Goal: Information Seeking & Learning: Learn about a topic

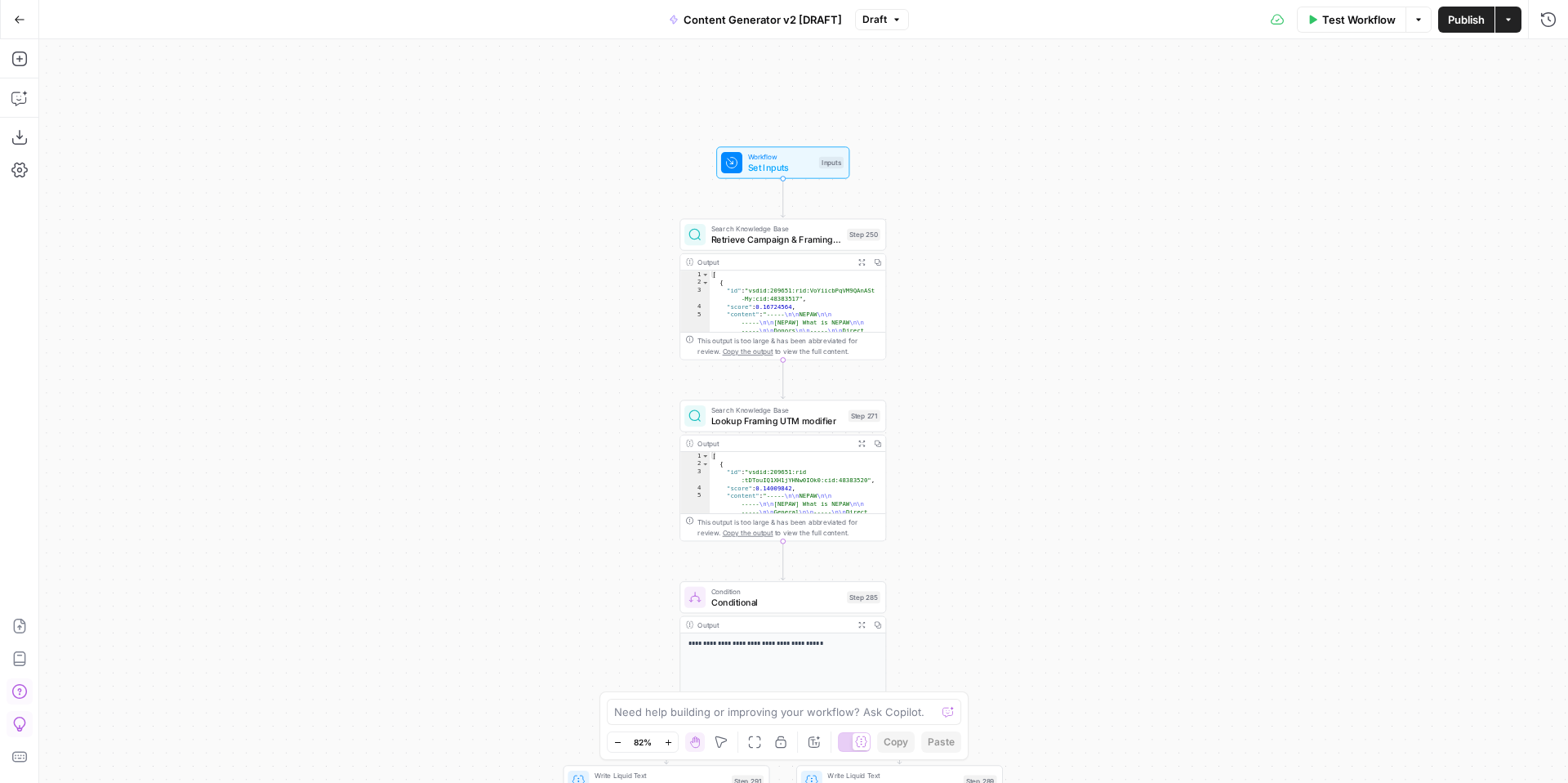
drag, startPoint x: 1133, startPoint y: 377, endPoint x: 1162, endPoint y: 304, distance: 78.5
click at [1162, 304] on div "true false true false true false true true false true false false Workflow Set …" at bounding box center [803, 411] width 1529 height 744
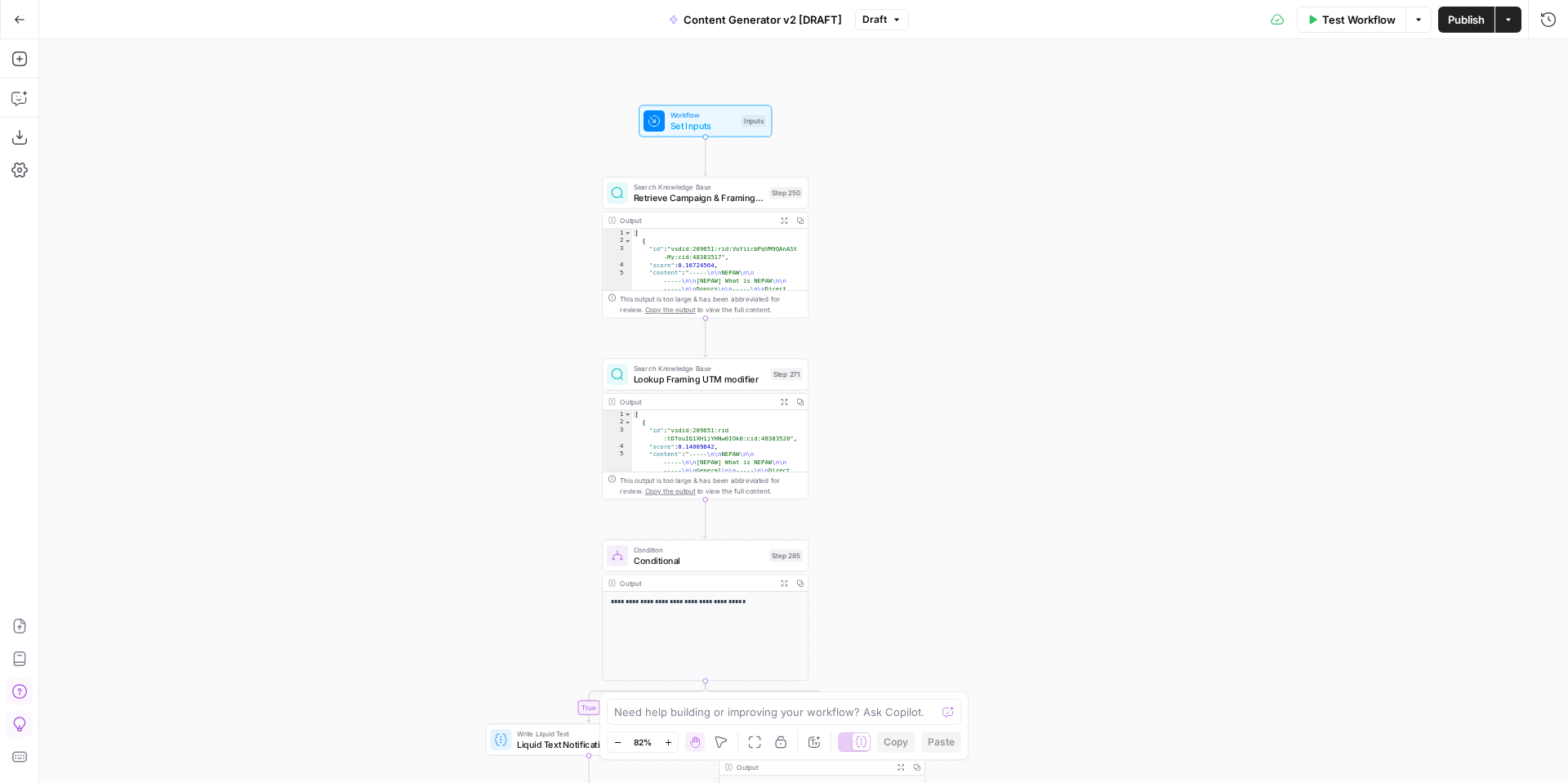
drag, startPoint x: 1163, startPoint y: 477, endPoint x: 1083, endPoint y: 473, distance: 80.1
click at [1083, 473] on div "true false true false true false true true false true false false Workflow Set …" at bounding box center [803, 411] width 1529 height 744
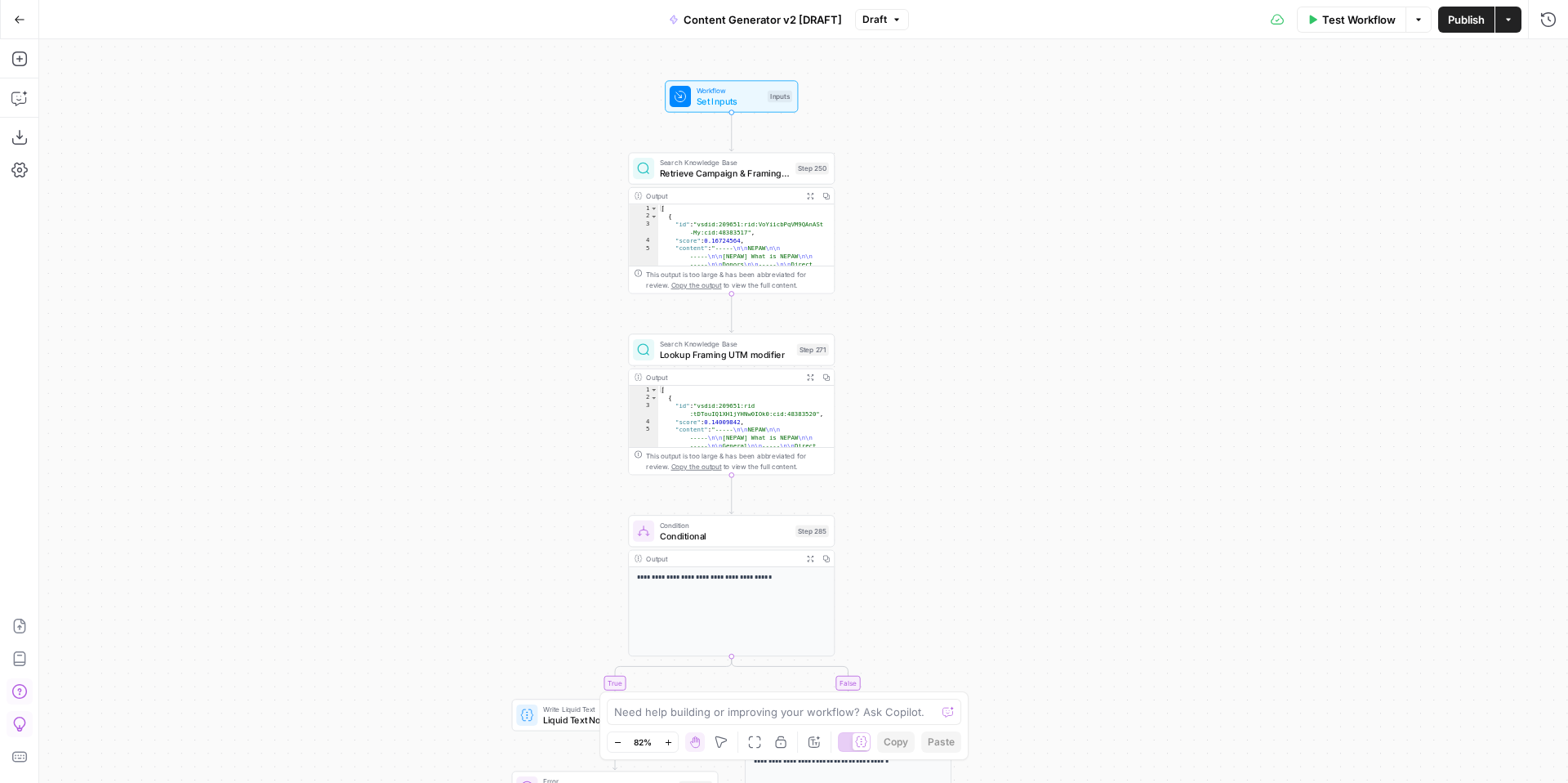
drag, startPoint x: 1114, startPoint y: 343, endPoint x: 1140, endPoint y: 319, distance: 35.4
click at [1140, 318] on div "true false true false true false true true false true false false Workflow Set …" at bounding box center [803, 411] width 1529 height 744
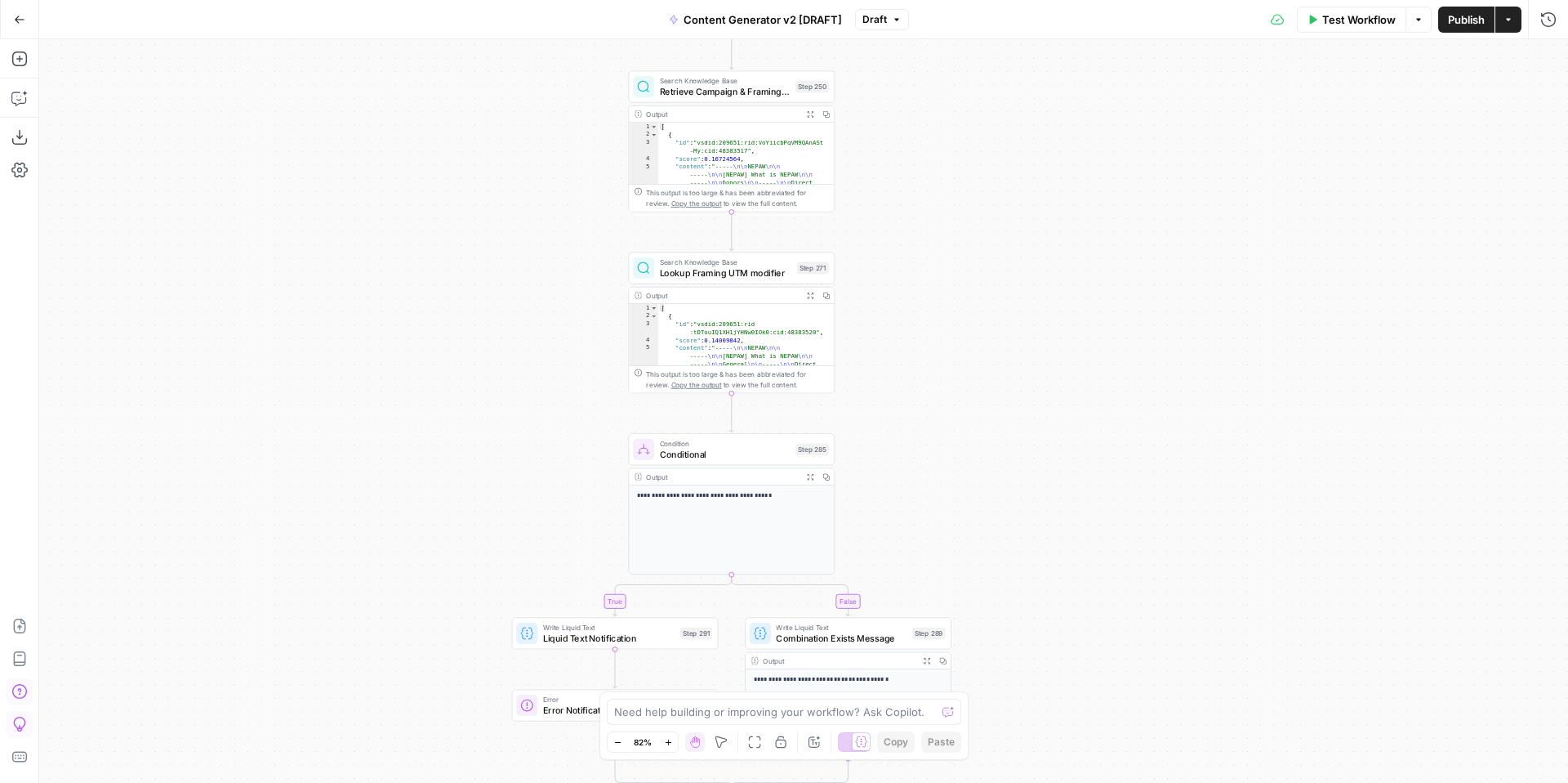
drag, startPoint x: 1093, startPoint y: 482, endPoint x: 1093, endPoint y: 384, distance: 98.0
click at [1093, 384] on div "true false true false true false true true false true false false Workflow Set …" at bounding box center [803, 411] width 1529 height 744
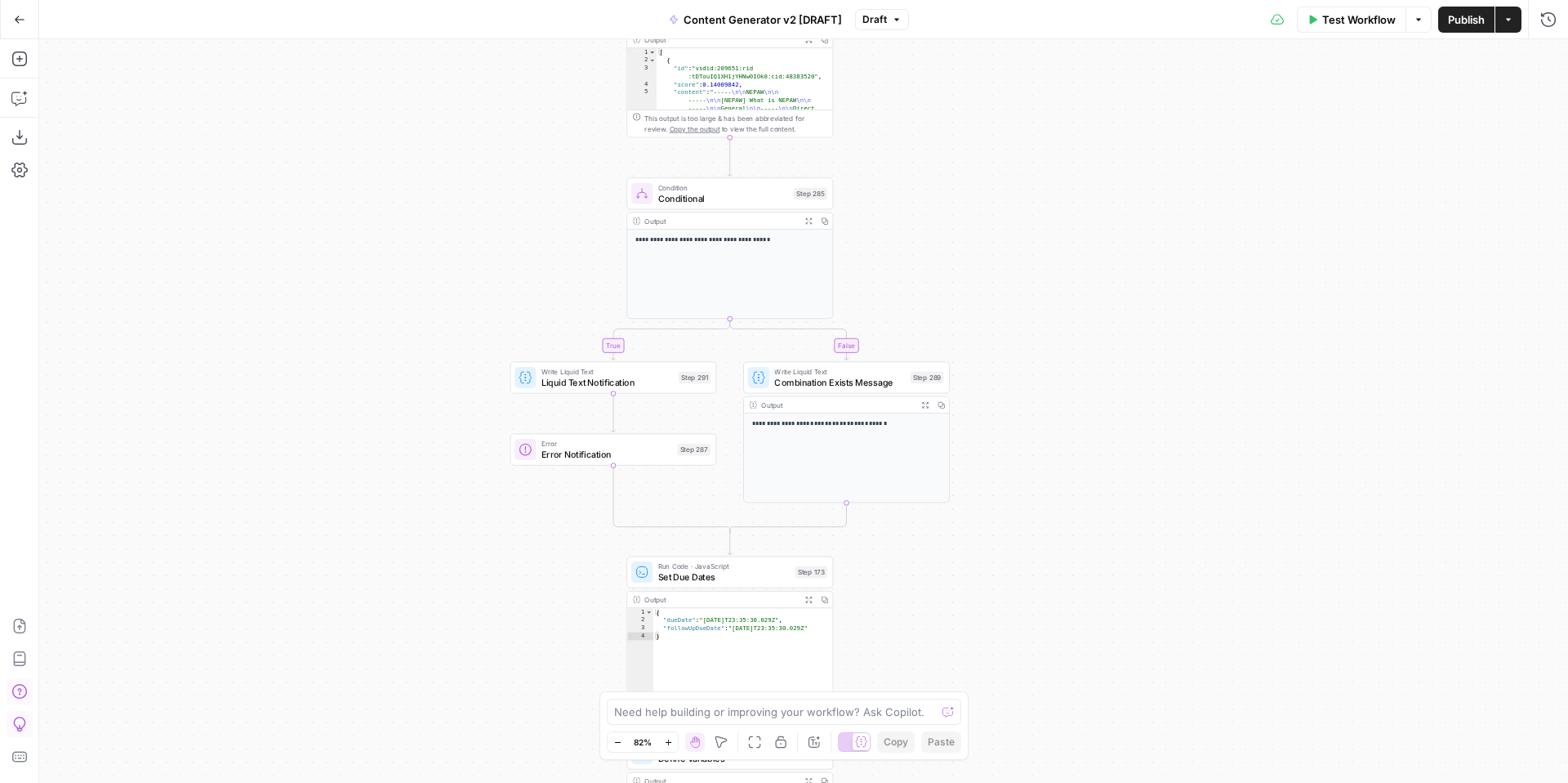
drag, startPoint x: 1137, startPoint y: 557, endPoint x: 1129, endPoint y: 319, distance: 238.1
click at [1130, 320] on div "true false true false true false true true false true false false Workflow Set …" at bounding box center [803, 411] width 1529 height 744
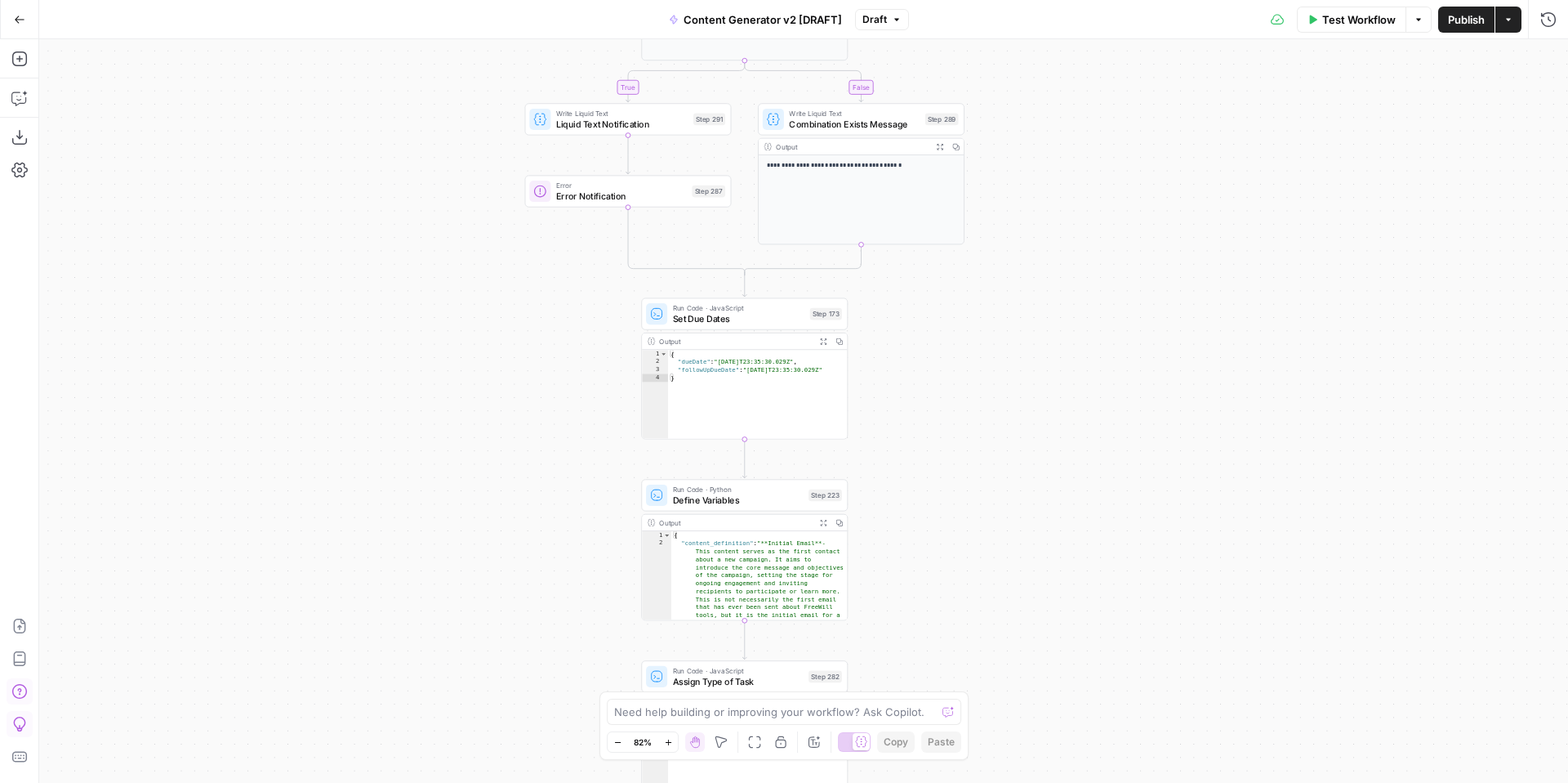
drag, startPoint x: 1120, startPoint y: 605, endPoint x: 1134, endPoint y: 342, distance: 263.4
click at [1138, 346] on div "true false true false true false true true false true false false Workflow Set …" at bounding box center [803, 411] width 1529 height 744
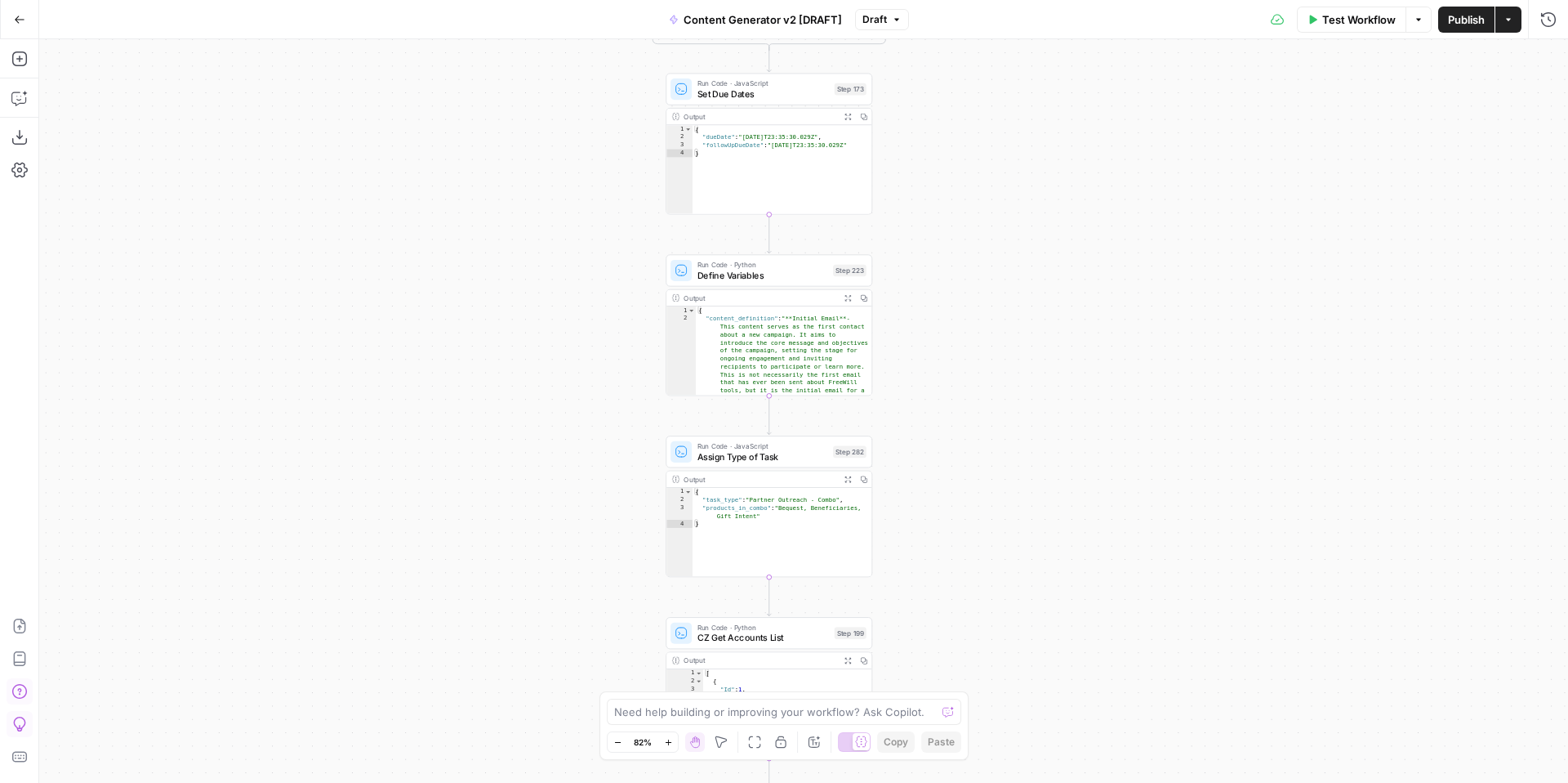
drag, startPoint x: 1047, startPoint y: 500, endPoint x: 1070, endPoint y: 279, distance: 222.2
click at [1070, 279] on div "true false true false true false true true false true false false Workflow Set …" at bounding box center [803, 411] width 1529 height 744
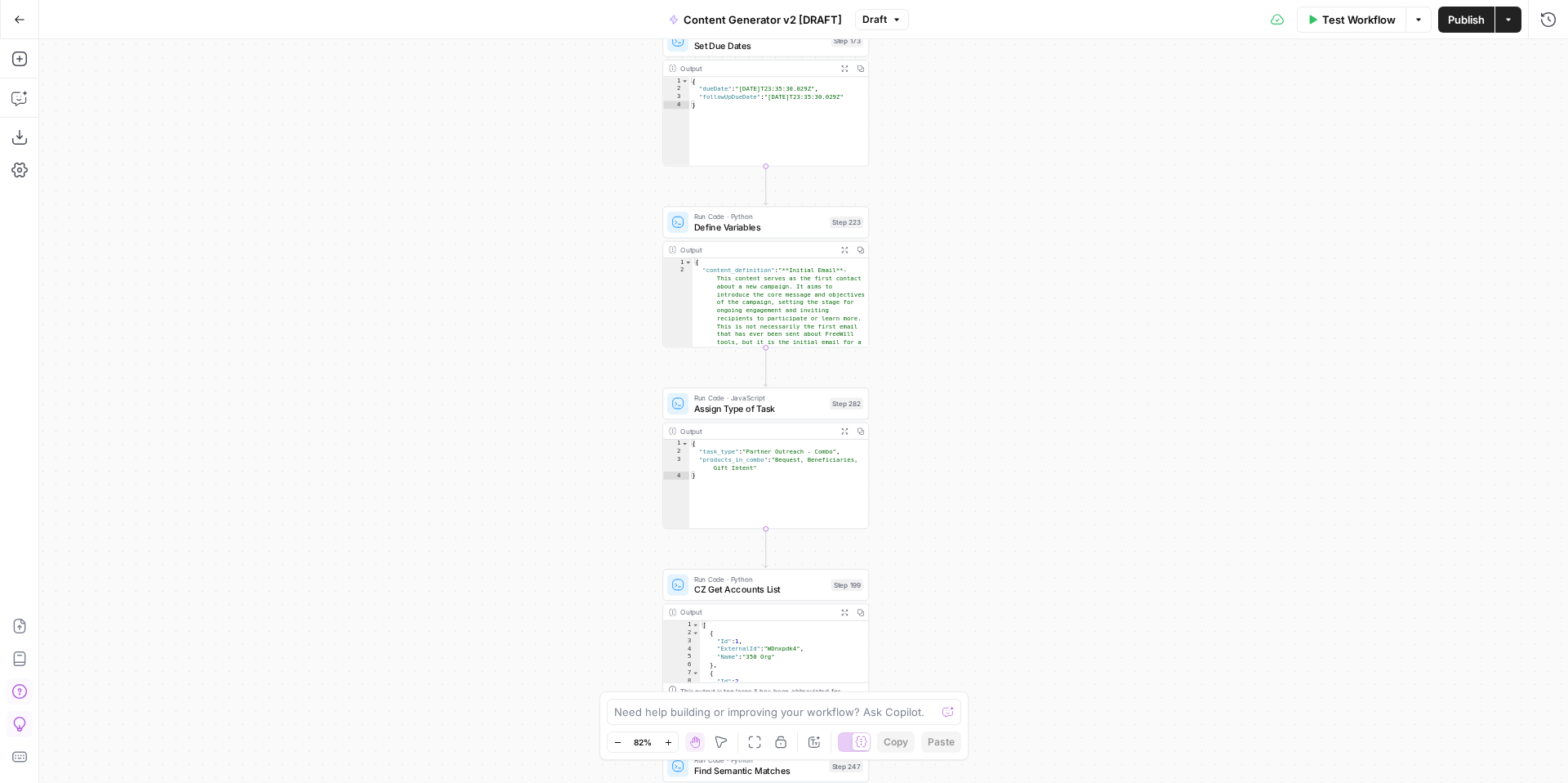
drag, startPoint x: 1094, startPoint y: 558, endPoint x: 1068, endPoint y: 269, distance: 290.2
click at [1071, 272] on div "true false true false true false true true false true false false Workflow Set …" at bounding box center [803, 411] width 1529 height 744
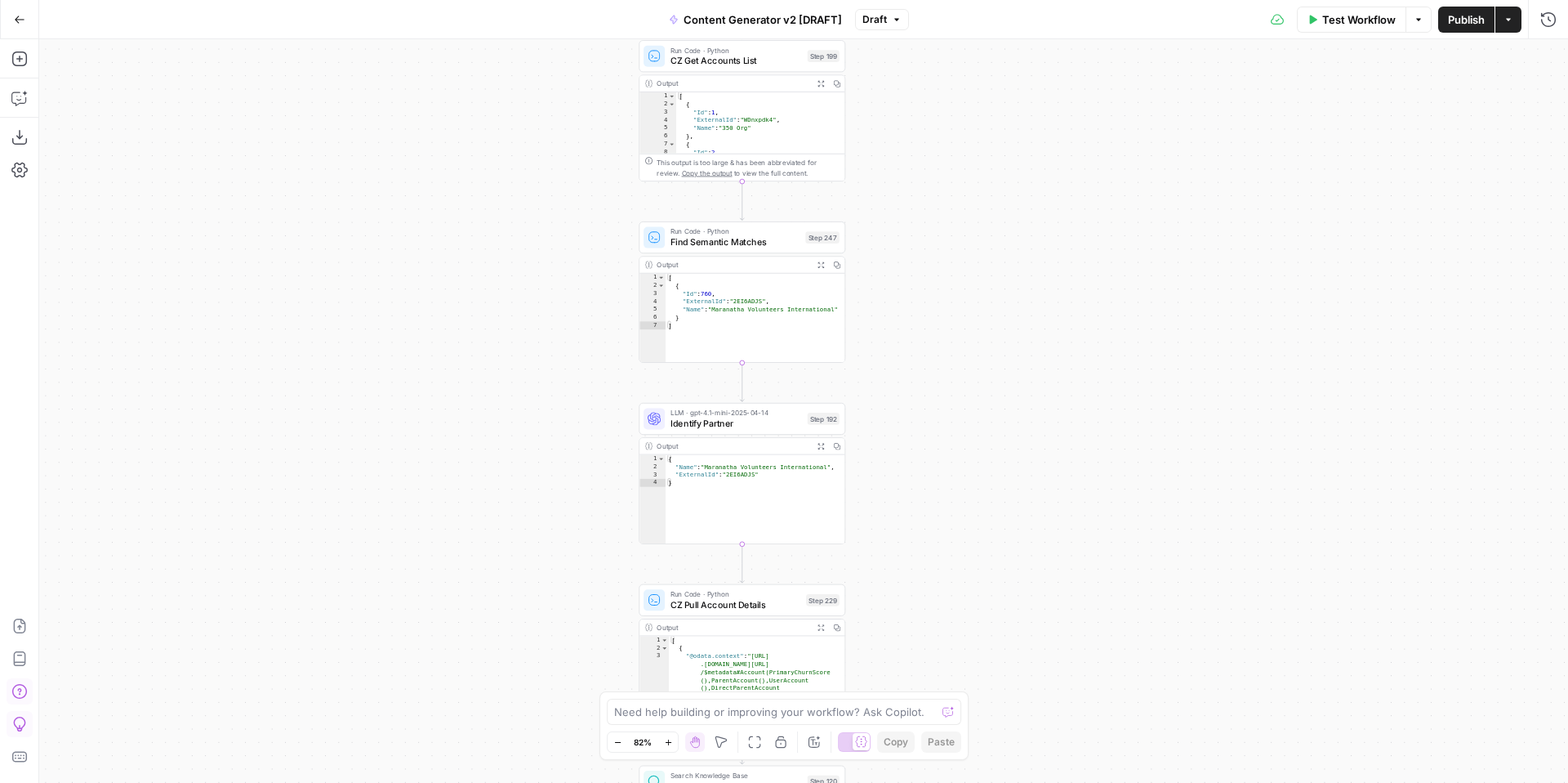
drag, startPoint x: 1098, startPoint y: 541, endPoint x: 1073, endPoint y: 196, distance: 345.9
click at [1074, 197] on div "true false true false true false true true false true false false Workflow Set …" at bounding box center [803, 411] width 1529 height 744
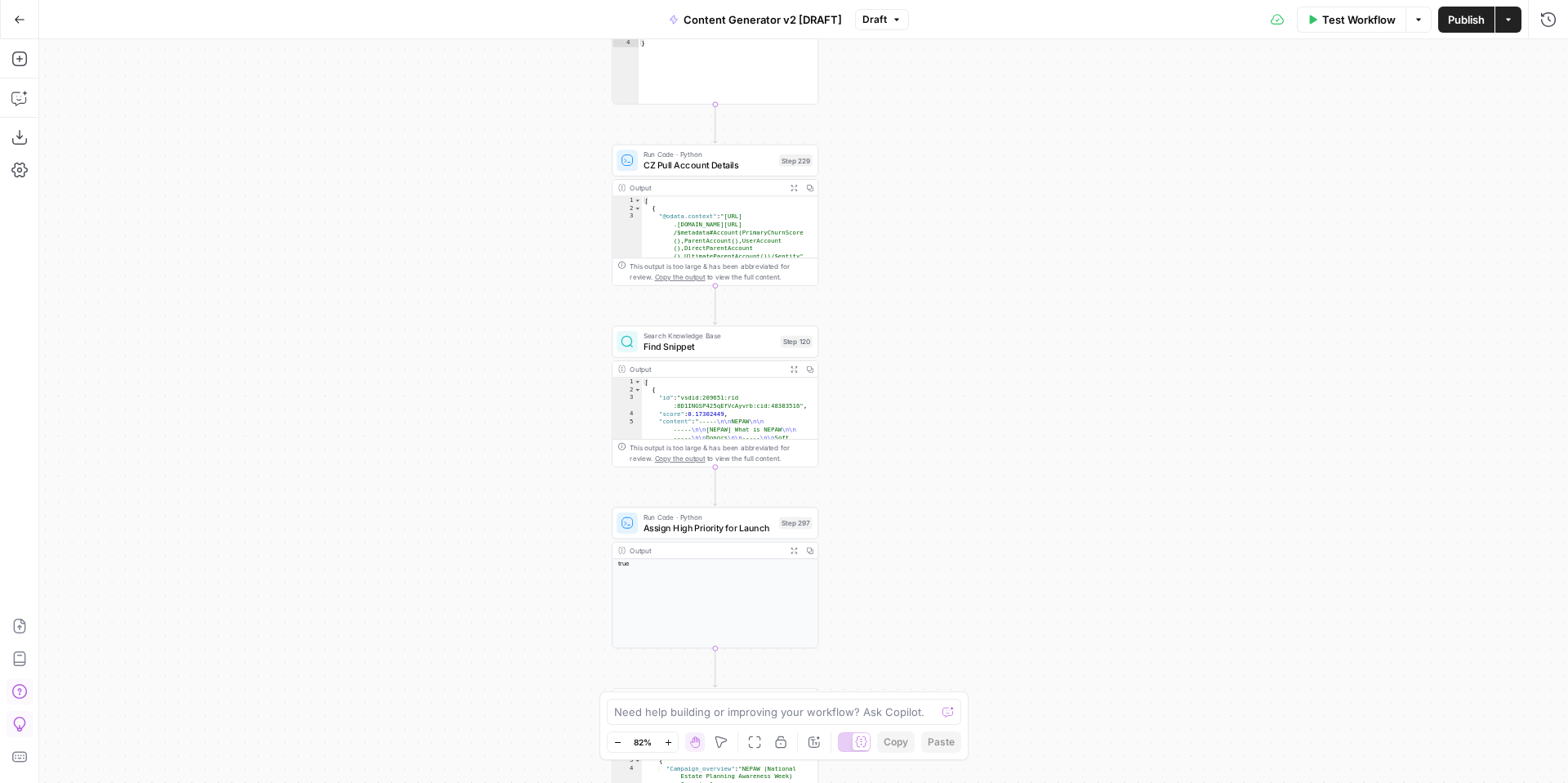
drag, startPoint x: 1086, startPoint y: 398, endPoint x: 1086, endPoint y: 177, distance: 221.0
click at [1086, 179] on div "true false true false true false true true false true false false Workflow Set …" at bounding box center [803, 411] width 1529 height 744
drag, startPoint x: 1073, startPoint y: 496, endPoint x: 1121, endPoint y: 163, distance: 336.4
click at [1121, 165] on div "true false true false true false true true false true false false Workflow Set …" at bounding box center [803, 411] width 1529 height 744
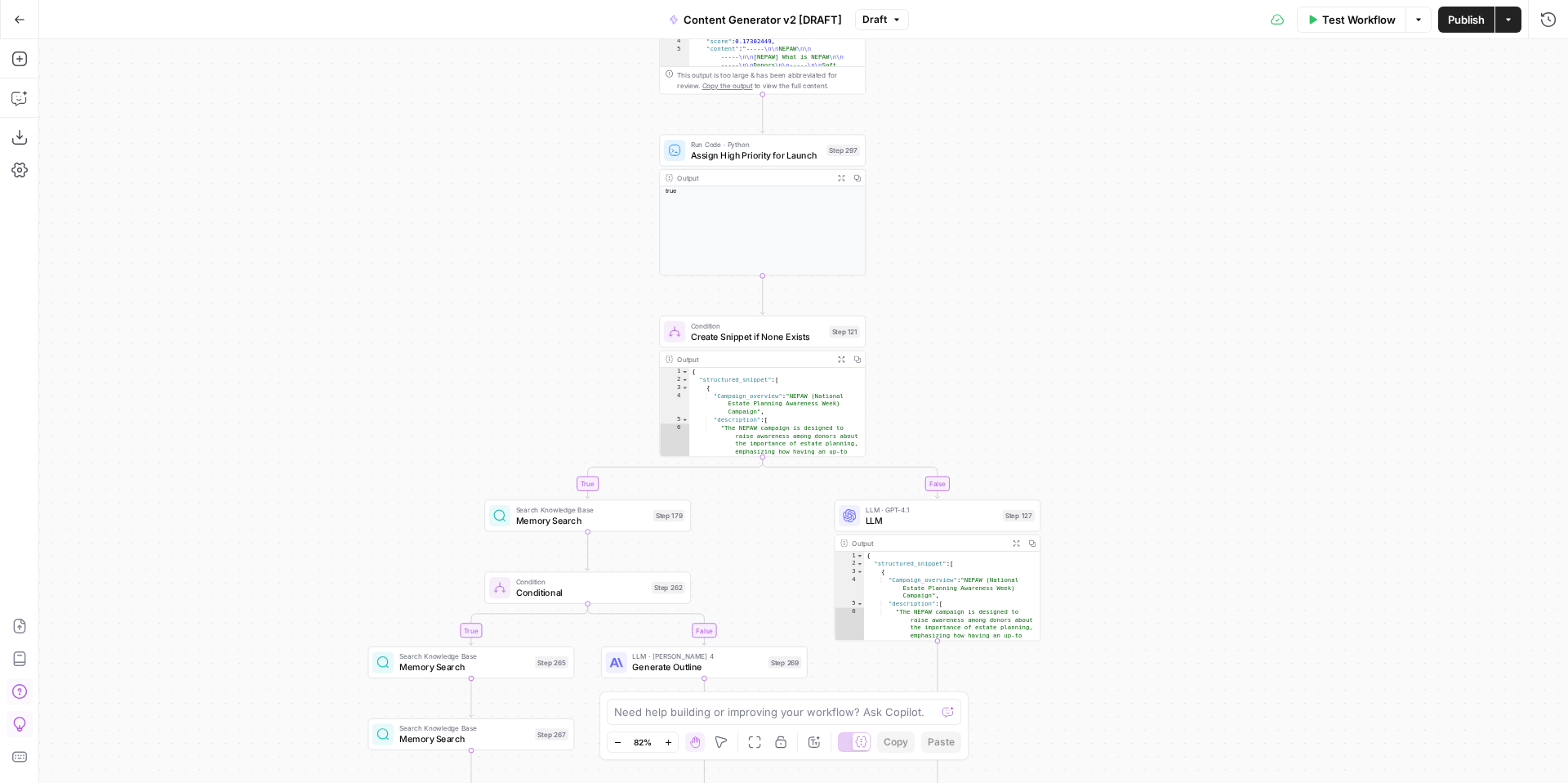
drag, startPoint x: 1106, startPoint y: 460, endPoint x: 1093, endPoint y: 159, distance: 301.3
click at [1093, 159] on div "true false true false true false true true false true false false Workflow Set …" at bounding box center [803, 411] width 1529 height 744
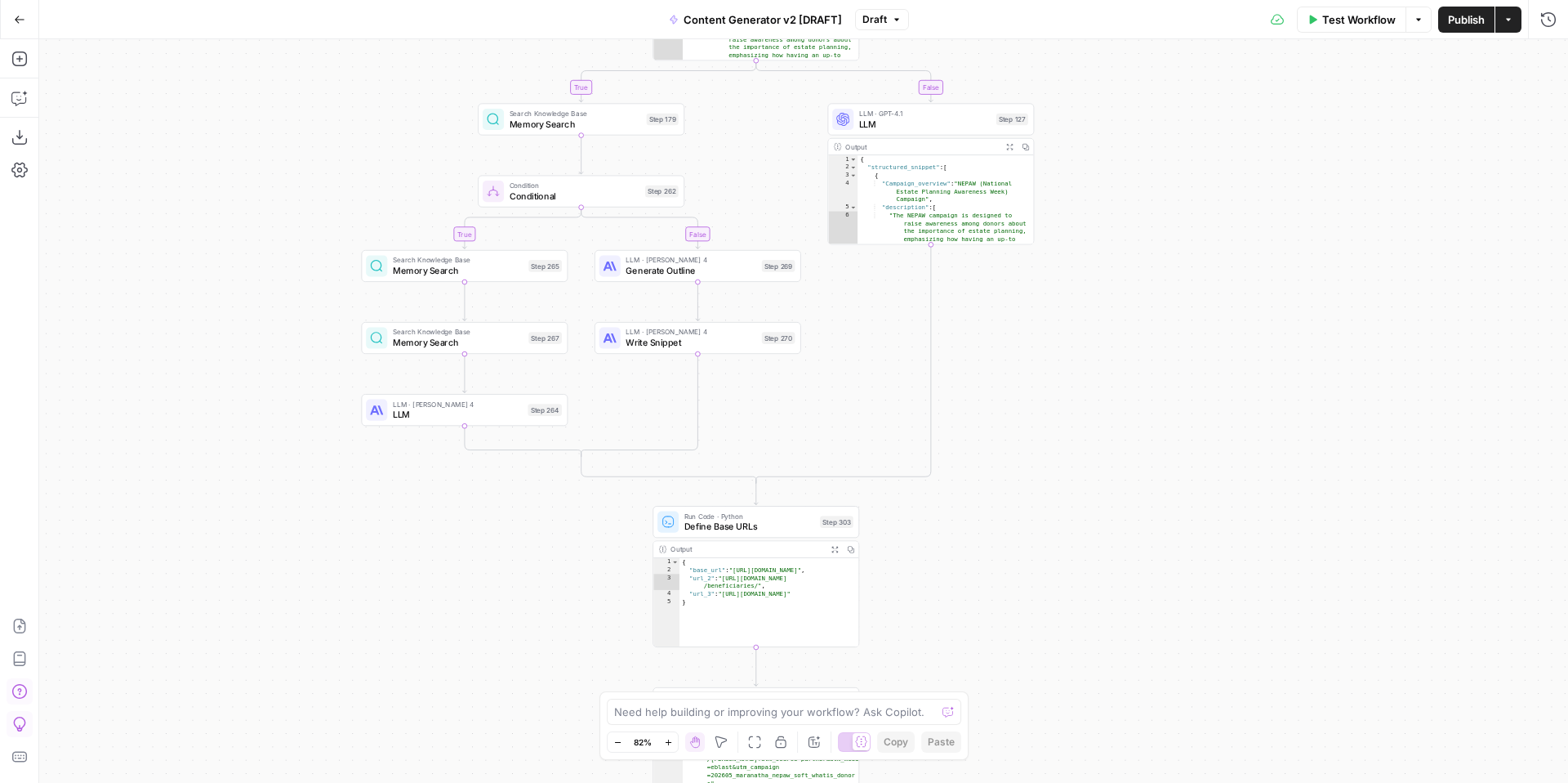
drag, startPoint x: 1145, startPoint y: 527, endPoint x: 1167, endPoint y: 209, distance: 318.8
click at [1169, 217] on div "true false true false true false true true false true false false Workflow Set …" at bounding box center [803, 411] width 1529 height 744
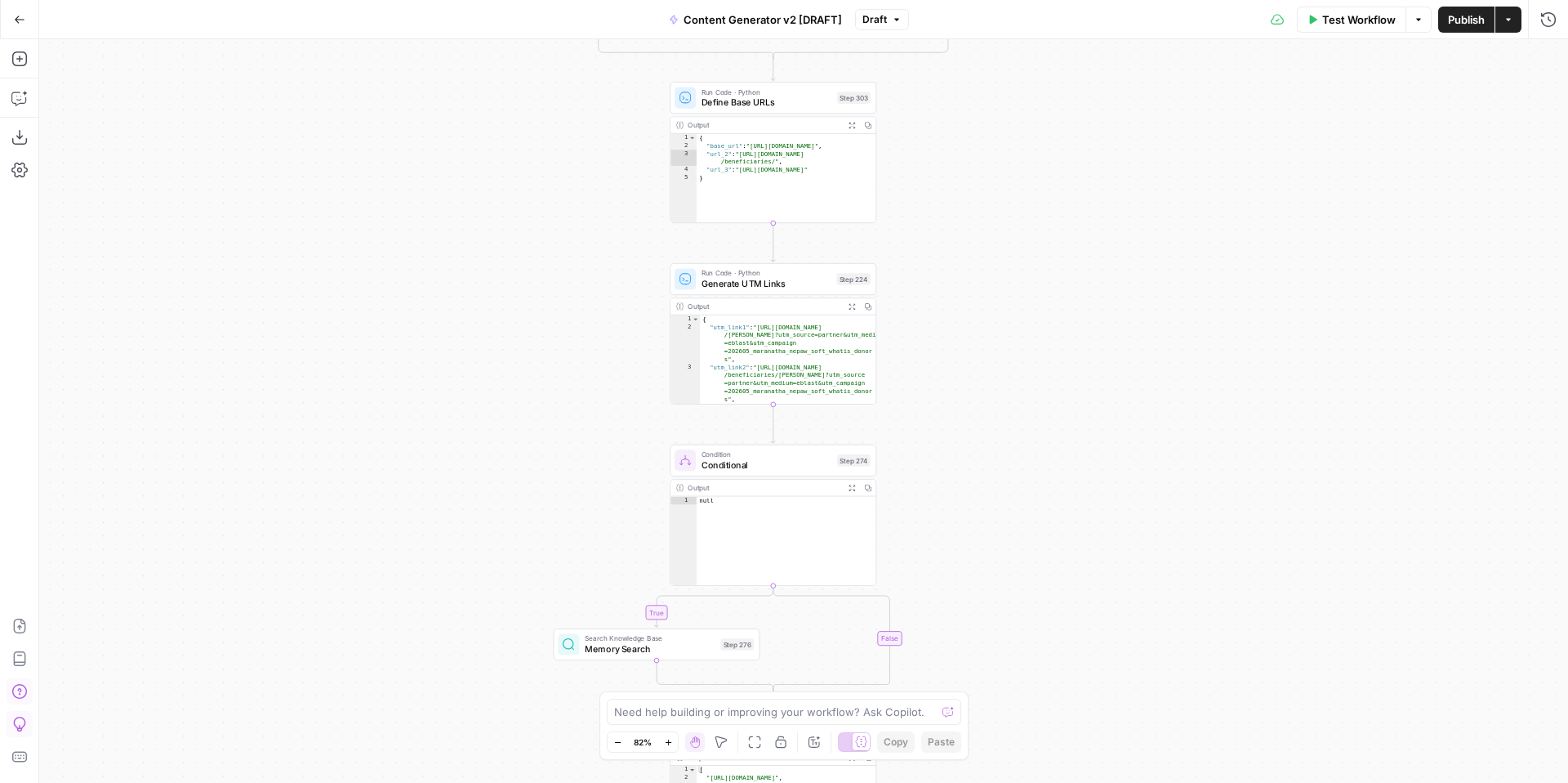
drag, startPoint x: 1135, startPoint y: 477, endPoint x: 1119, endPoint y: 187, distance: 290.4
click at [1119, 187] on div "true false true false true false true true false true false false Workflow Set …" at bounding box center [803, 411] width 1529 height 744
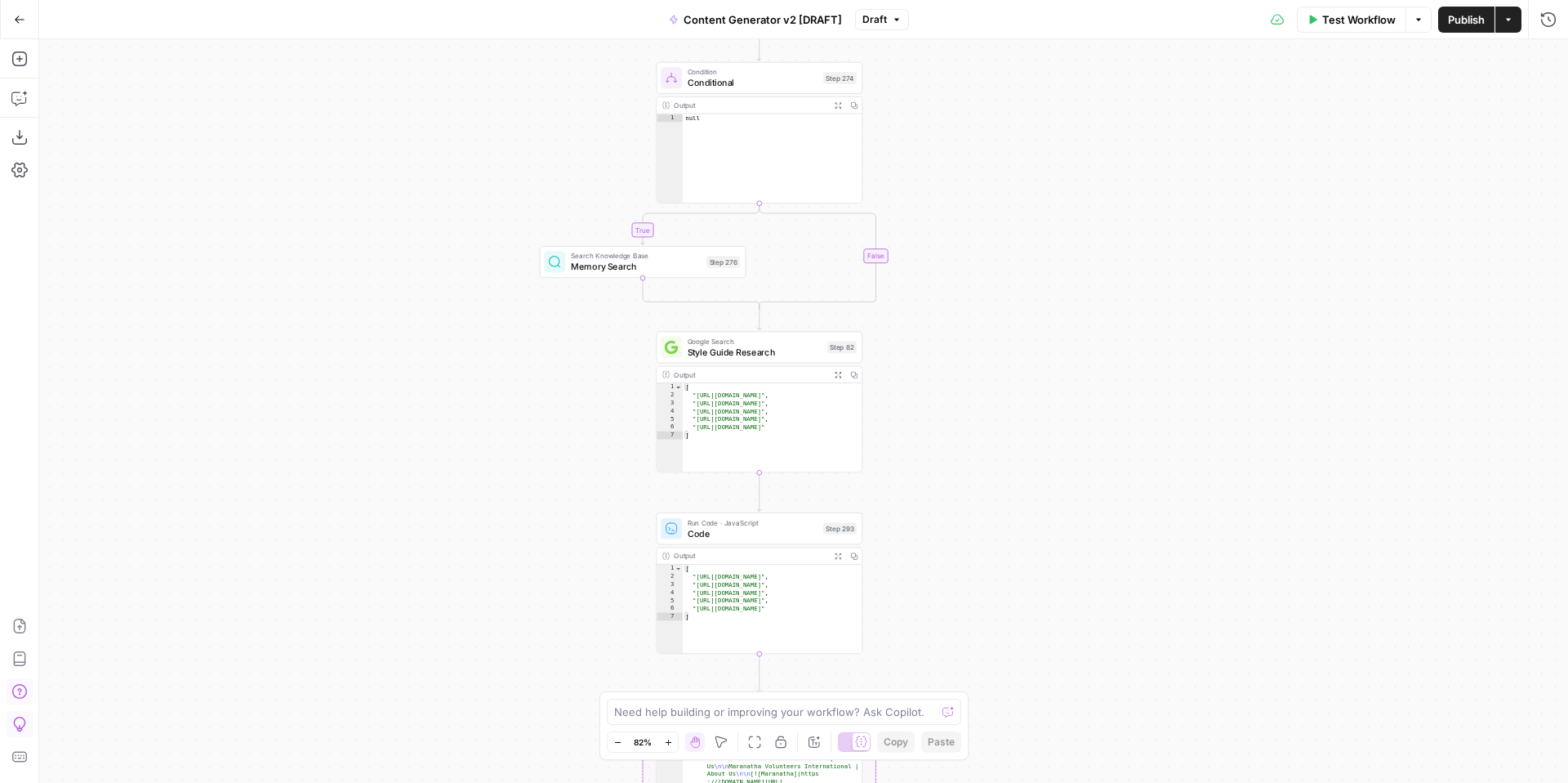
drag, startPoint x: 1091, startPoint y: 501, endPoint x: 1087, endPoint y: 181, distance: 320.0
click at [1090, 192] on div "true false true false true false true true false true false false Workflow Set …" at bounding box center [803, 411] width 1529 height 744
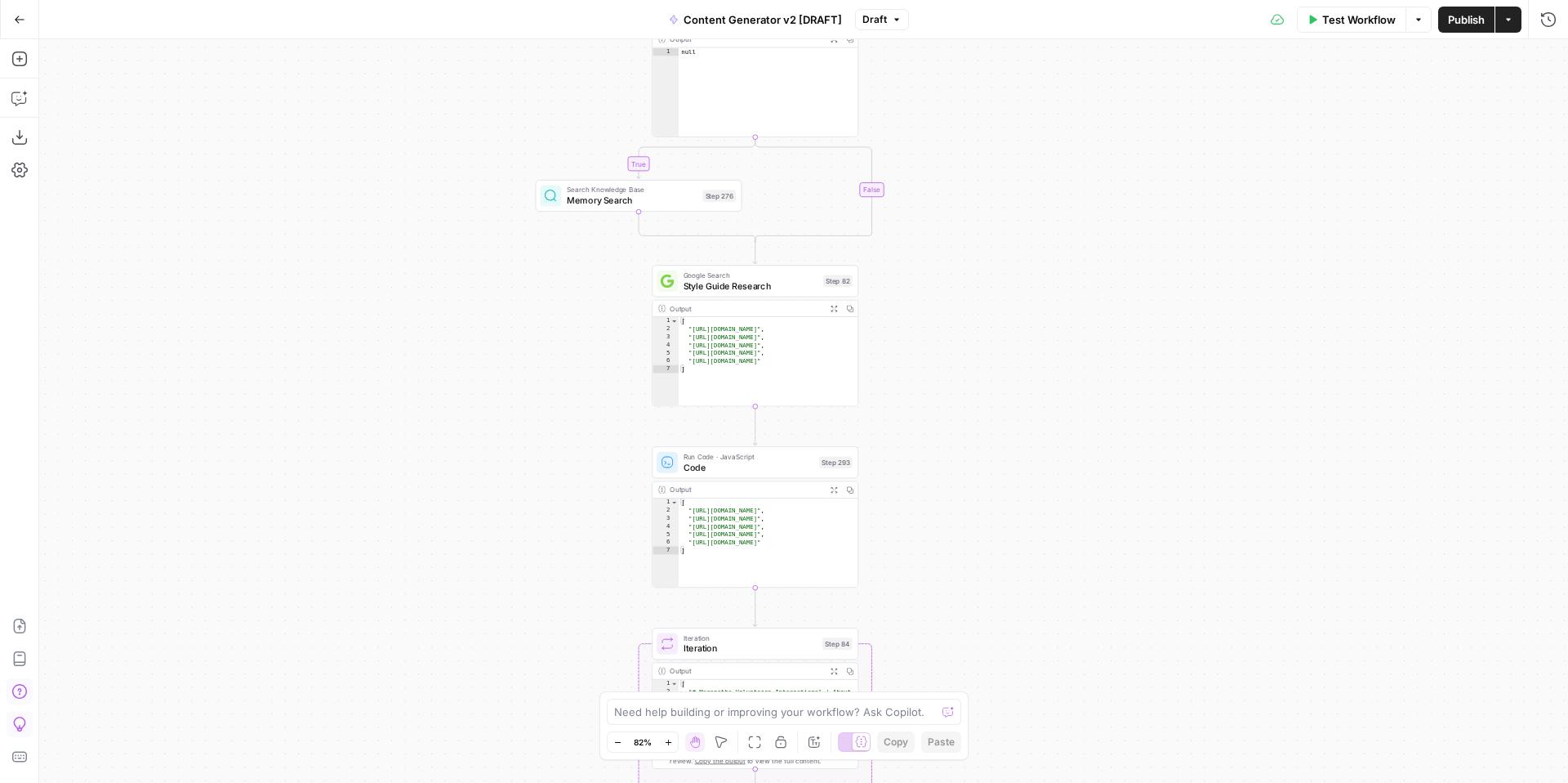
drag, startPoint x: 1081, startPoint y: 423, endPoint x: 1085, endPoint y: 225, distance: 198.0
click at [1085, 236] on div "true false true false true false true true false true false false Workflow Set …" at bounding box center [803, 411] width 1529 height 744
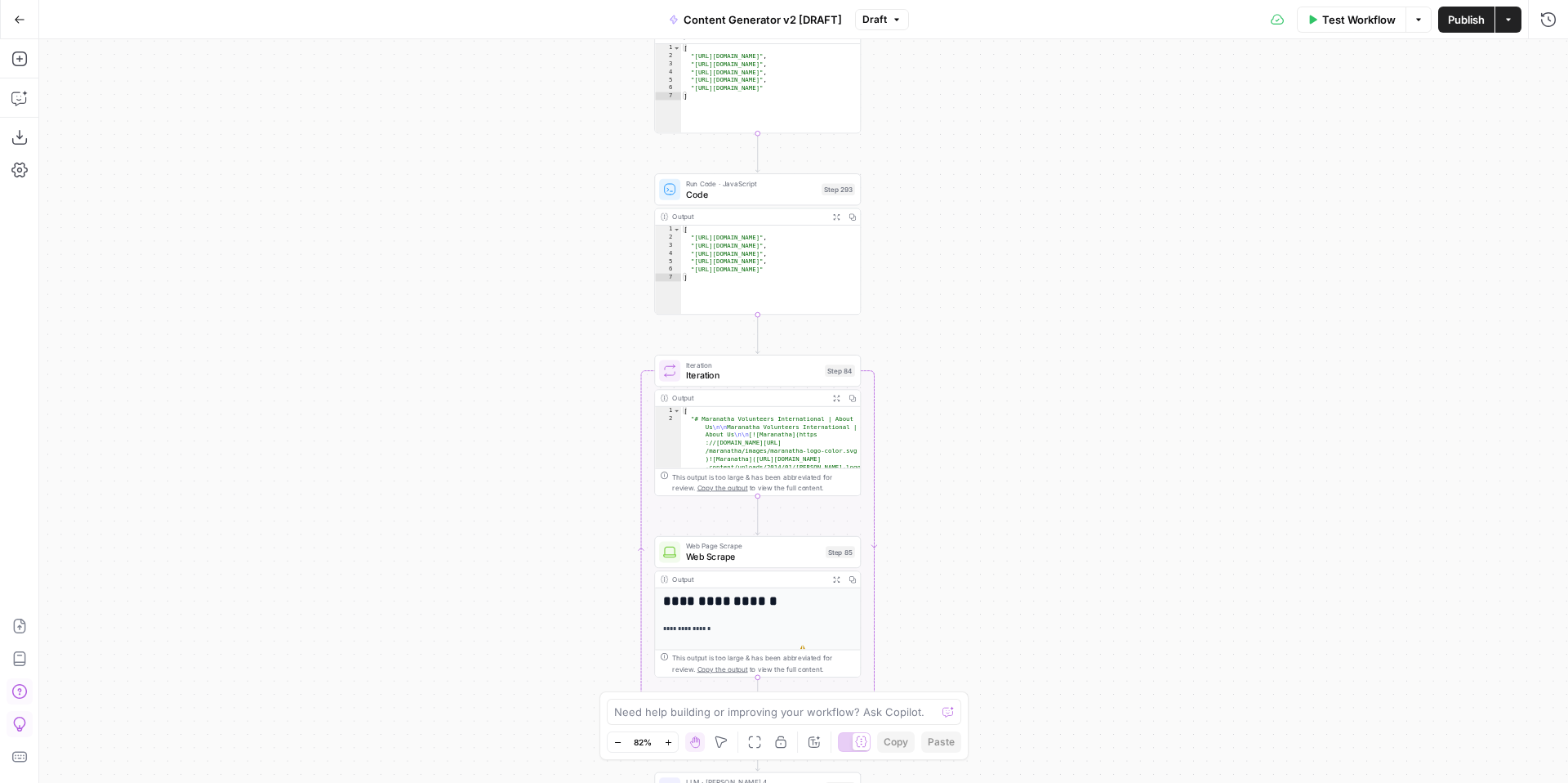
drag, startPoint x: 1088, startPoint y: 483, endPoint x: 1085, endPoint y: 293, distance: 190.0
click at [1085, 293] on div "true false true false true false true true false true false false Workflow Set …" at bounding box center [803, 411] width 1529 height 744
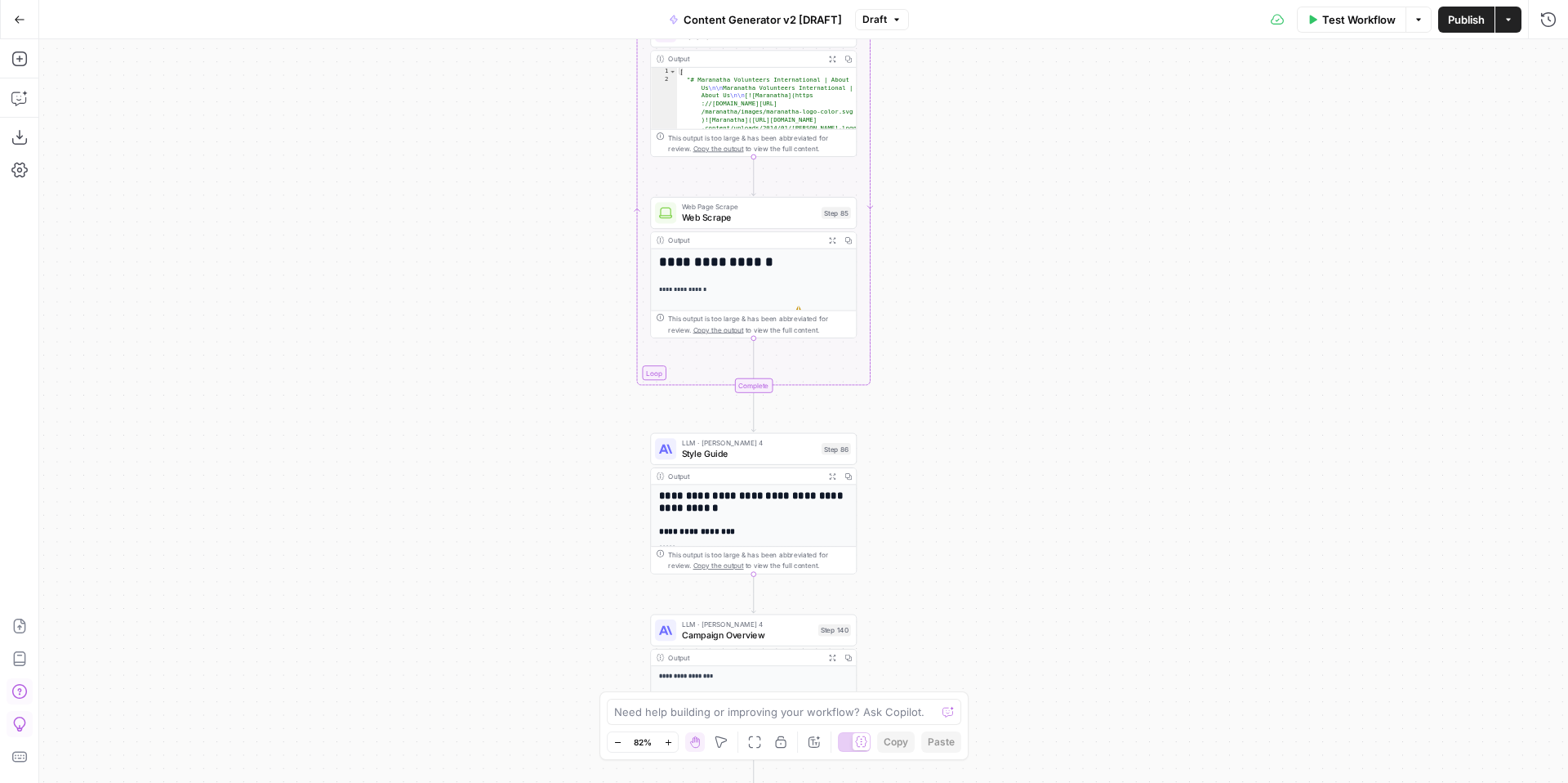
drag, startPoint x: 1069, startPoint y: 497, endPoint x: 1066, endPoint y: 267, distance: 230.0
click at [1066, 272] on div "true false true false true false true true false true false false Workflow Set …" at bounding box center [803, 411] width 1529 height 744
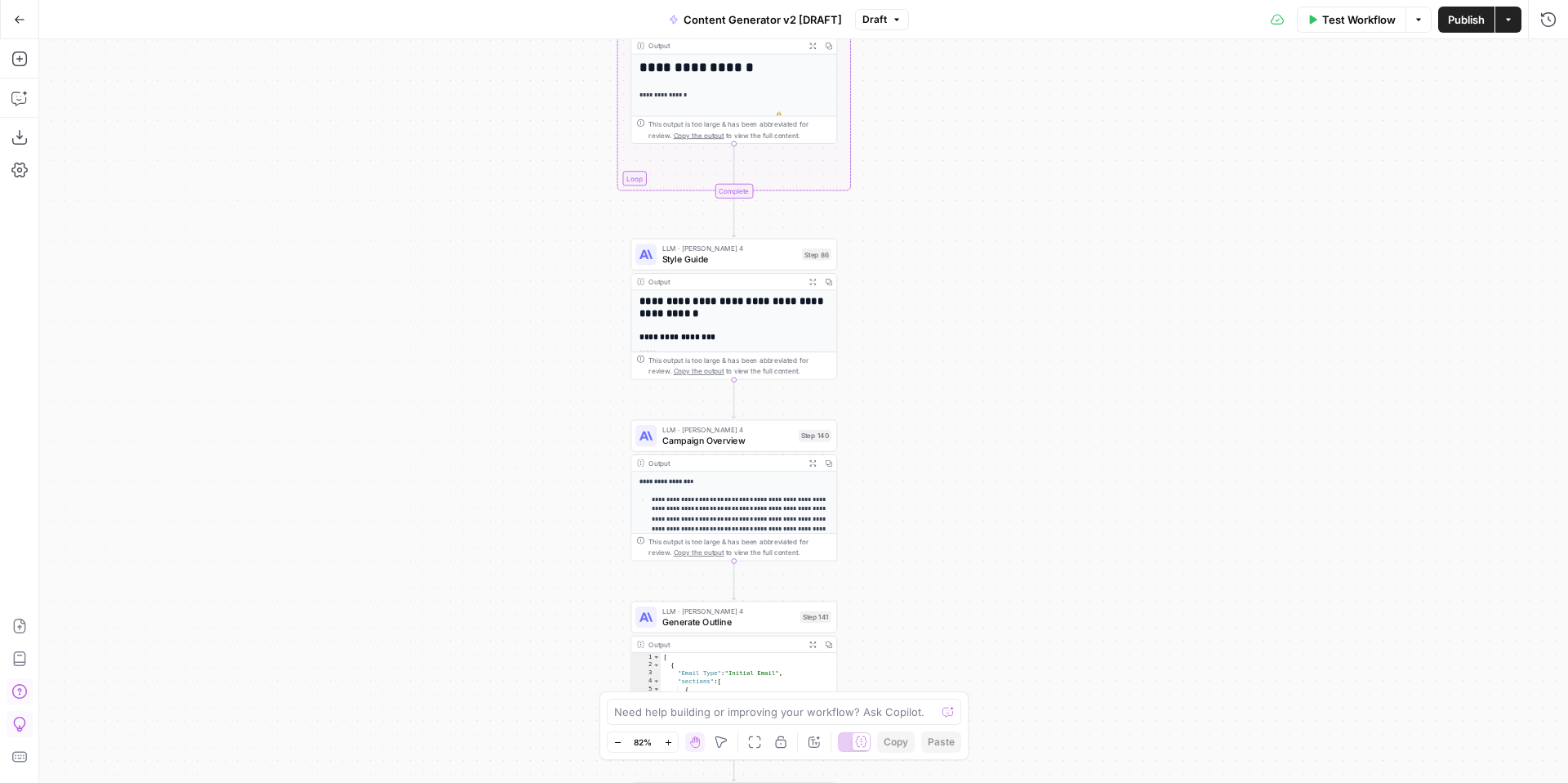
drag, startPoint x: 1046, startPoint y: 229, endPoint x: 1037, endPoint y: 65, distance: 164.2
click at [1037, 67] on div "true false true false true false true true false true false false Workflow Set …" at bounding box center [803, 411] width 1529 height 744
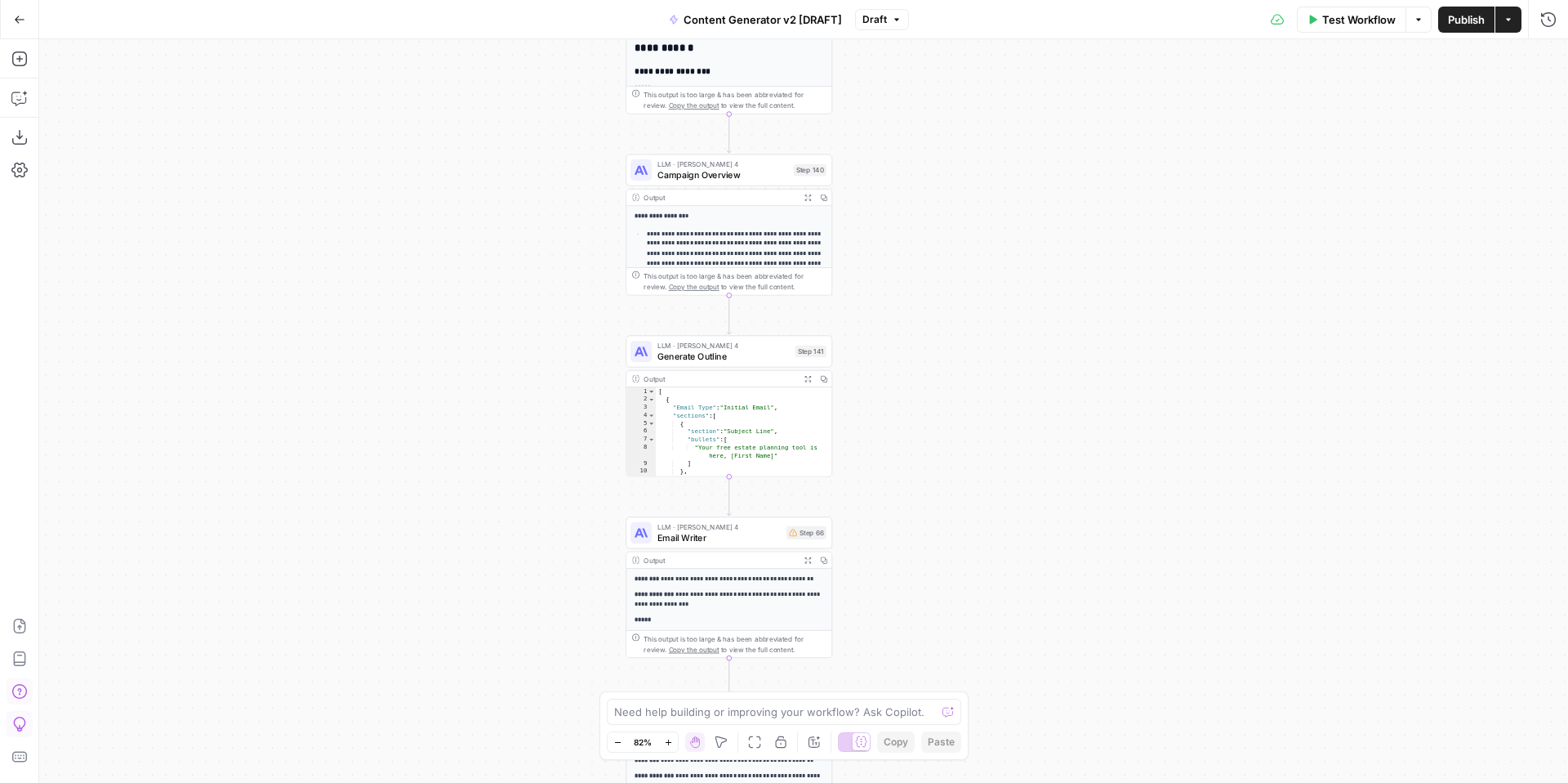
drag, startPoint x: 1071, startPoint y: 386, endPoint x: 1074, endPoint y: 209, distance: 177.0
click at [1074, 218] on div "true false true false true false true true false true false false Workflow Set …" at bounding box center [803, 411] width 1529 height 744
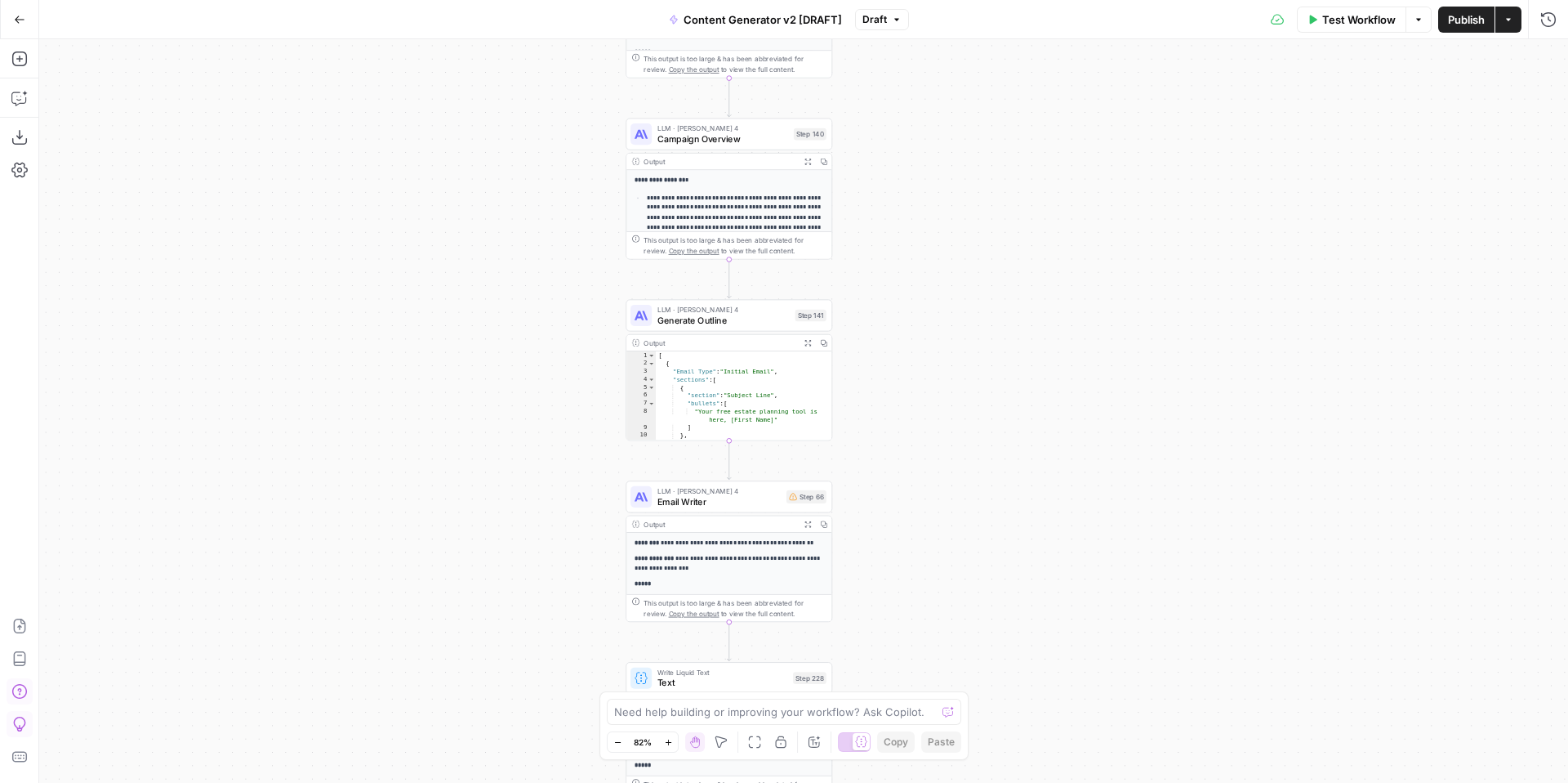
drag, startPoint x: 1103, startPoint y: 420, endPoint x: 1179, endPoint y: 142, distance: 288.2
click at [1182, 149] on div "true false true false true false true true false true false false Workflow Set …" at bounding box center [803, 411] width 1529 height 744
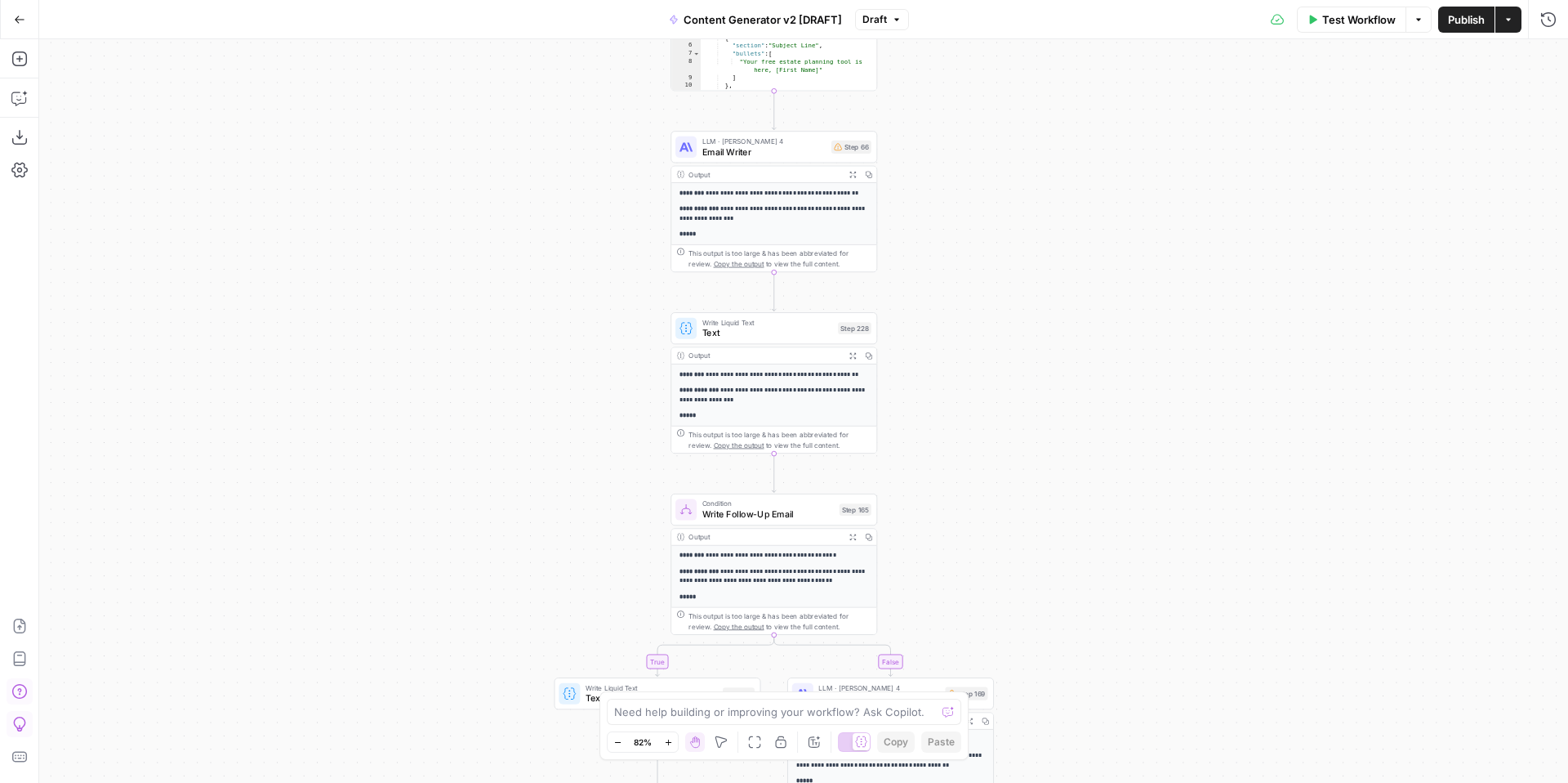
drag, startPoint x: 1075, startPoint y: 361, endPoint x: 1023, endPoint y: 226, distance: 144.7
click at [1023, 231] on div "true false true false true false true true false true false false Workflow Set …" at bounding box center [803, 411] width 1529 height 744
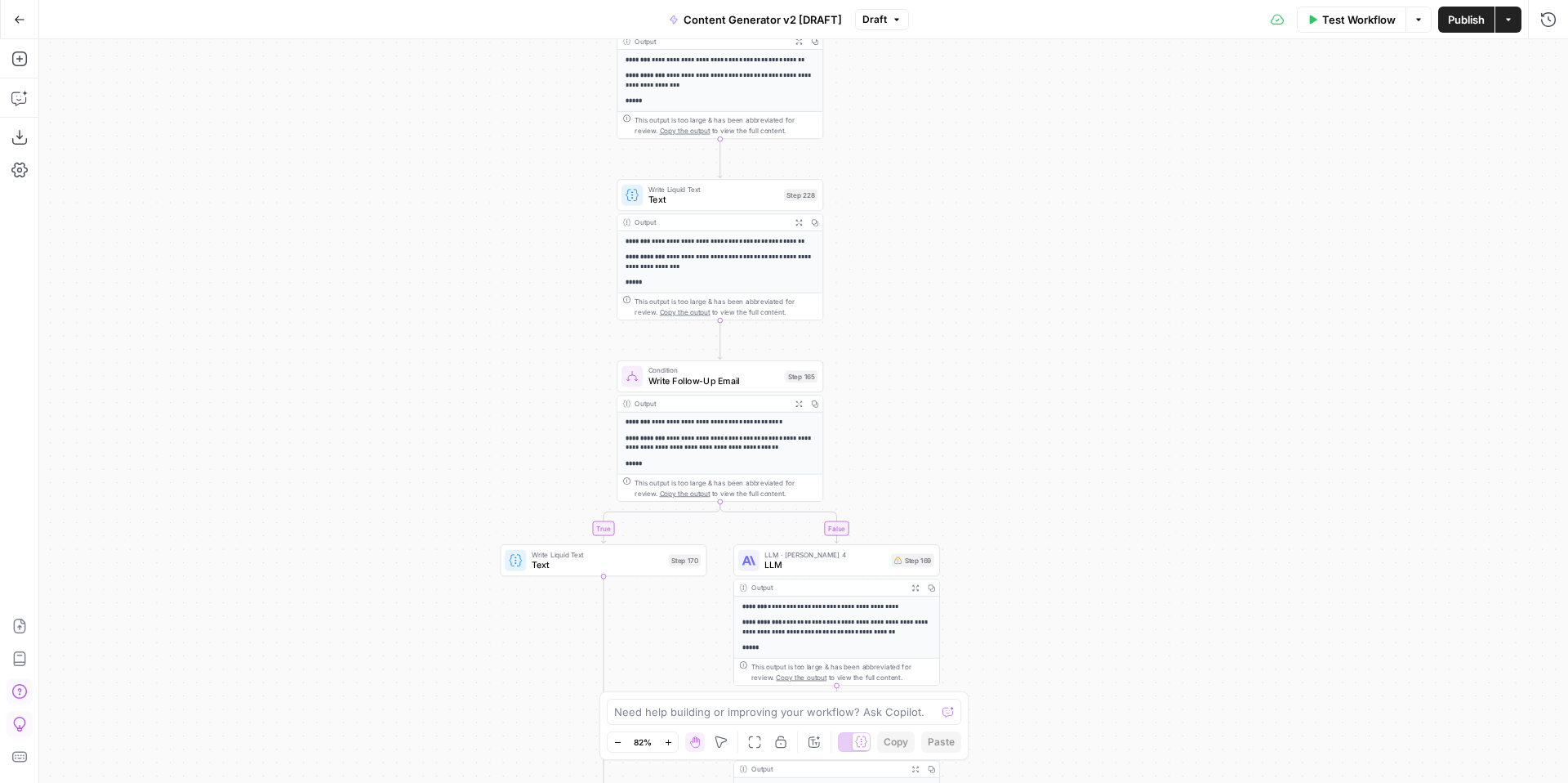
drag, startPoint x: 996, startPoint y: 225, endPoint x: 996, endPoint y: 35, distance: 190.0
click at [996, 44] on div "true false true false true false true true false true false false Workflow Set …" at bounding box center [803, 411] width 1529 height 744
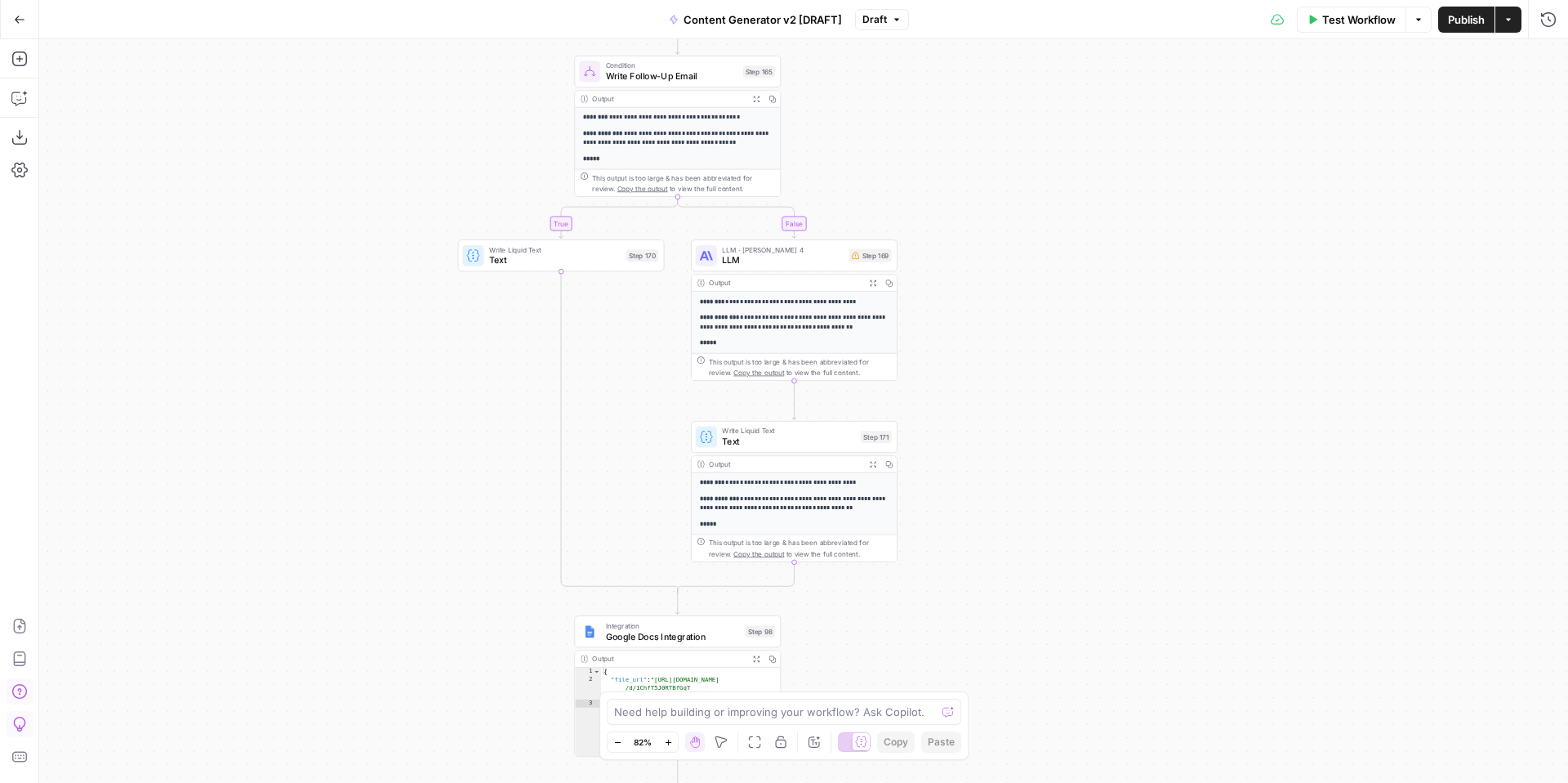
drag, startPoint x: 1102, startPoint y: 486, endPoint x: 1060, endPoint y: 364, distance: 129.0
click at [1060, 364] on div "true false true false true false true true false true false false Workflow Set …" at bounding box center [803, 411] width 1529 height 744
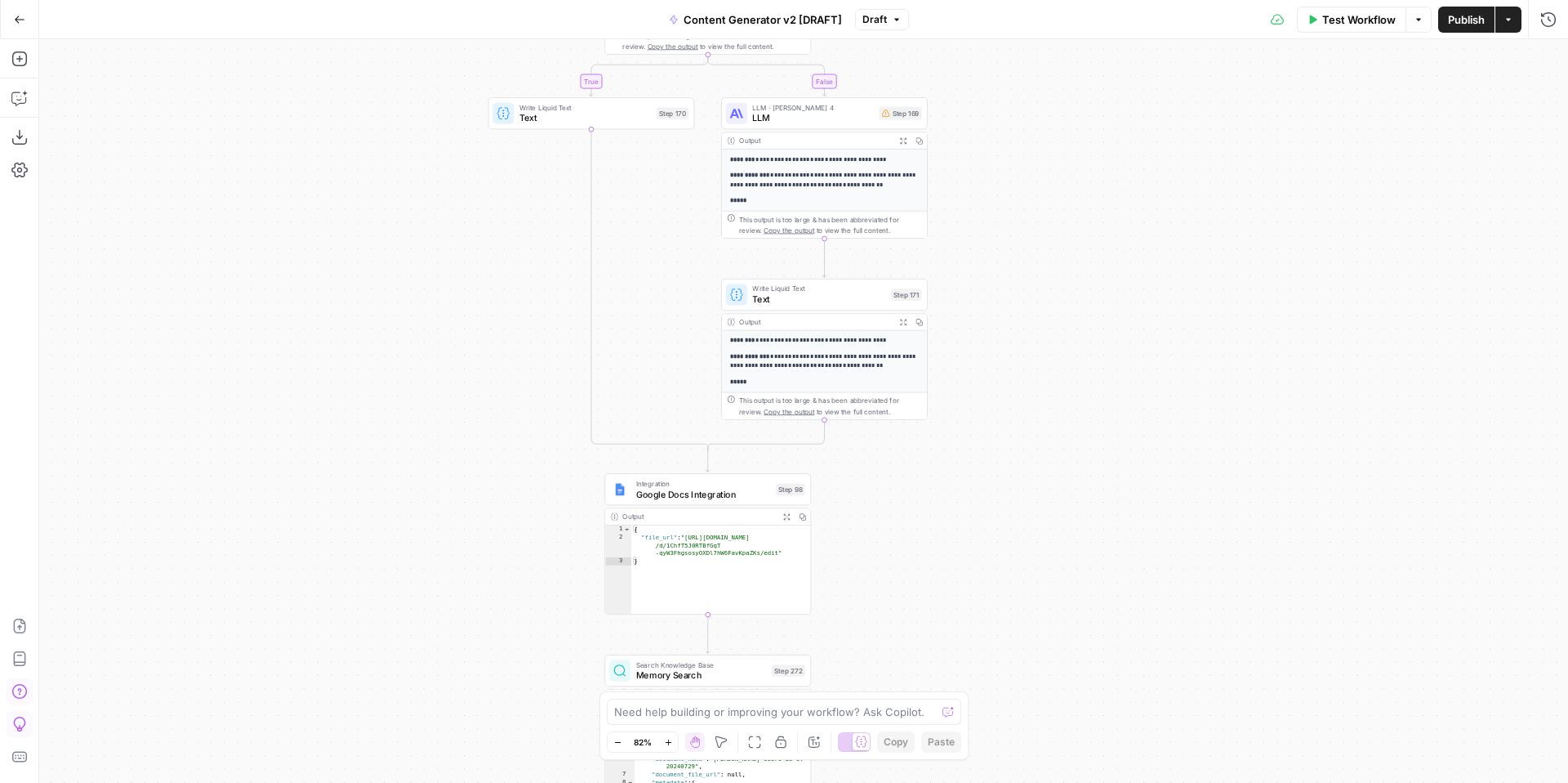
drag, startPoint x: 1074, startPoint y: 552, endPoint x: 1105, endPoint y: 399, distance: 156.1
click at [1105, 399] on div "true false true false true false true true false true false false Workflow Set …" at bounding box center [803, 411] width 1529 height 744
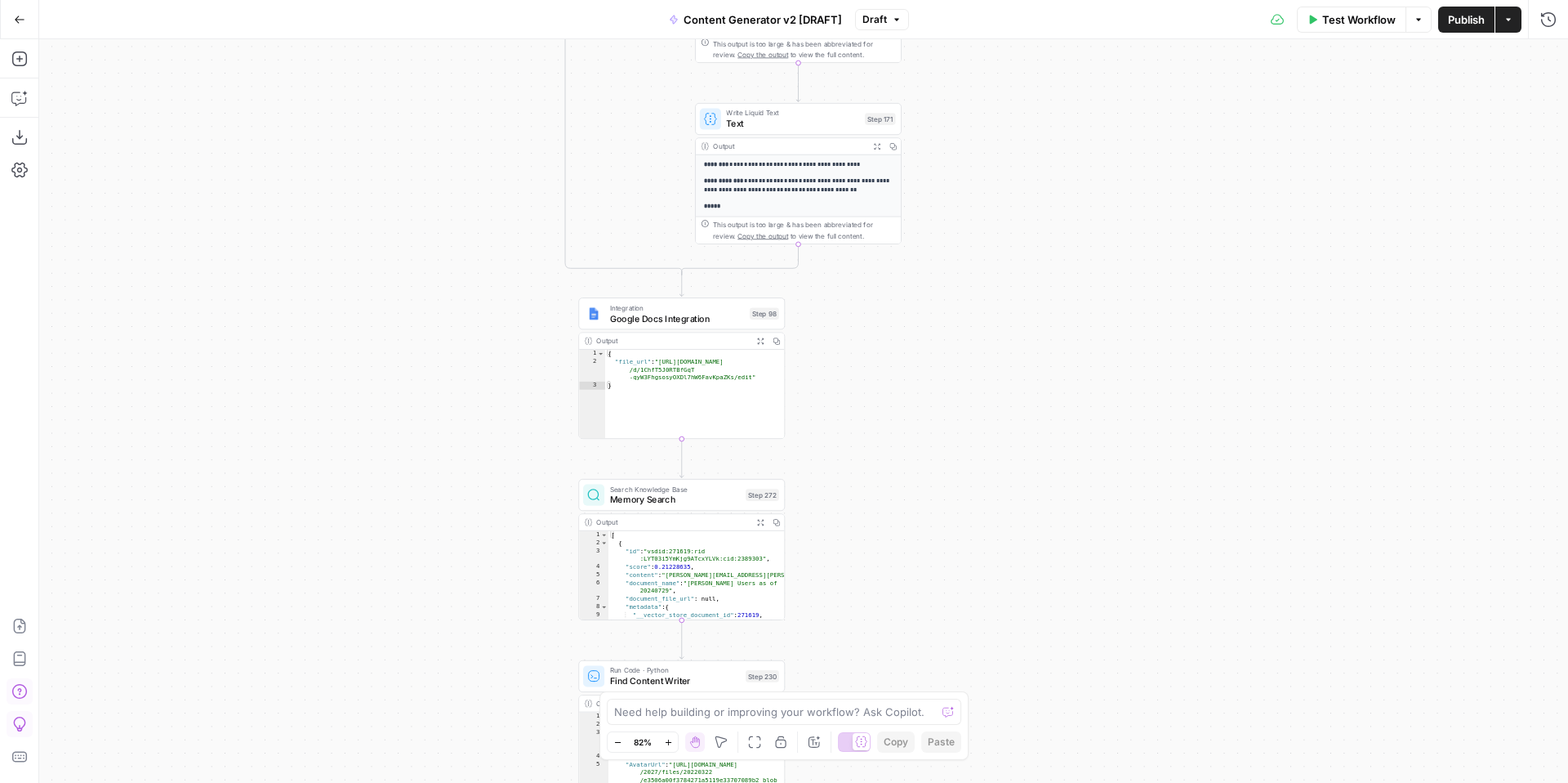
drag, startPoint x: 1070, startPoint y: 530, endPoint x: 1058, endPoint y: 359, distance: 171.4
click at [1058, 359] on div "true false true false true false true true false true false false Workflow Set …" at bounding box center [803, 411] width 1529 height 744
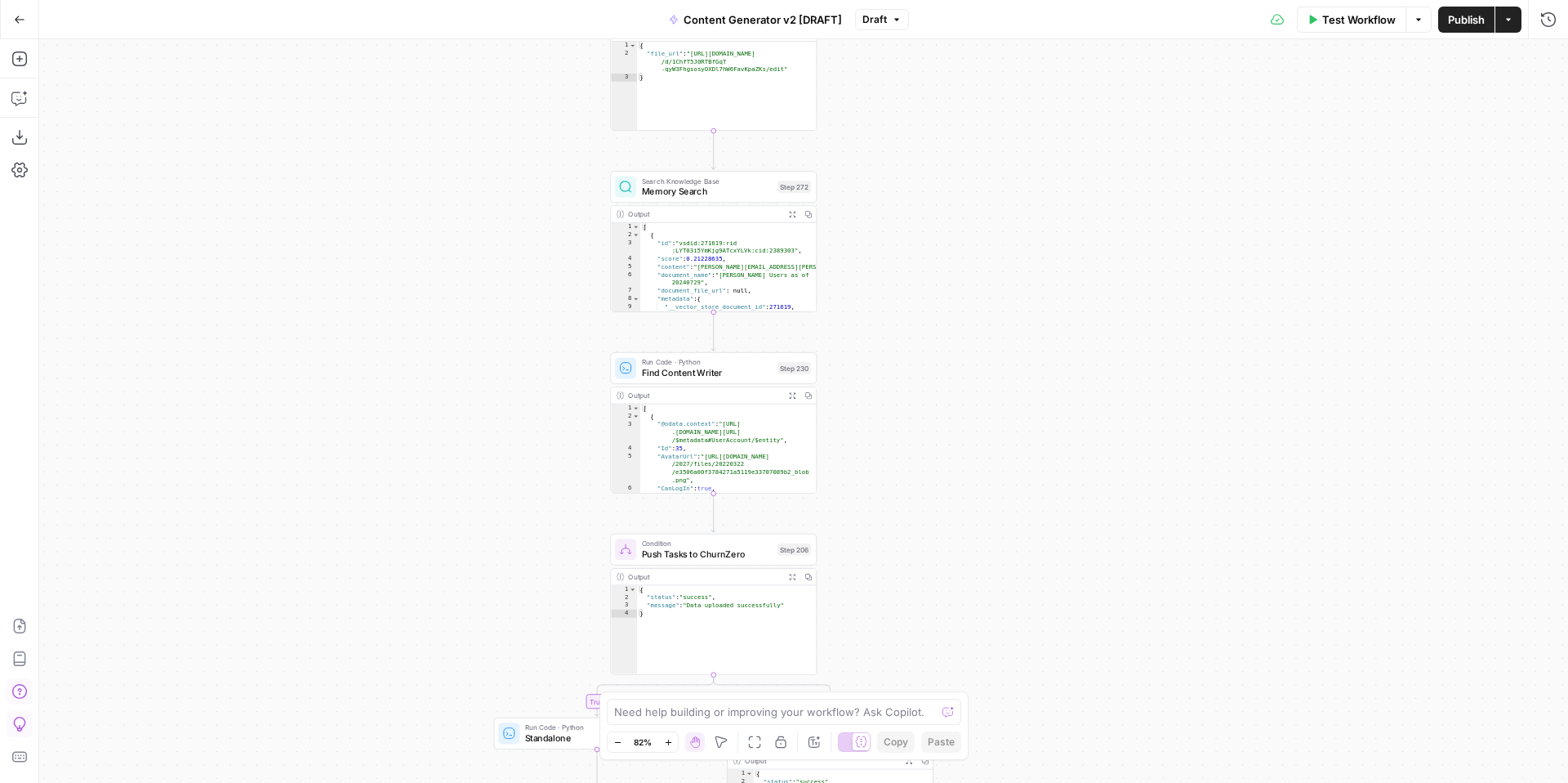
drag, startPoint x: 1064, startPoint y: 672, endPoint x: 1087, endPoint y: 385, distance: 287.9
click at [1087, 385] on div "true false true false true false true true false true false false Workflow Set …" at bounding box center [803, 411] width 1529 height 744
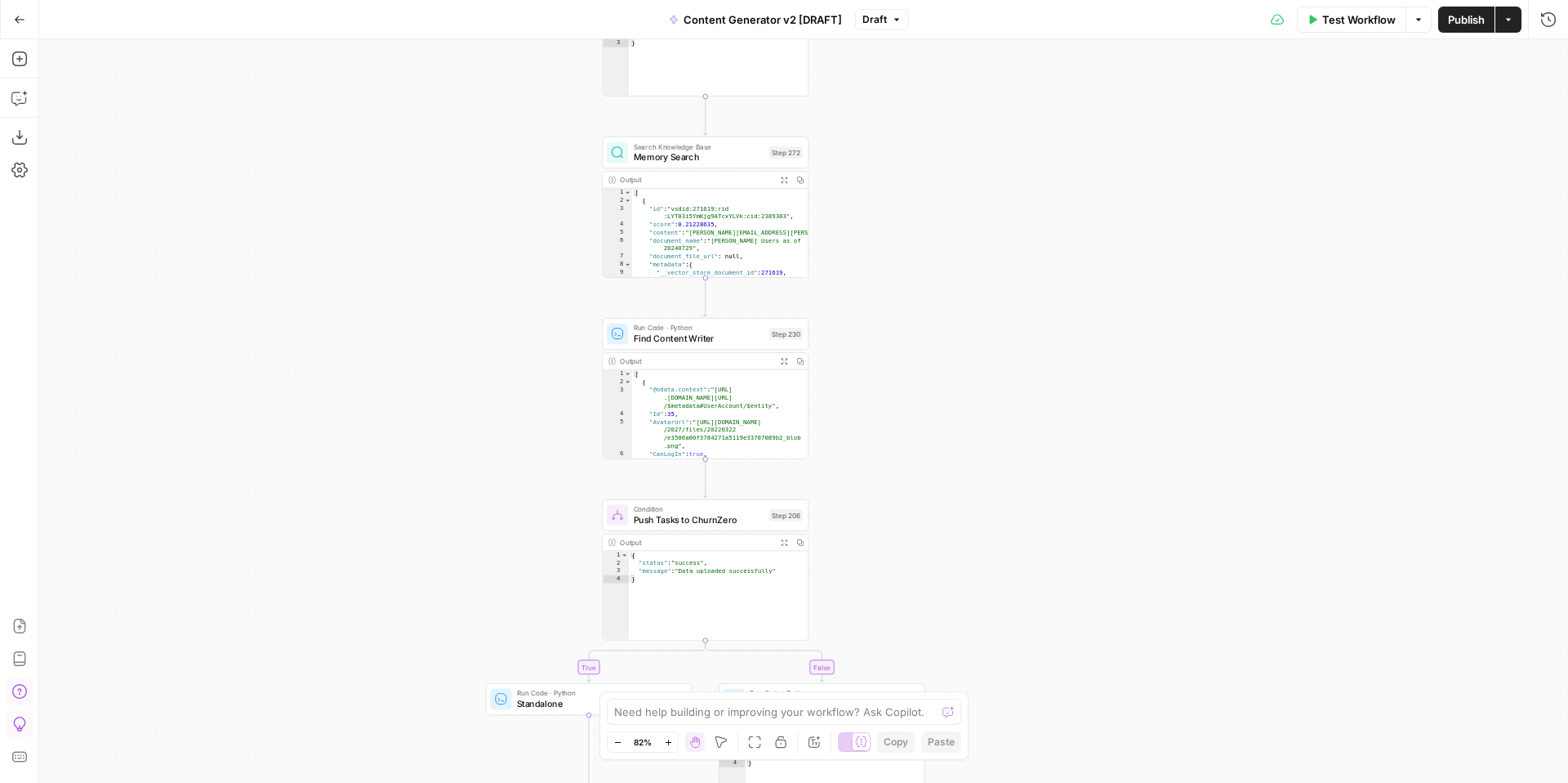
drag, startPoint x: 1054, startPoint y: 610, endPoint x: 1032, endPoint y: 358, distance: 253.0
click at [1035, 359] on div "true false true false true false true true false true false false Workflow Set …" at bounding box center [803, 411] width 1529 height 744
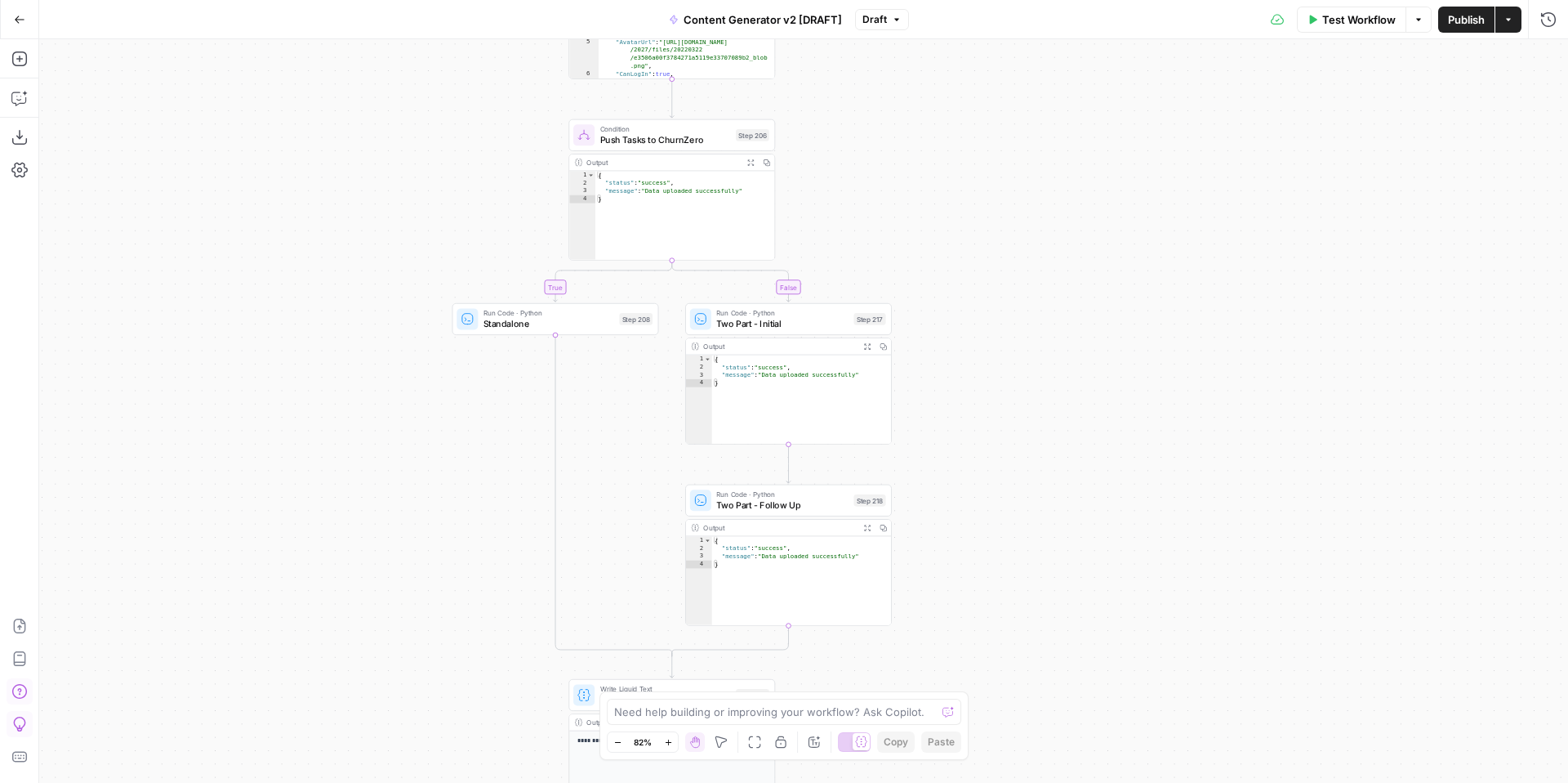
drag, startPoint x: 1031, startPoint y: 545, endPoint x: 1018, endPoint y: 469, distance: 77.1
click at [1018, 473] on div "true false true false true false true true false true false false Workflow Set …" at bounding box center [803, 411] width 1529 height 744
click at [747, 321] on span "Two Part - Initial" at bounding box center [782, 318] width 132 height 13
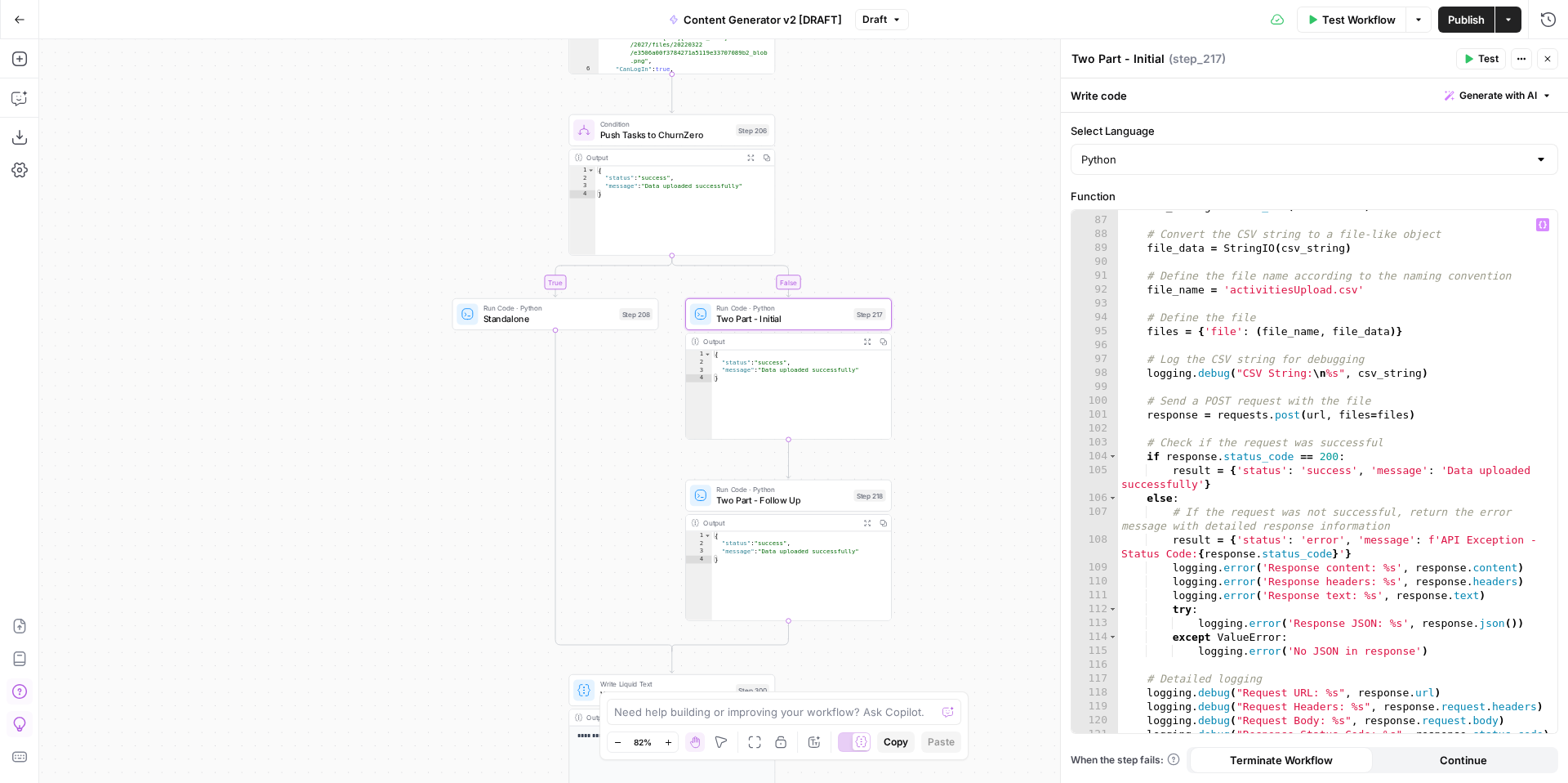
scroll to position [1561, 0]
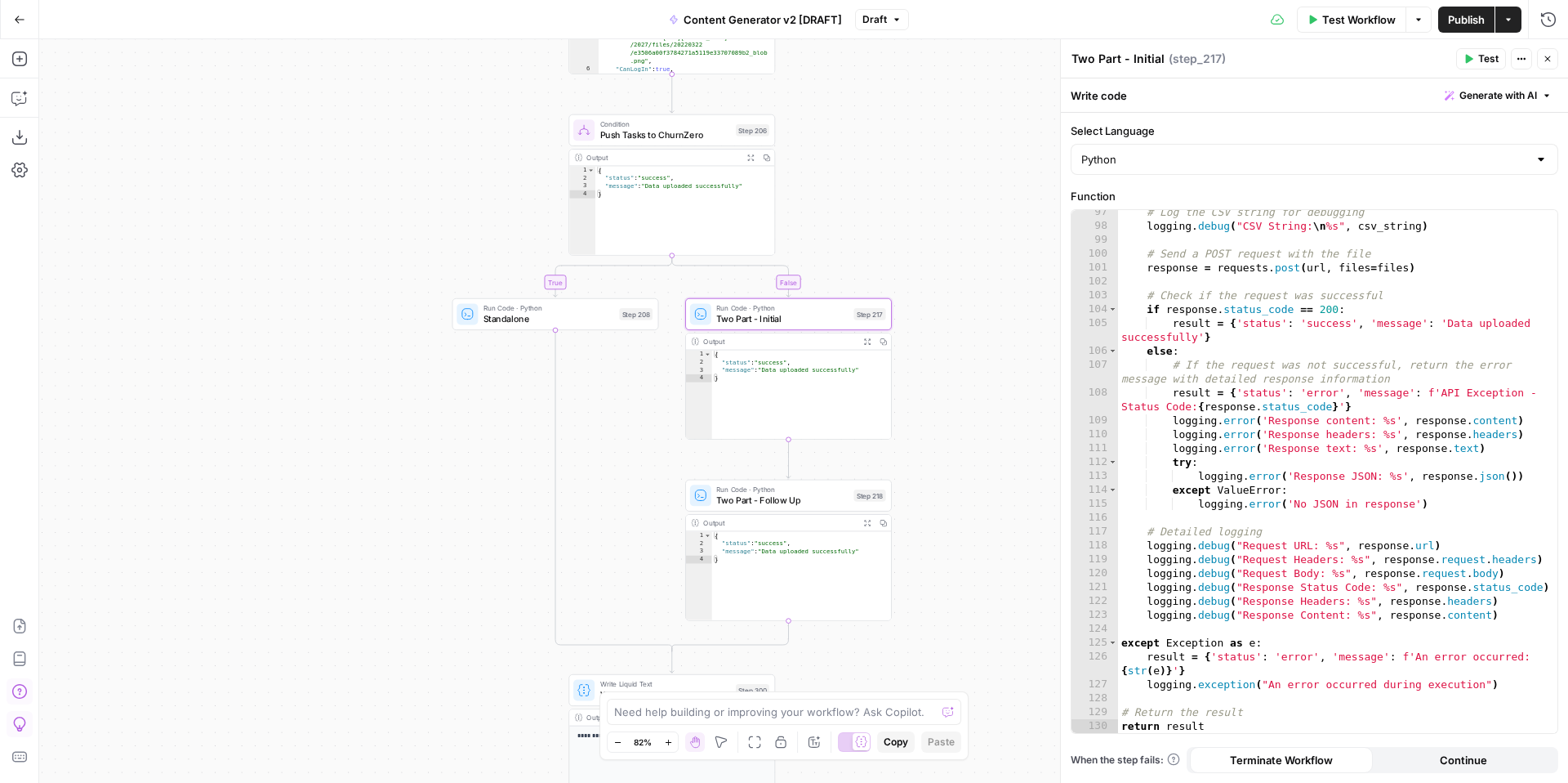
click at [1542, 59] on icon "button" at bounding box center [1547, 58] width 9 height 9
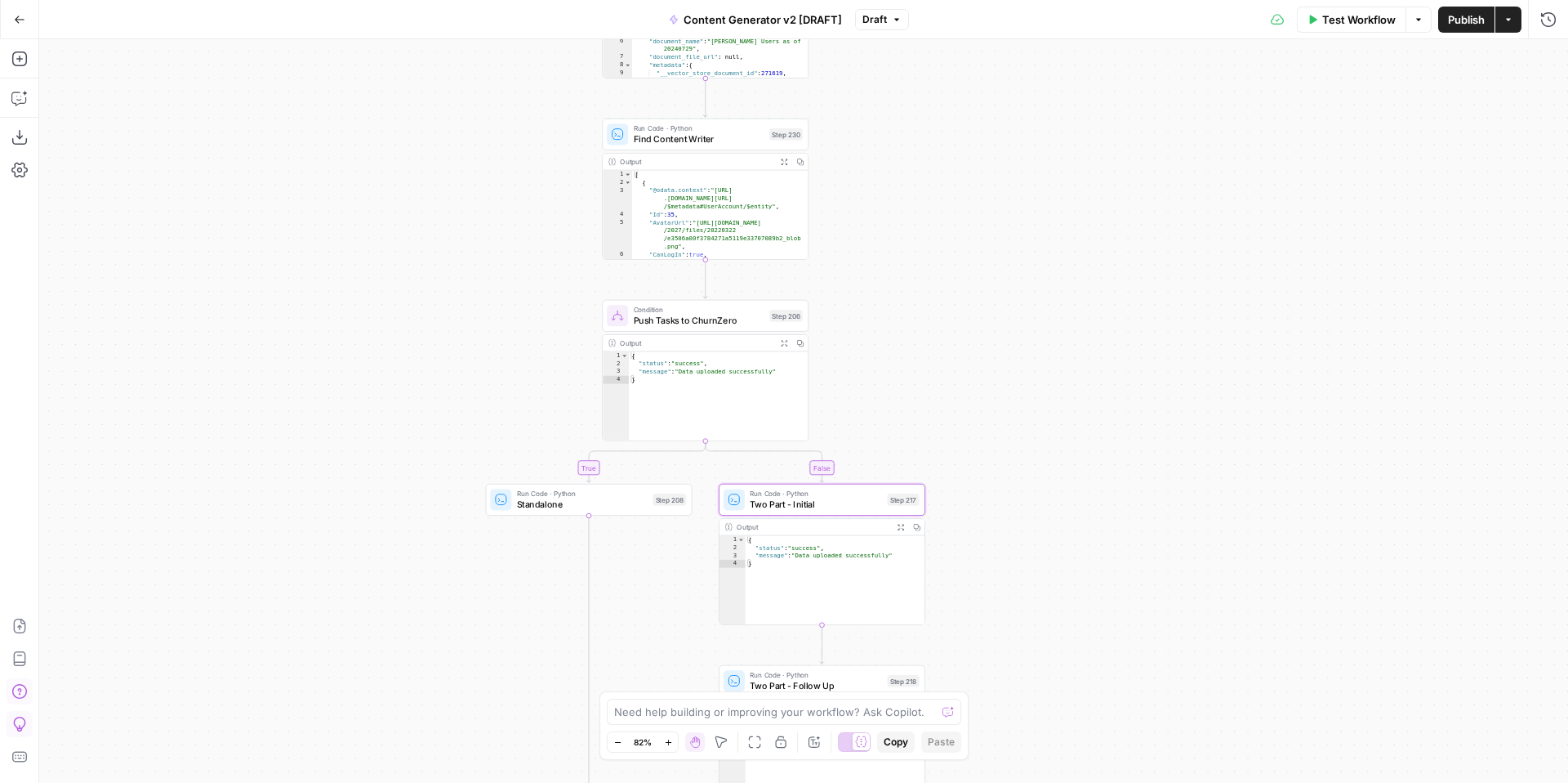
drag, startPoint x: 1131, startPoint y: 163, endPoint x: 1165, endPoint y: 340, distance: 180.2
click at [1165, 347] on div "true false true false true false true true false true false false Workflow Set …" at bounding box center [803, 411] width 1529 height 744
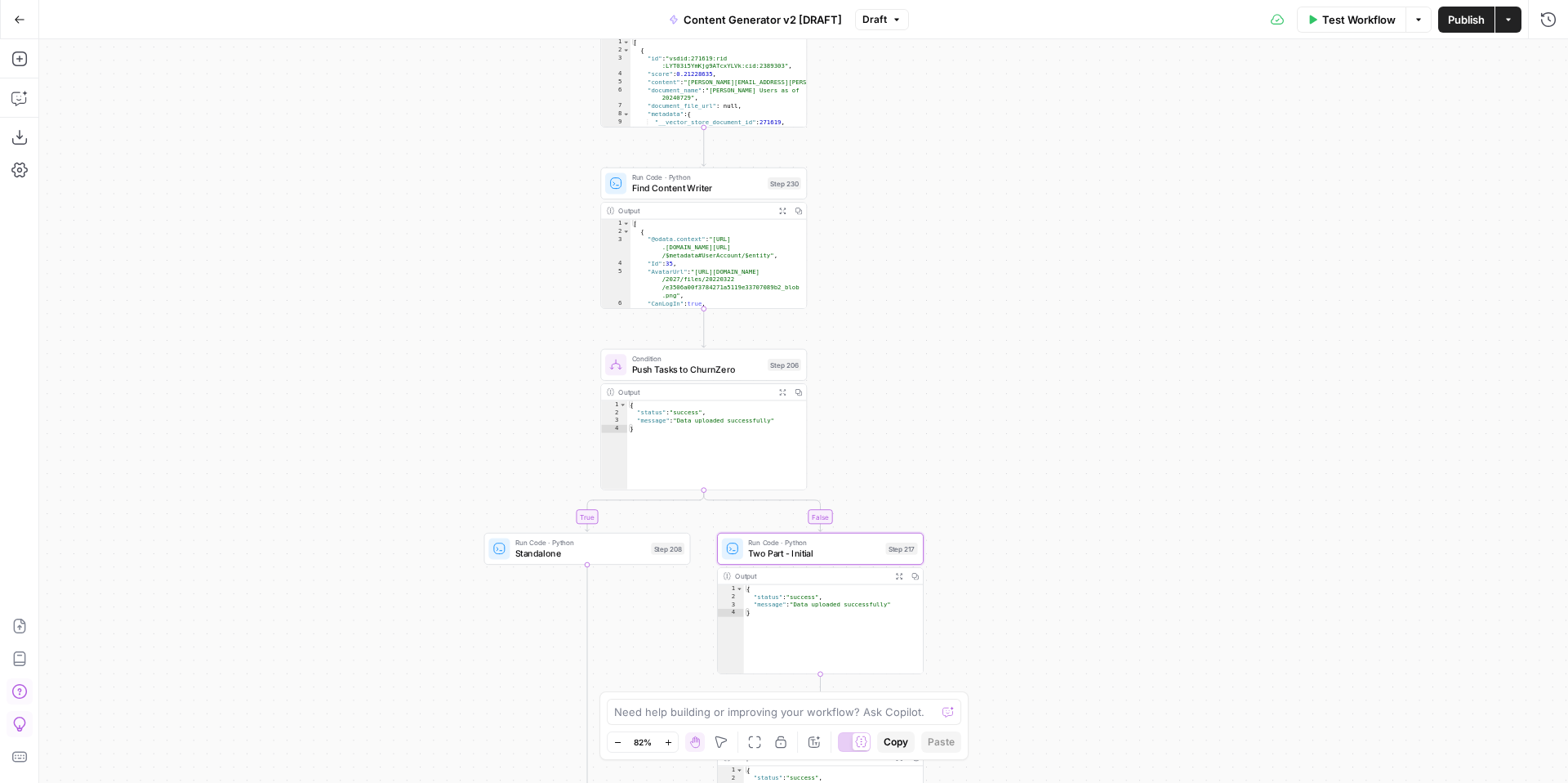
drag, startPoint x: 1125, startPoint y: 237, endPoint x: 1108, endPoint y: 443, distance: 206.7
click at [1104, 458] on div "true false true false true false true true false true false false Workflow Set …" at bounding box center [803, 411] width 1529 height 744
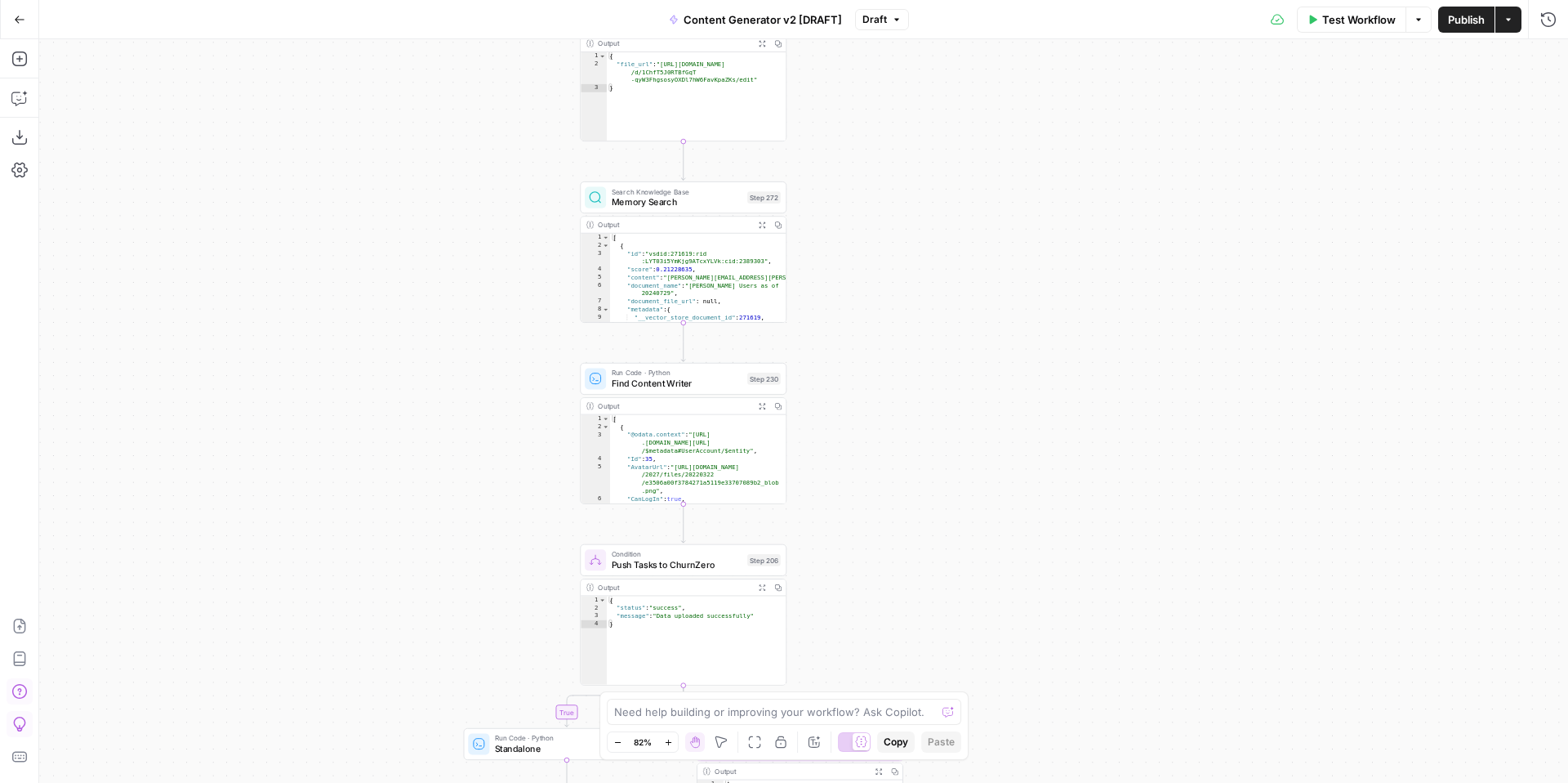
drag, startPoint x: 1092, startPoint y: 316, endPoint x: 1091, endPoint y: 500, distance: 184.0
click at [1091, 503] on div "true false true false true false true true false true false false Workflow Set …" at bounding box center [803, 411] width 1529 height 744
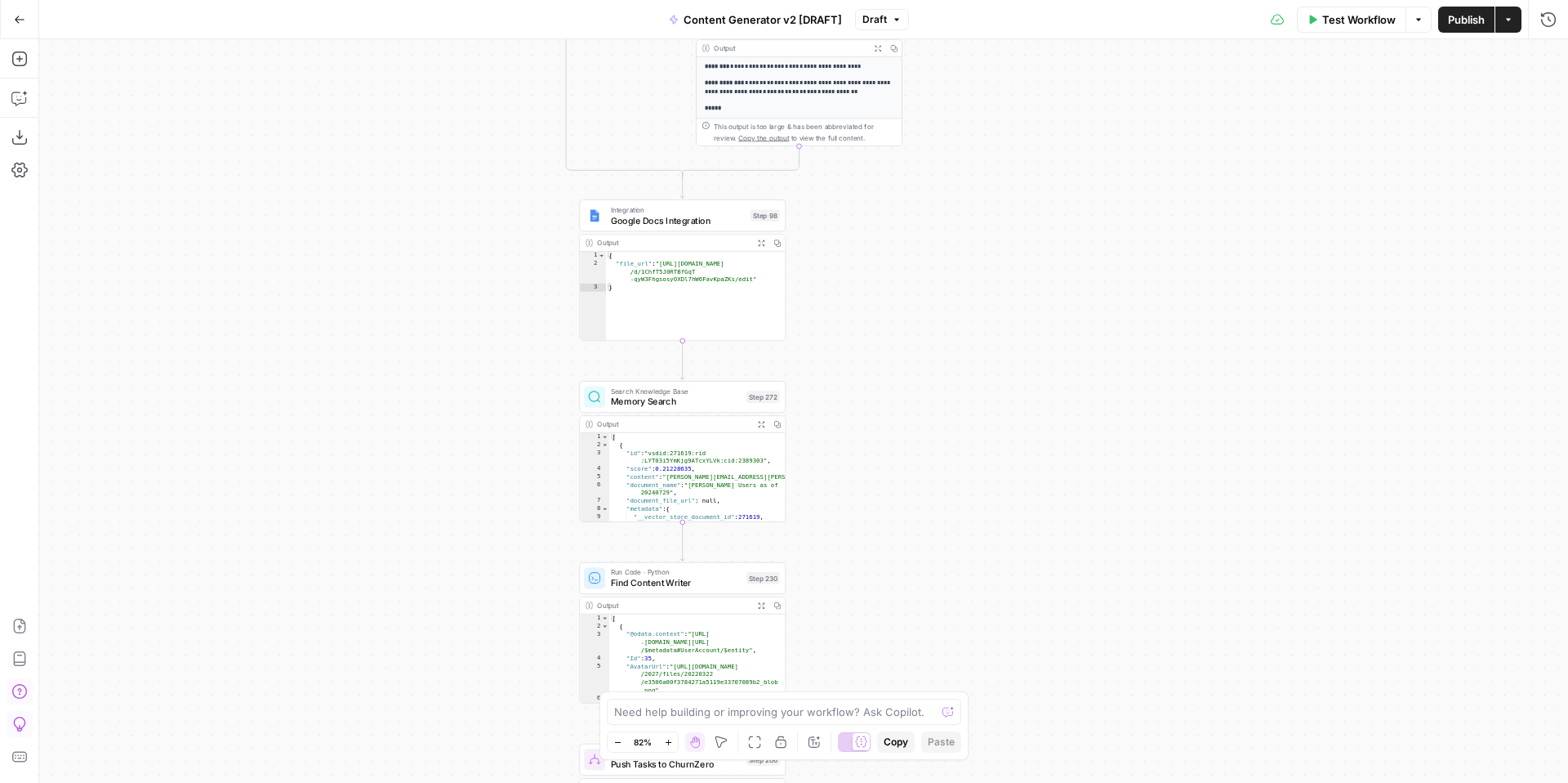
drag, startPoint x: 1030, startPoint y: 307, endPoint x: 1026, endPoint y: 526, distance: 219.0
click at [1026, 526] on div "true false true false true false true true false true false false Workflow Set …" at bounding box center [803, 411] width 1529 height 744
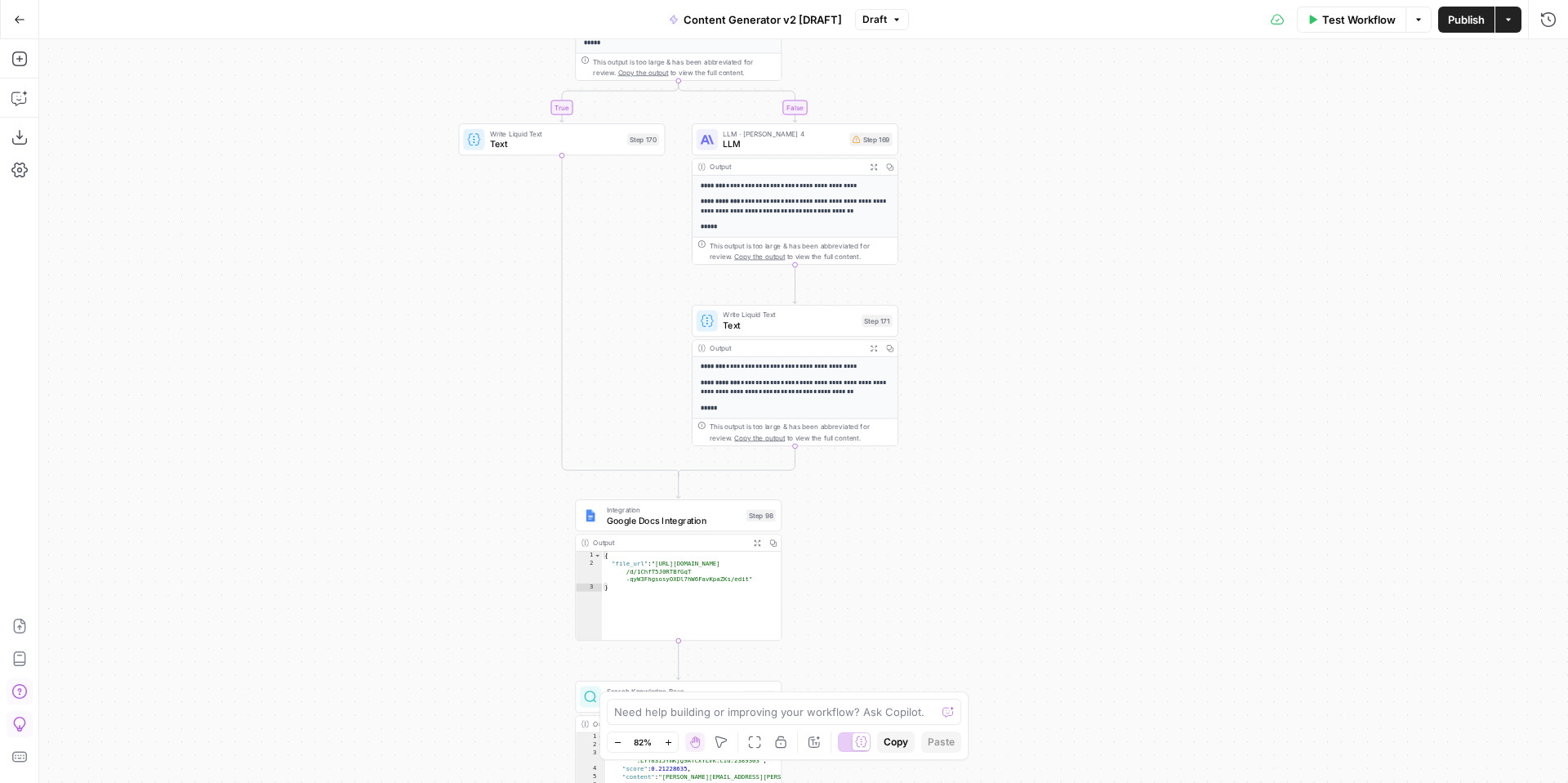
drag, startPoint x: 1050, startPoint y: 278, endPoint x: 1045, endPoint y: 509, distance: 231.1
click at [1045, 509] on div "true false true false true false true true false true false false Workflow Set …" at bounding box center [803, 411] width 1529 height 744
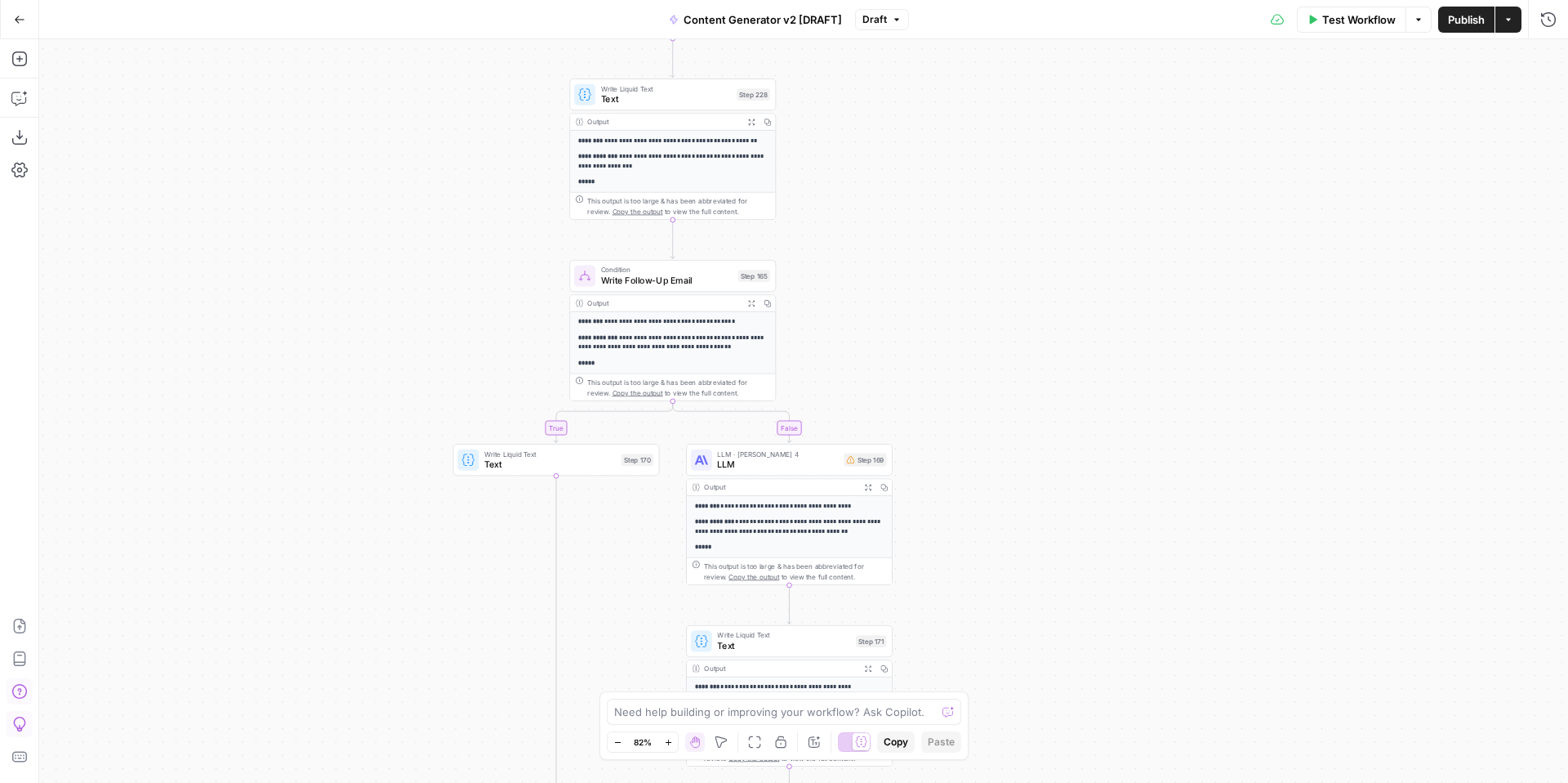
drag, startPoint x: 1010, startPoint y: 308, endPoint x: 1011, endPoint y: 511, distance: 203.0
click at [1010, 518] on div "true false true false true false true true false true false false Workflow Set …" at bounding box center [803, 411] width 1529 height 744
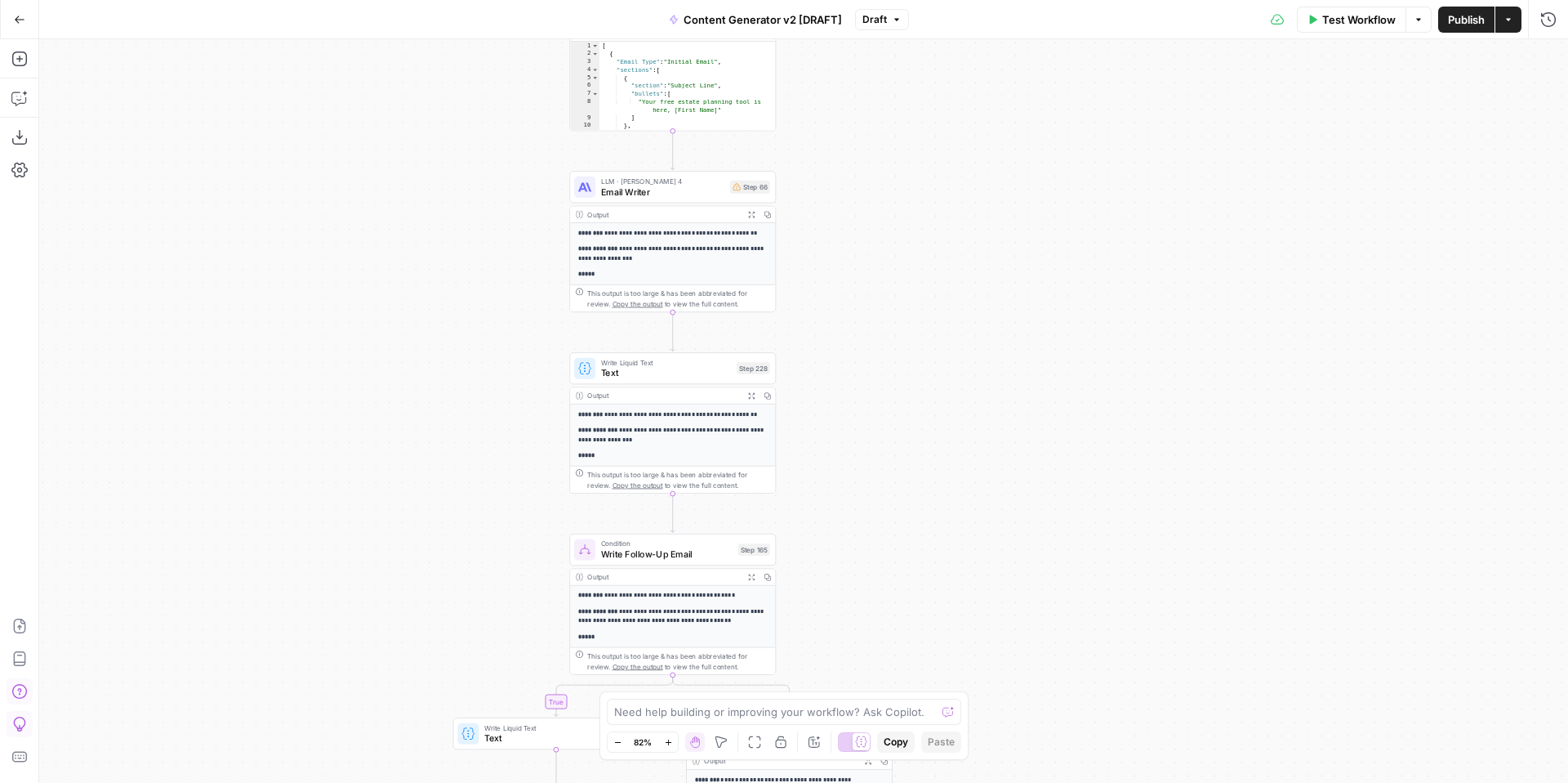
drag, startPoint x: 946, startPoint y: 266, endPoint x: 945, endPoint y: 508, distance: 242.0
click at [945, 511] on div "true false true false true false true true false true false false Workflow Set …" at bounding box center [803, 411] width 1529 height 744
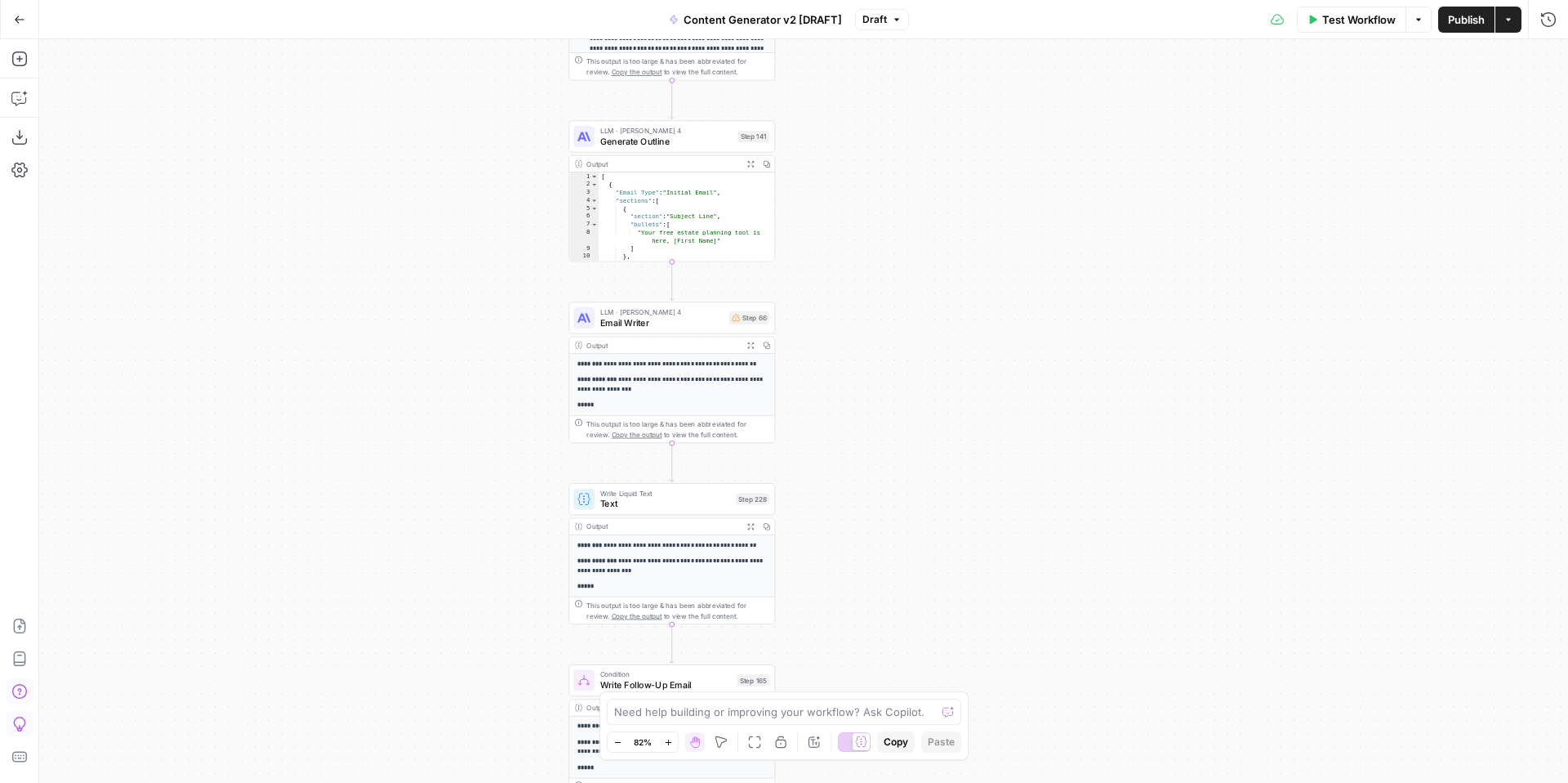
drag, startPoint x: 1003, startPoint y: 465, endPoint x: 1023, endPoint y: 678, distance: 213.9
click at [1023, 678] on div "true false true false true false true true false true false false Workflow Set …" at bounding box center [803, 411] width 1529 height 744
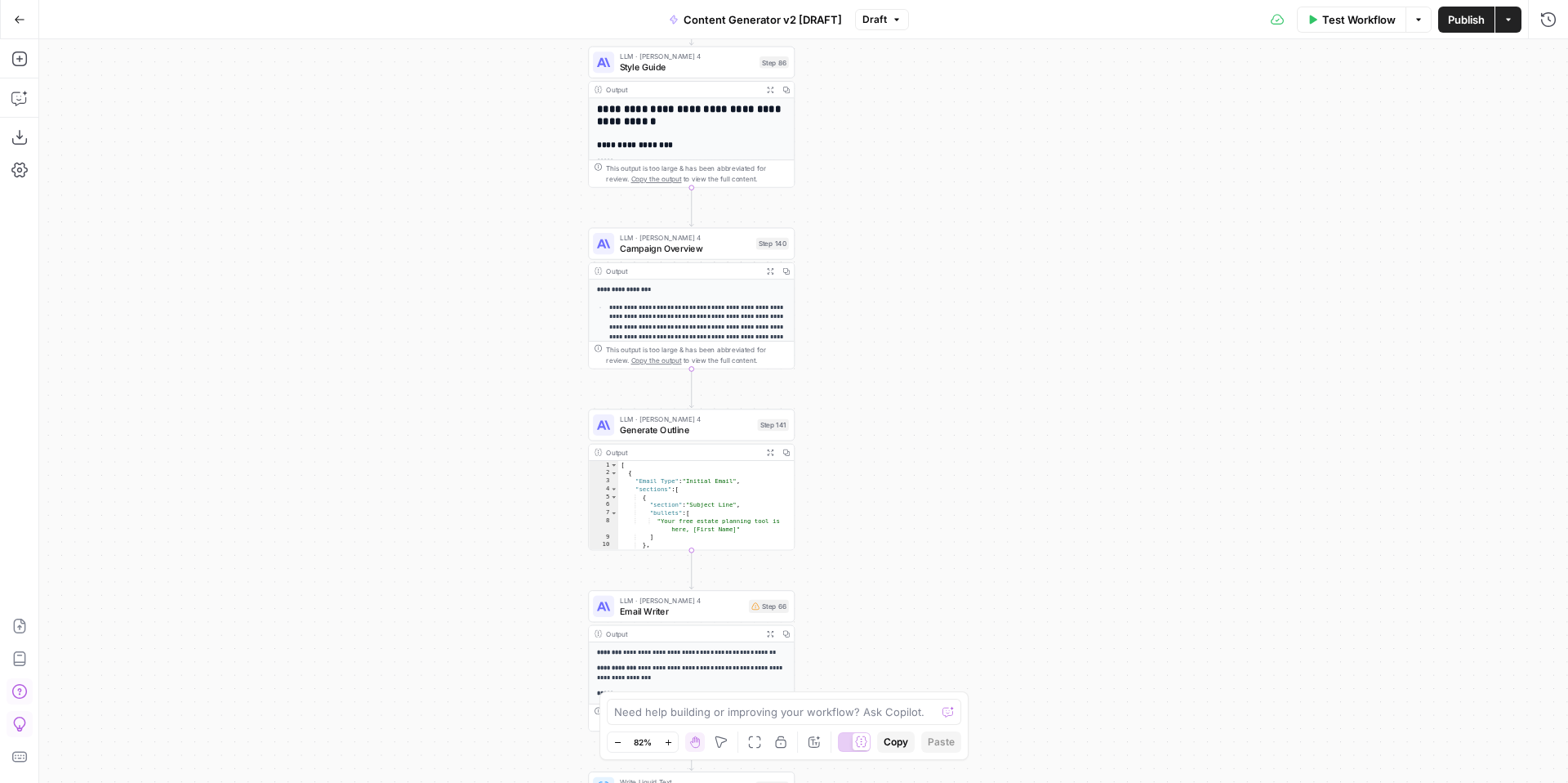
drag, startPoint x: 1054, startPoint y: 292, endPoint x: 1054, endPoint y: 539, distance: 247.0
click at [1054, 539] on div "true false true false true false true true false true false false Workflow Set …" at bounding box center [803, 411] width 1529 height 744
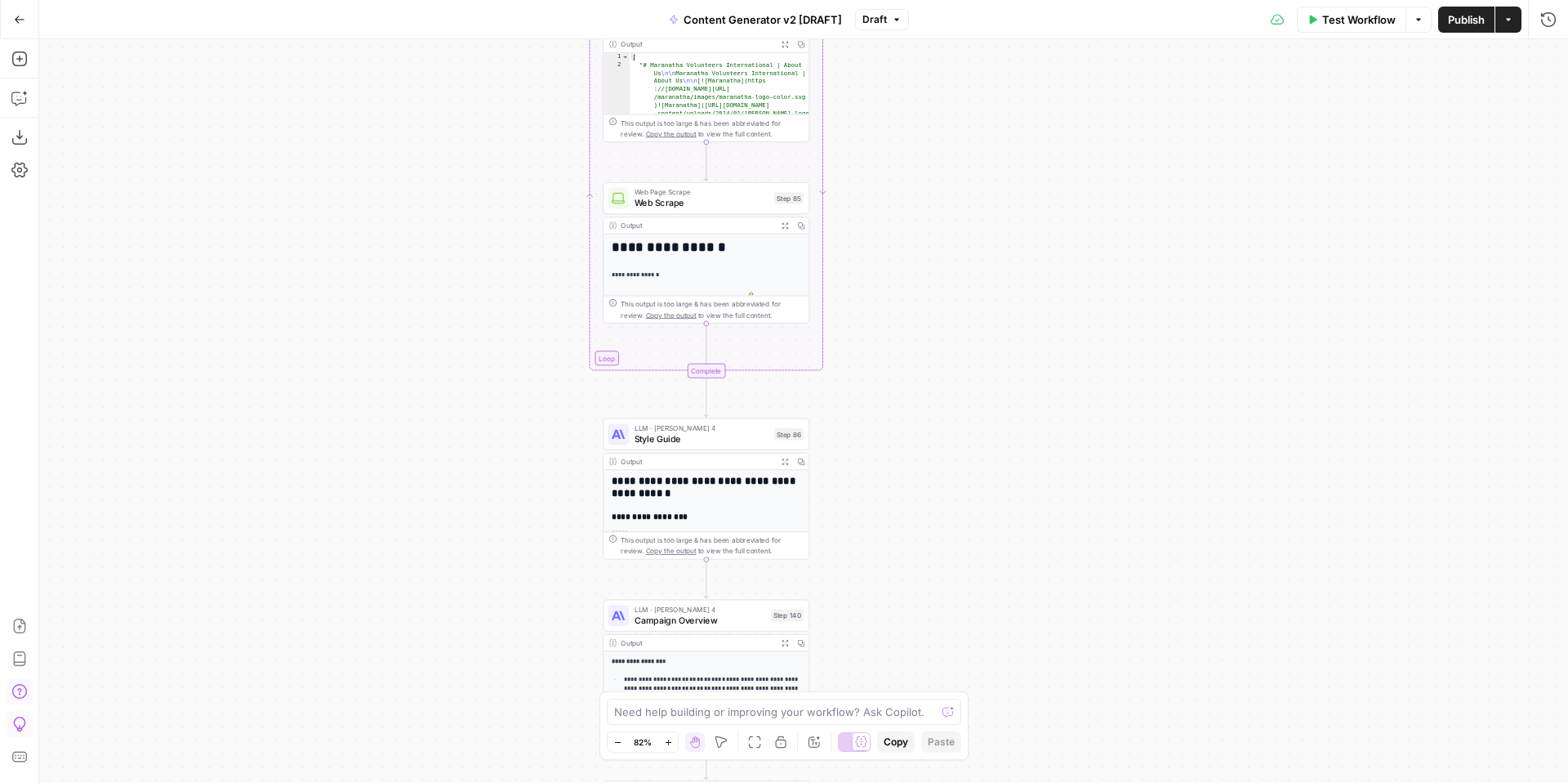
drag, startPoint x: 1033, startPoint y: 351, endPoint x: 1049, endPoint y: 545, distance: 194.7
click at [1048, 545] on div "true false true false true false true true false true false false Workflow Set …" at bounding box center [803, 411] width 1529 height 744
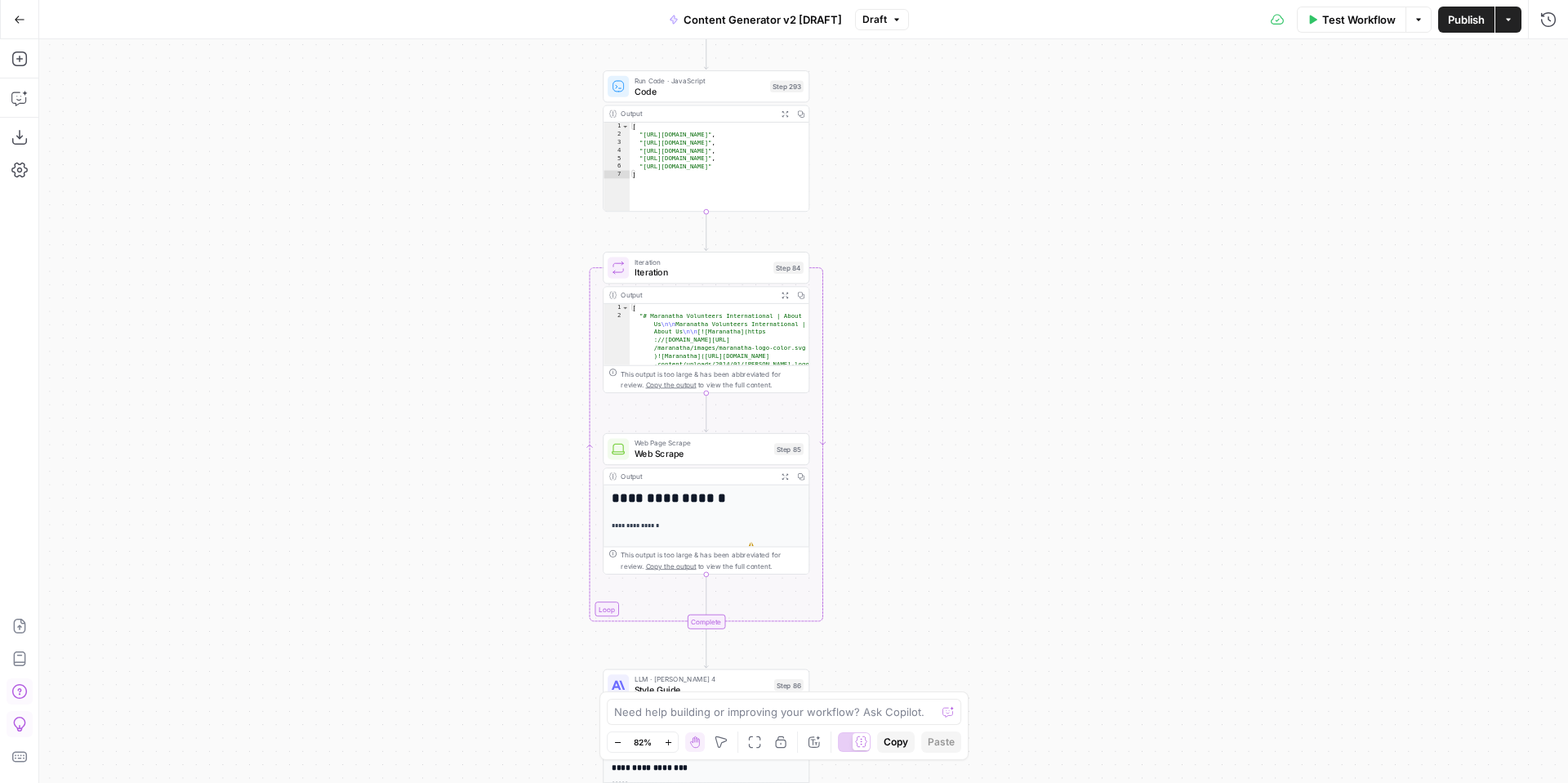
drag, startPoint x: 1002, startPoint y: 231, endPoint x: 1003, endPoint y: 465, distance: 234.0
click at [1002, 469] on div "true false true false true false true true false true false false Workflow Set …" at bounding box center [803, 411] width 1529 height 744
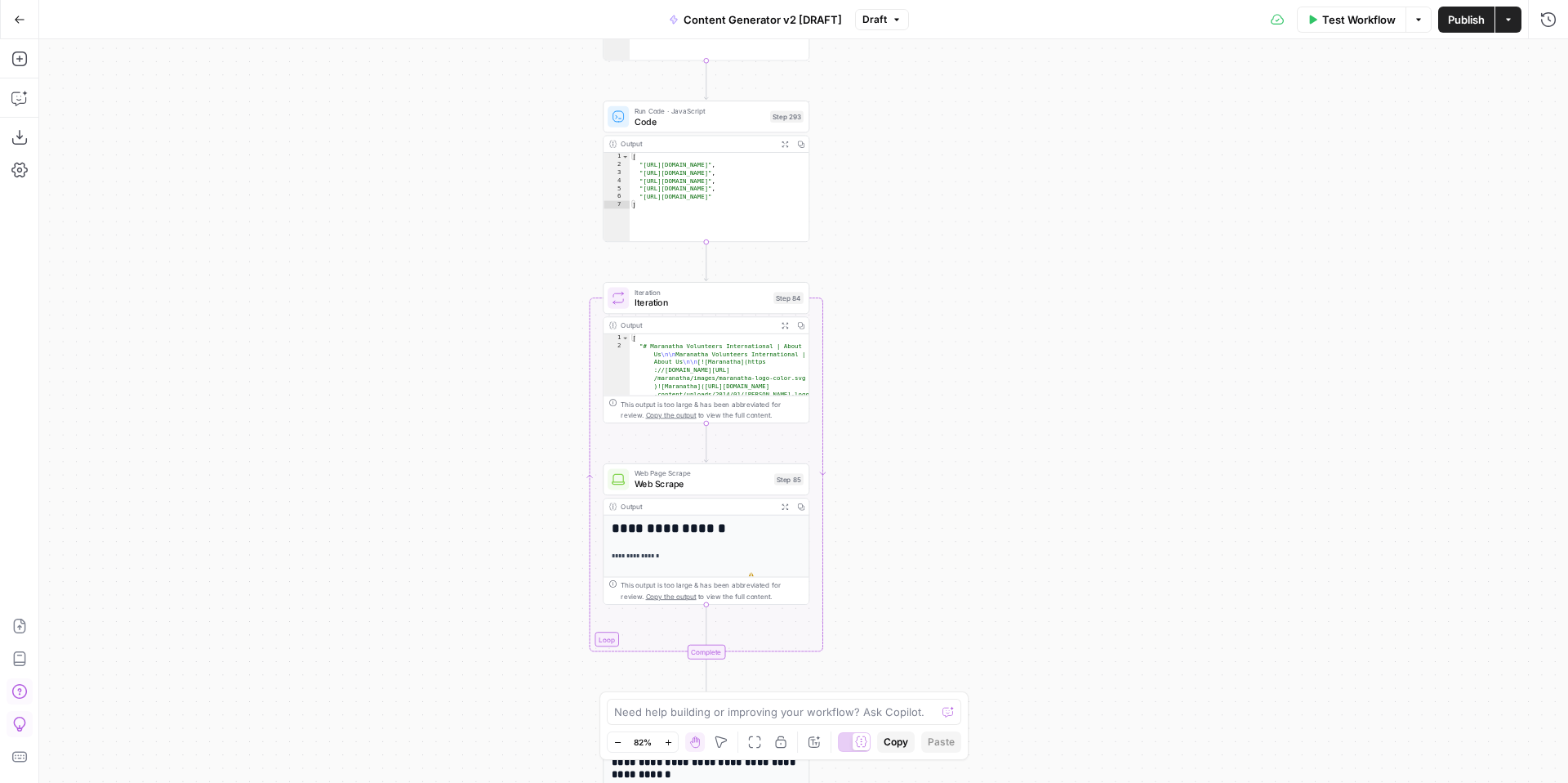
drag, startPoint x: 991, startPoint y: 271, endPoint x: 992, endPoint y: 445, distance: 174.0
click at [991, 454] on div "true false true false true false true true false true false false Workflow Set …" at bounding box center [803, 411] width 1529 height 744
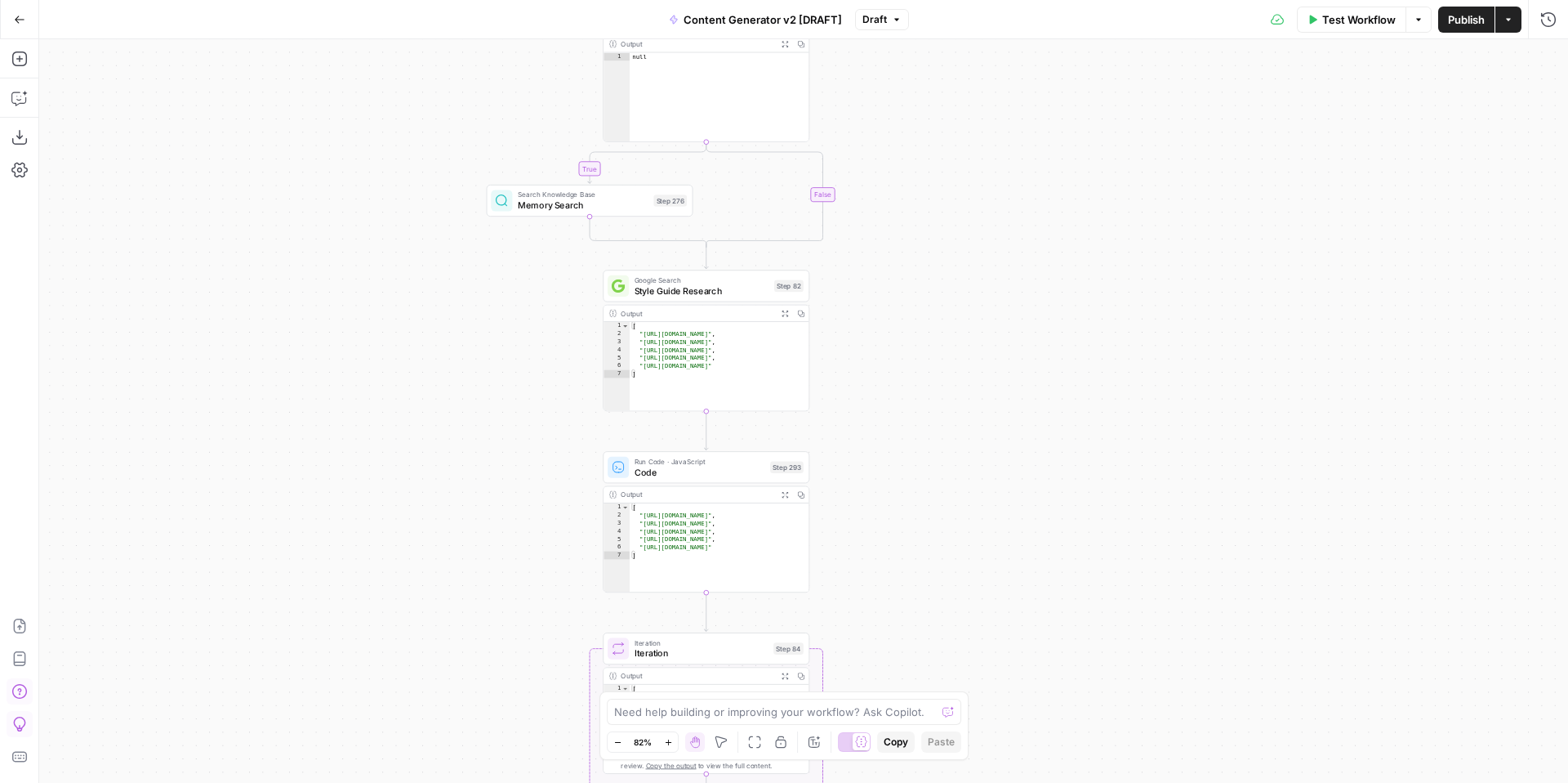
drag, startPoint x: 976, startPoint y: 231, endPoint x: 976, endPoint y: 388, distance: 157.0
click at [976, 388] on div "true false true false true false true true false true false false Workflow Set …" at bounding box center [803, 411] width 1529 height 744
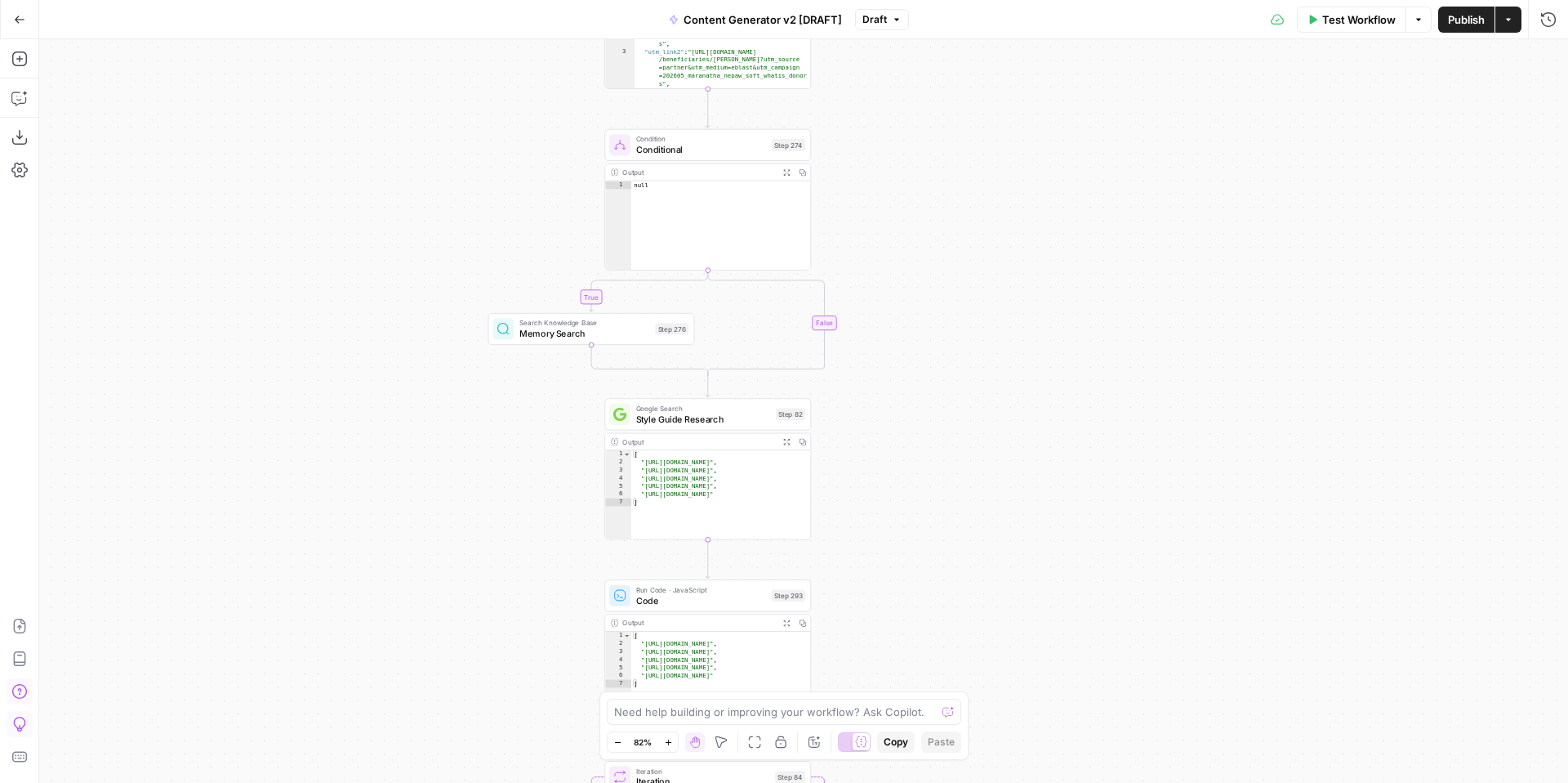
drag, startPoint x: 1009, startPoint y: 248, endPoint x: 1012, endPoint y: 375, distance: 127.0
click at [1011, 380] on div "true false true false true false true true false true false false Workflow Set …" at bounding box center [803, 411] width 1529 height 744
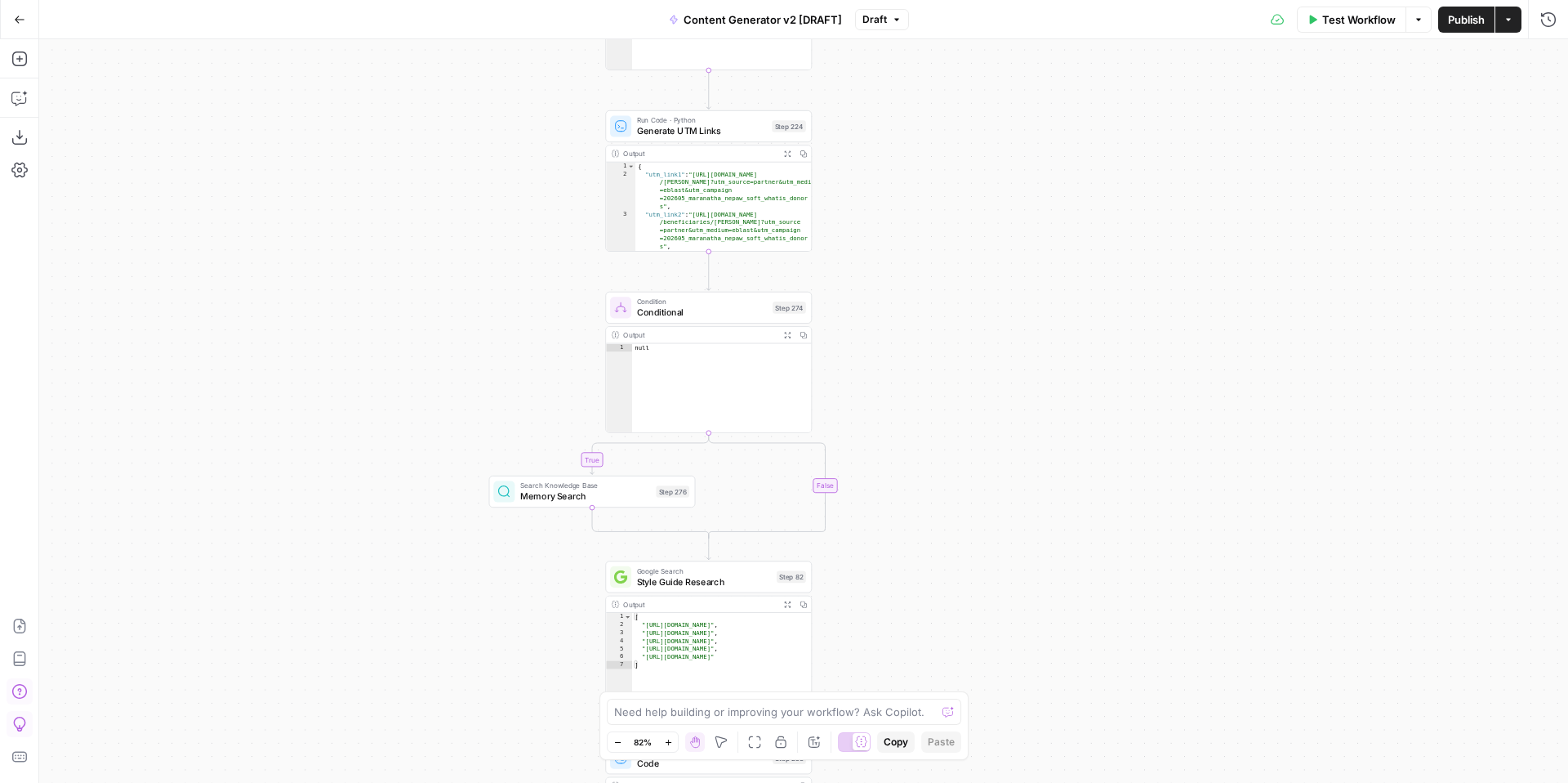
drag, startPoint x: 1006, startPoint y: 200, endPoint x: 1007, endPoint y: 356, distance: 156.0
click at [1006, 359] on div "true false true false true false true true false true false false Workflow Set …" at bounding box center [803, 411] width 1529 height 744
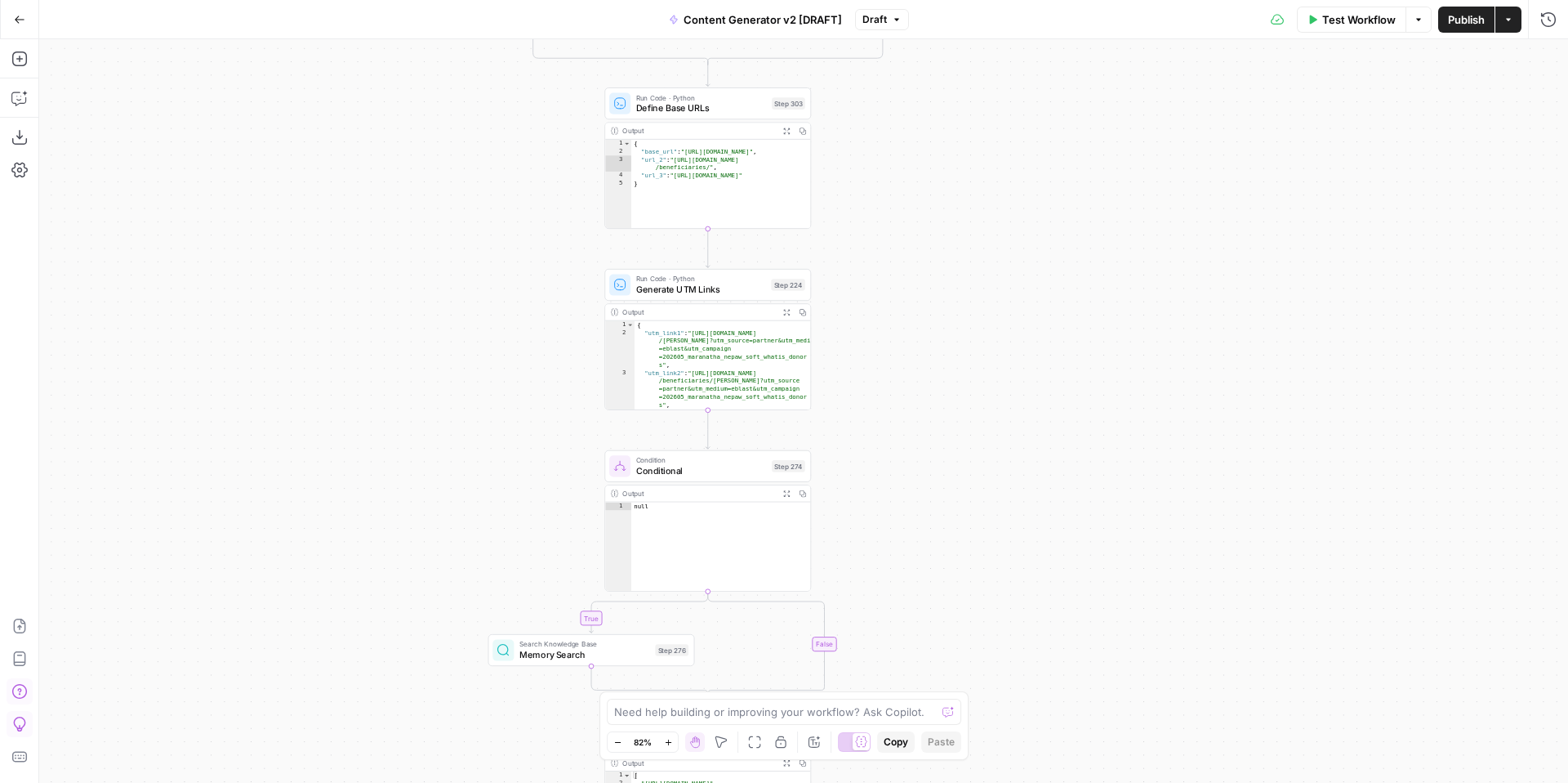
drag, startPoint x: 1005, startPoint y: 216, endPoint x: 997, endPoint y: 389, distance: 173.2
click at [997, 394] on div "true false true false true false true true false true false false Workflow Set …" at bounding box center [803, 411] width 1529 height 744
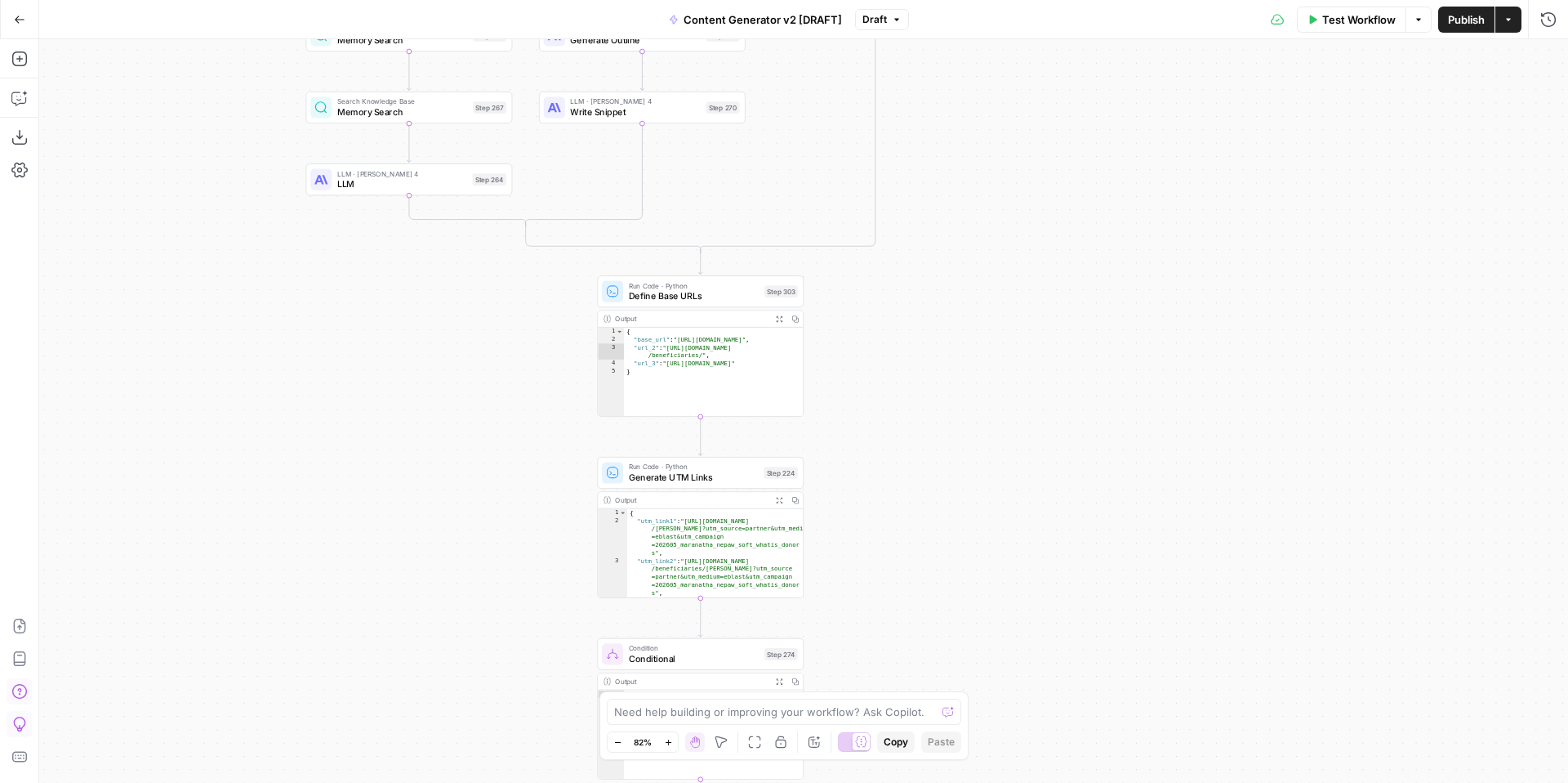
drag, startPoint x: 1011, startPoint y: 288, endPoint x: 1006, endPoint y: 410, distance: 122.1
click at [1006, 419] on div "true false true false true false true true false true false false Workflow Set …" at bounding box center [803, 411] width 1529 height 744
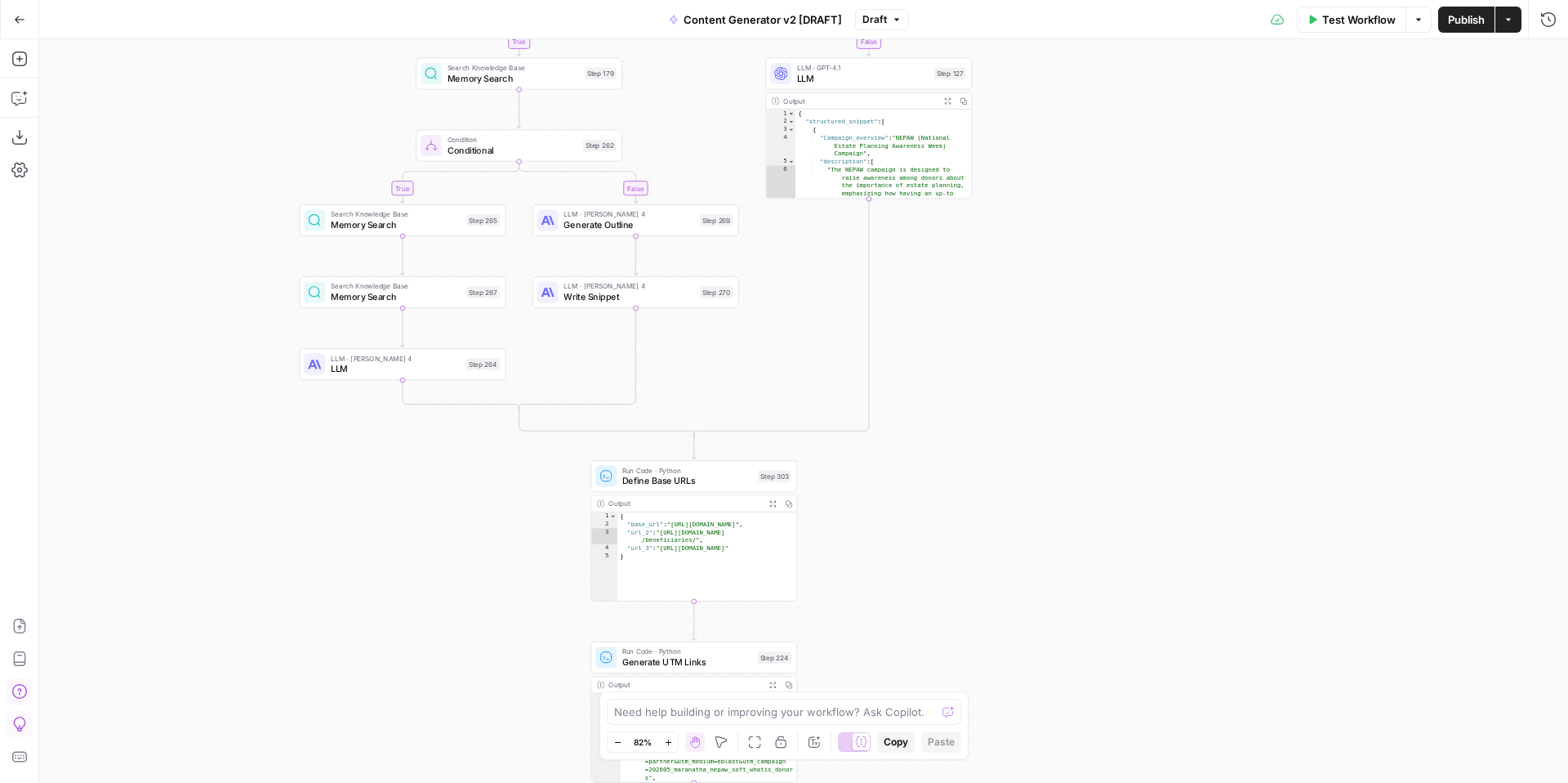
drag, startPoint x: 1097, startPoint y: 241, endPoint x: 1097, endPoint y: 387, distance: 146.0
click at [1097, 387] on div "true false true false true false true true false true false false Workflow Set …" at bounding box center [803, 411] width 1529 height 744
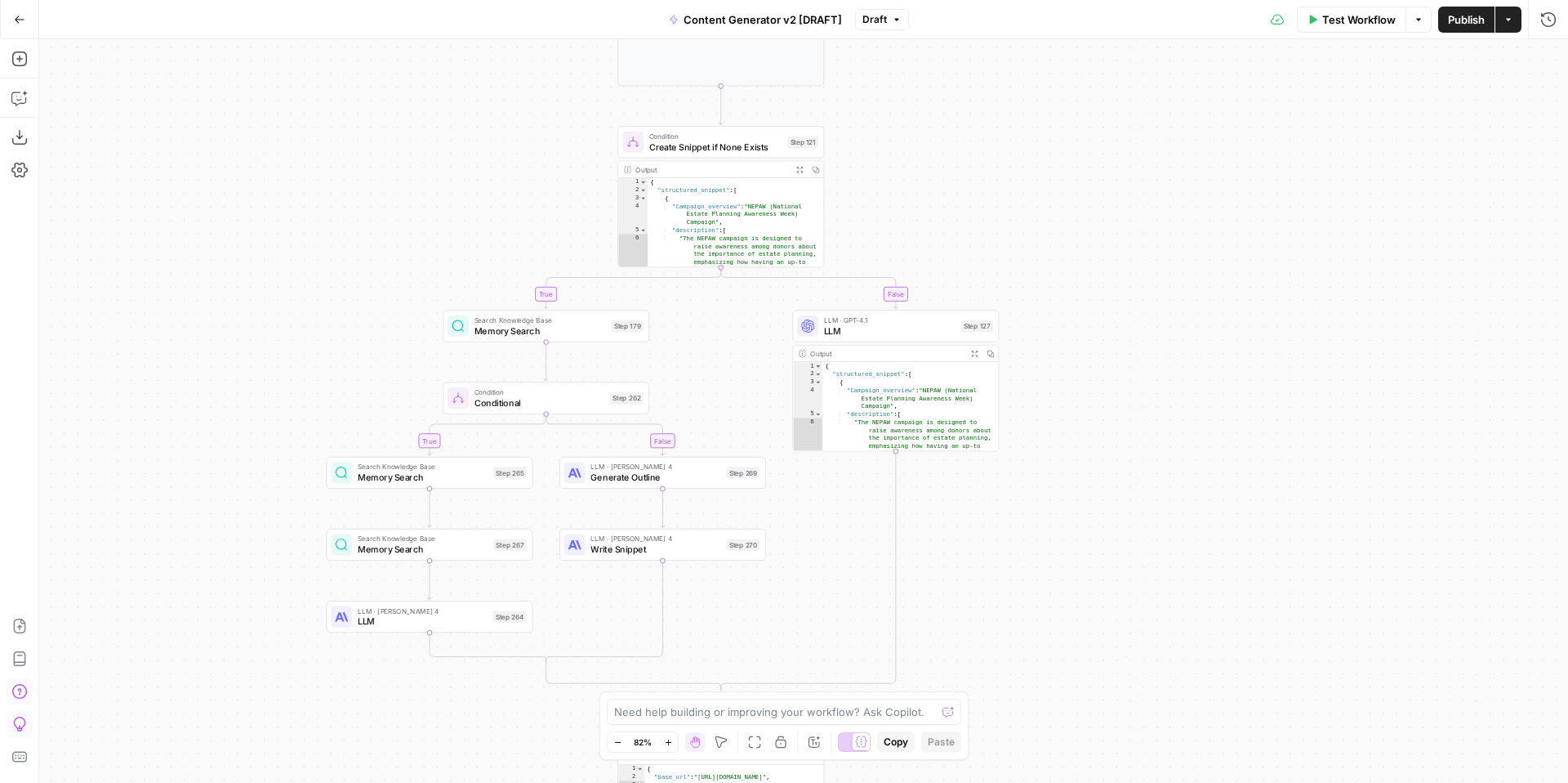
drag, startPoint x: 1112, startPoint y: 289, endPoint x: 1139, endPoint y: 442, distance: 155.4
click at [1139, 447] on div "true false true false true false true true false true false false Workflow Set …" at bounding box center [803, 411] width 1529 height 744
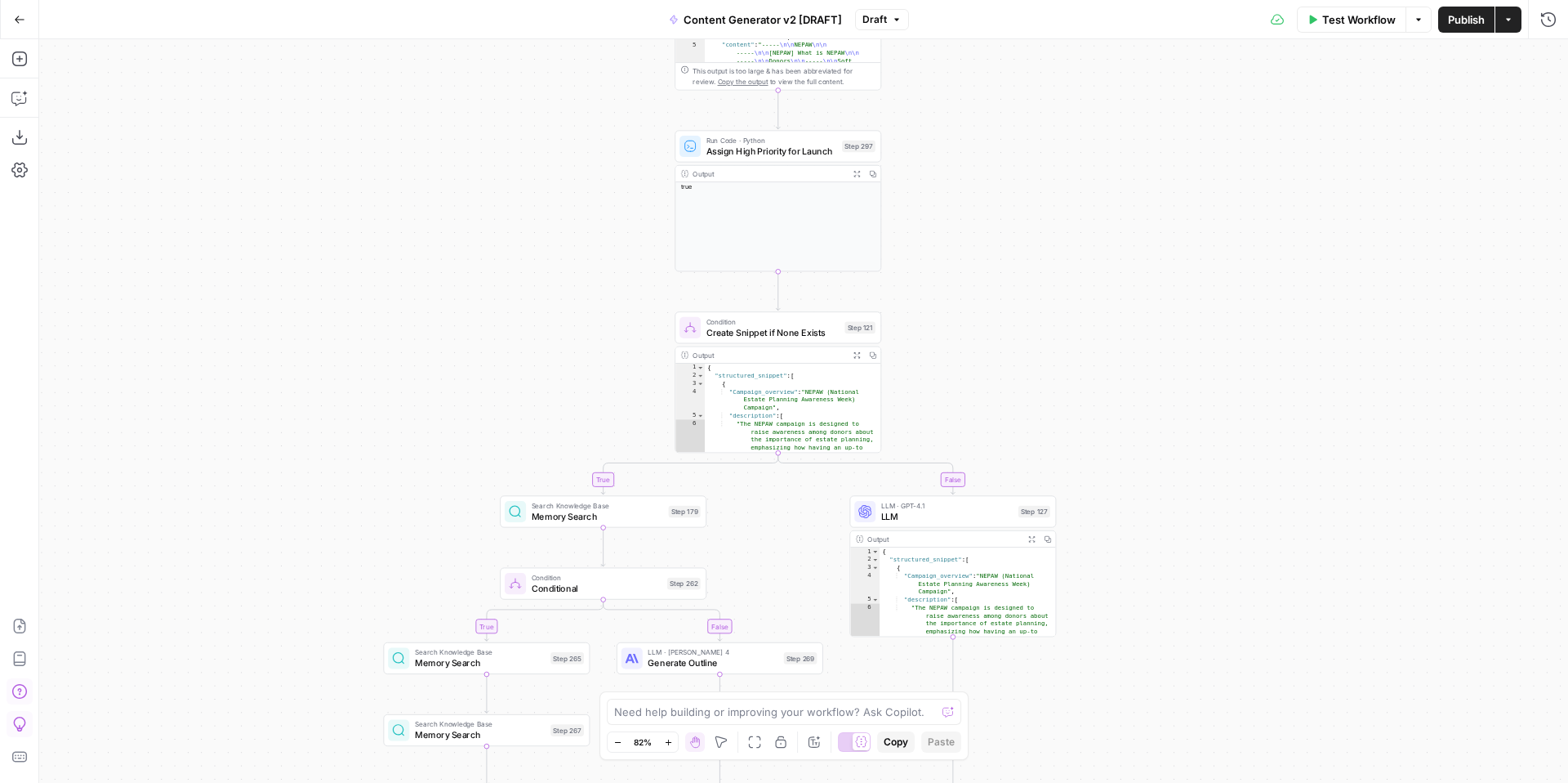
drag, startPoint x: 1109, startPoint y: 311, endPoint x: 1169, endPoint y: 487, distance: 185.9
click at [1168, 486] on div "true false true false true false true true false true false false Workflow Set …" at bounding box center [803, 411] width 1529 height 744
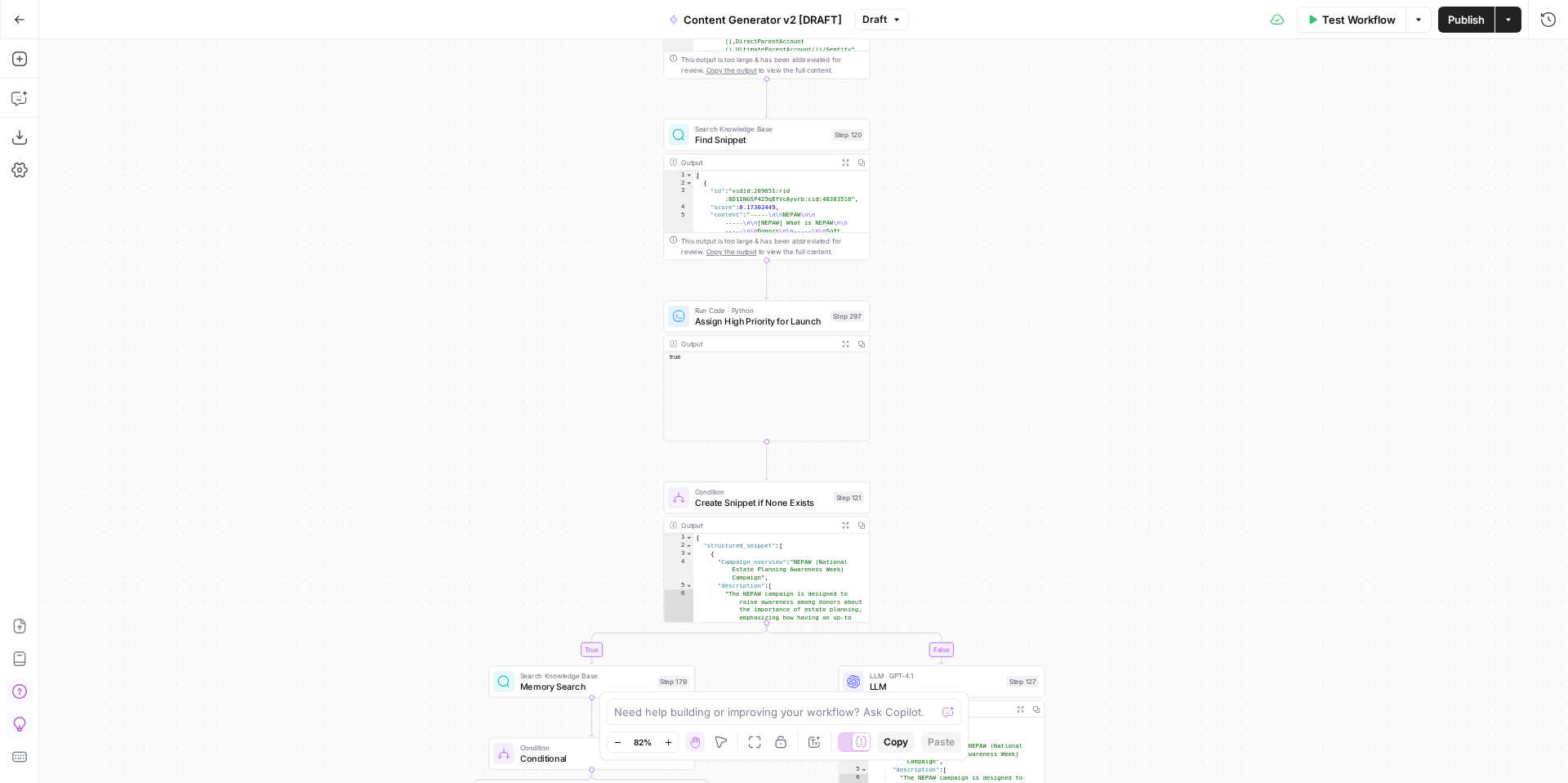
drag, startPoint x: 1100, startPoint y: 317, endPoint x: 1089, endPoint y: 438, distance: 121.5
click at [1089, 438] on div "true false true false true false true true false true false false Workflow Set …" at bounding box center [803, 411] width 1529 height 744
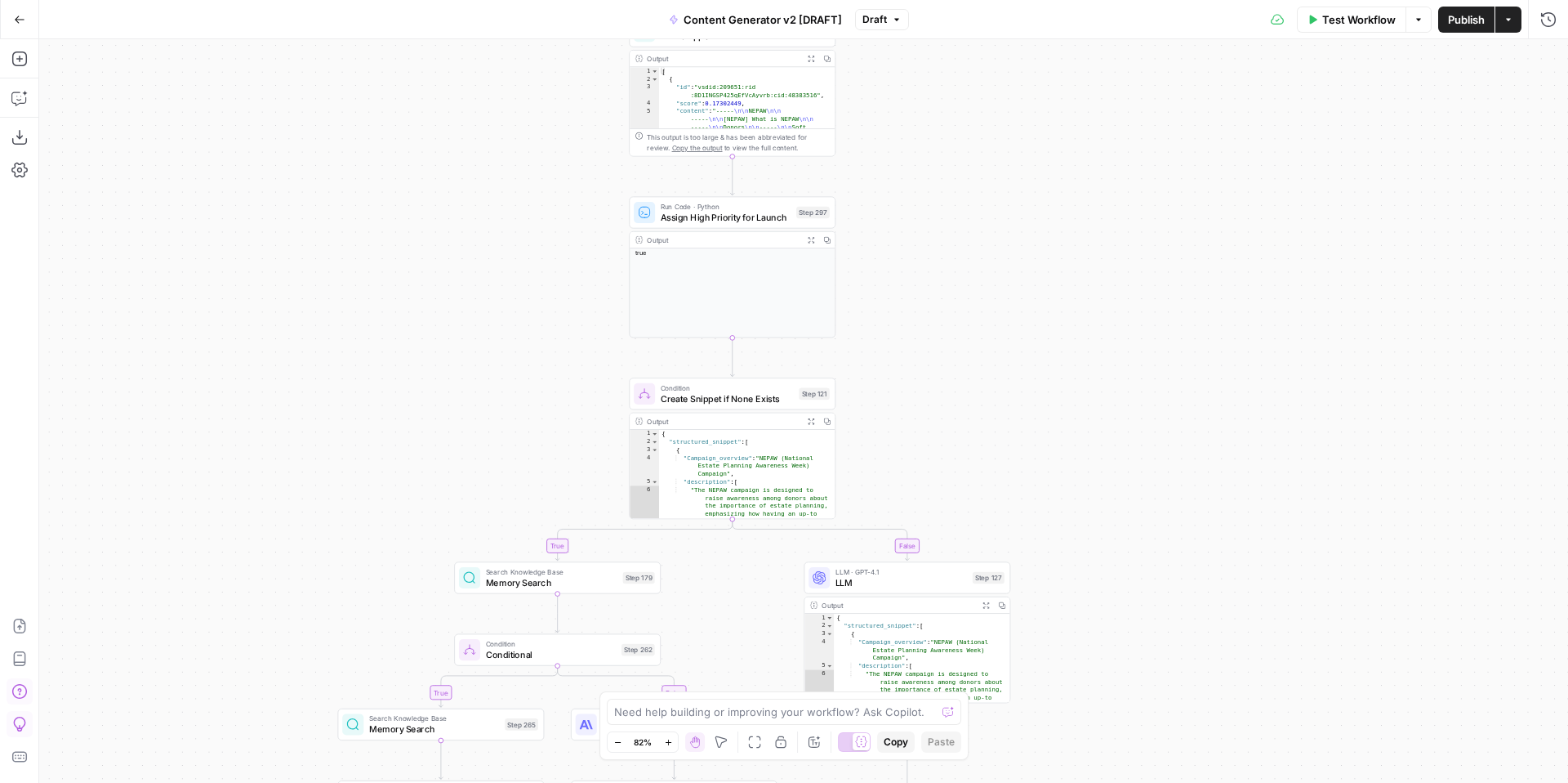
drag, startPoint x: 1089, startPoint y: 438, endPoint x: 1042, endPoint y: 293, distance: 152.4
click at [1042, 293] on div "true false true false true false true true false true false false Workflow Set …" at bounding box center [803, 411] width 1529 height 744
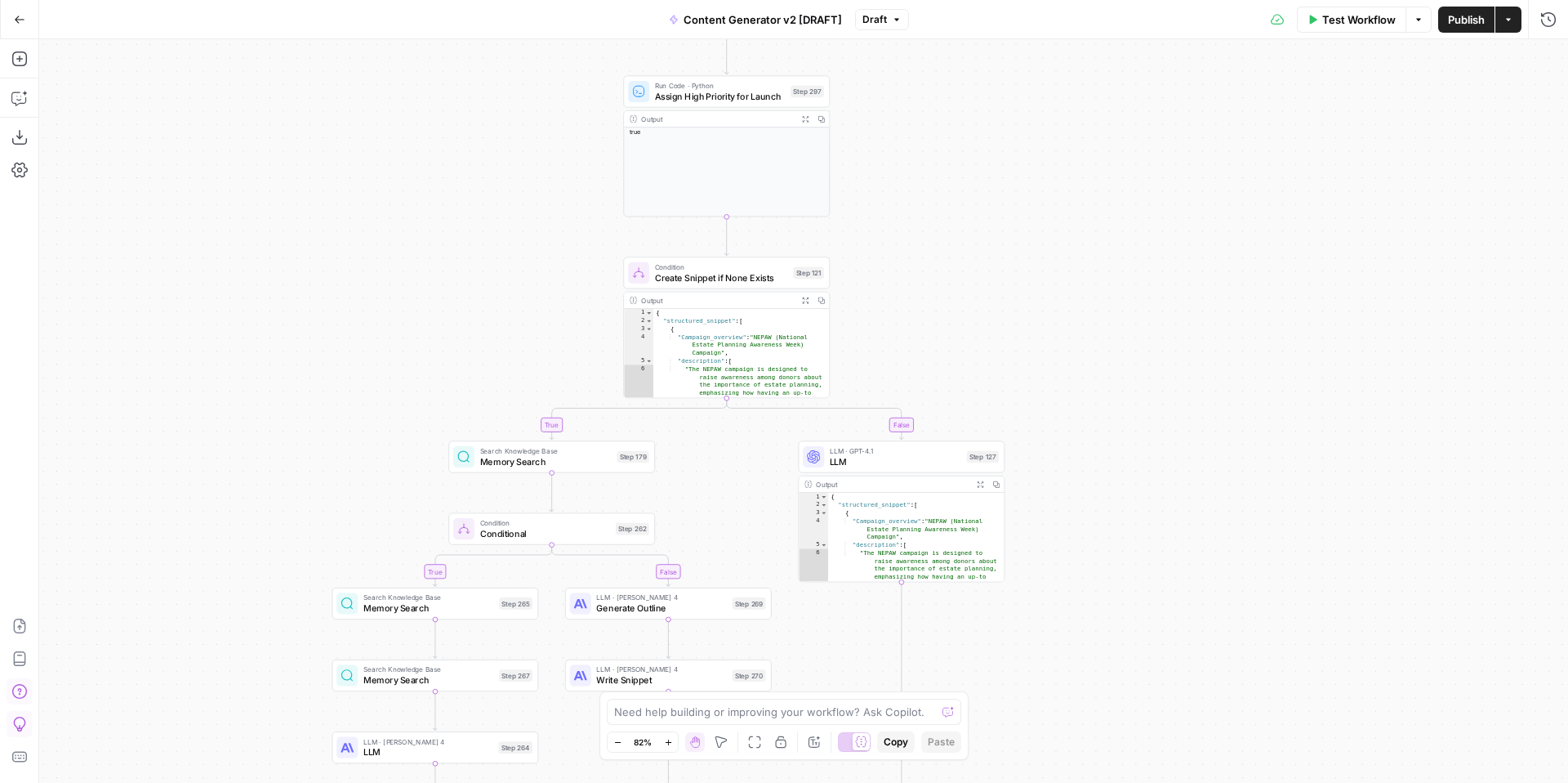
drag, startPoint x: 1103, startPoint y: 459, endPoint x: 1125, endPoint y: 315, distance: 145.7
click at [1125, 315] on div "true false true false true false true true false true false false Workflow Set …" at bounding box center [803, 411] width 1529 height 744
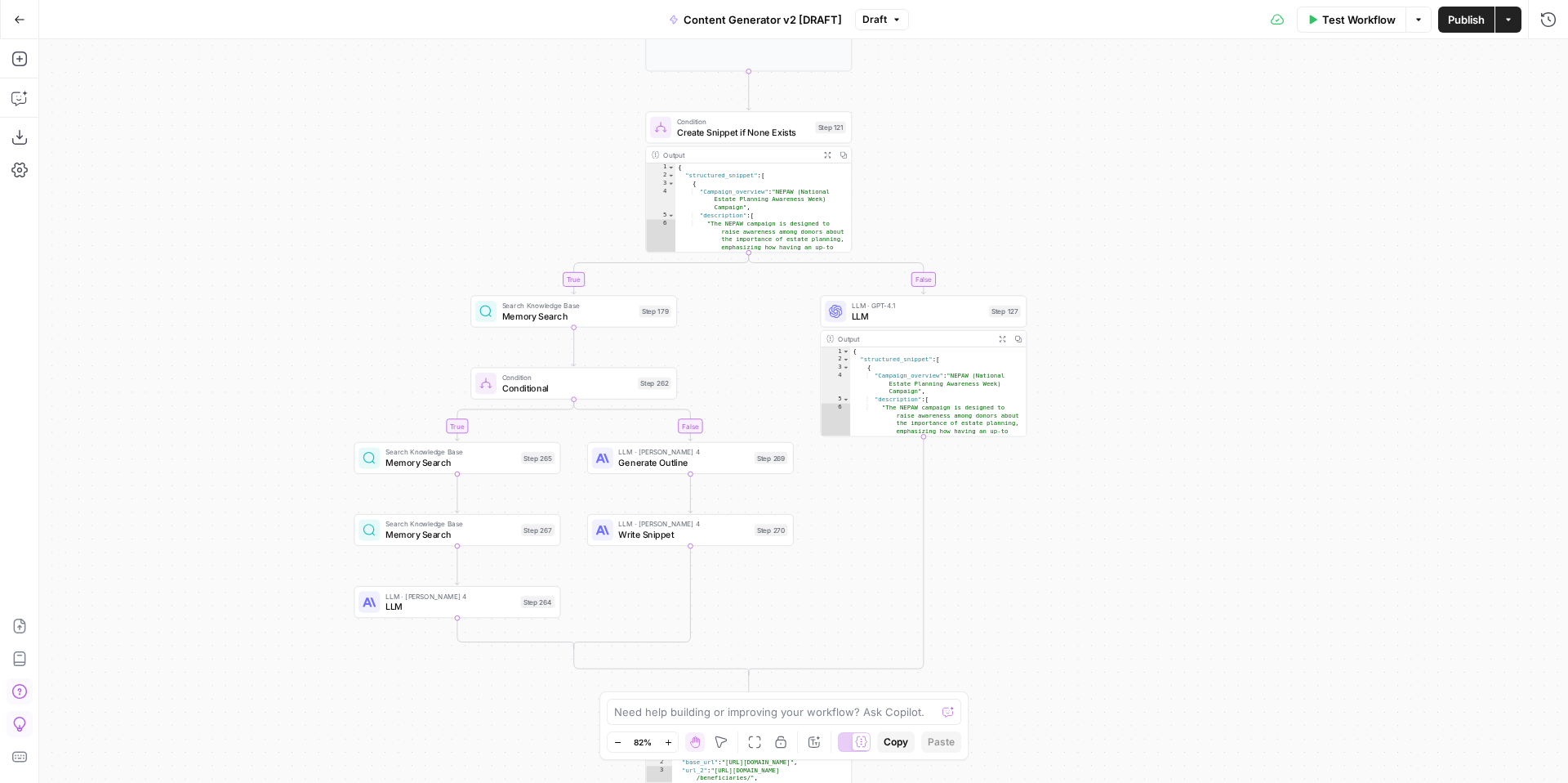
drag, startPoint x: 1118, startPoint y: 406, endPoint x: 1127, endPoint y: 289, distance: 117.3
click at [1127, 289] on div "true false true false true false true true false true false false Workflow Set …" at bounding box center [803, 411] width 1529 height 744
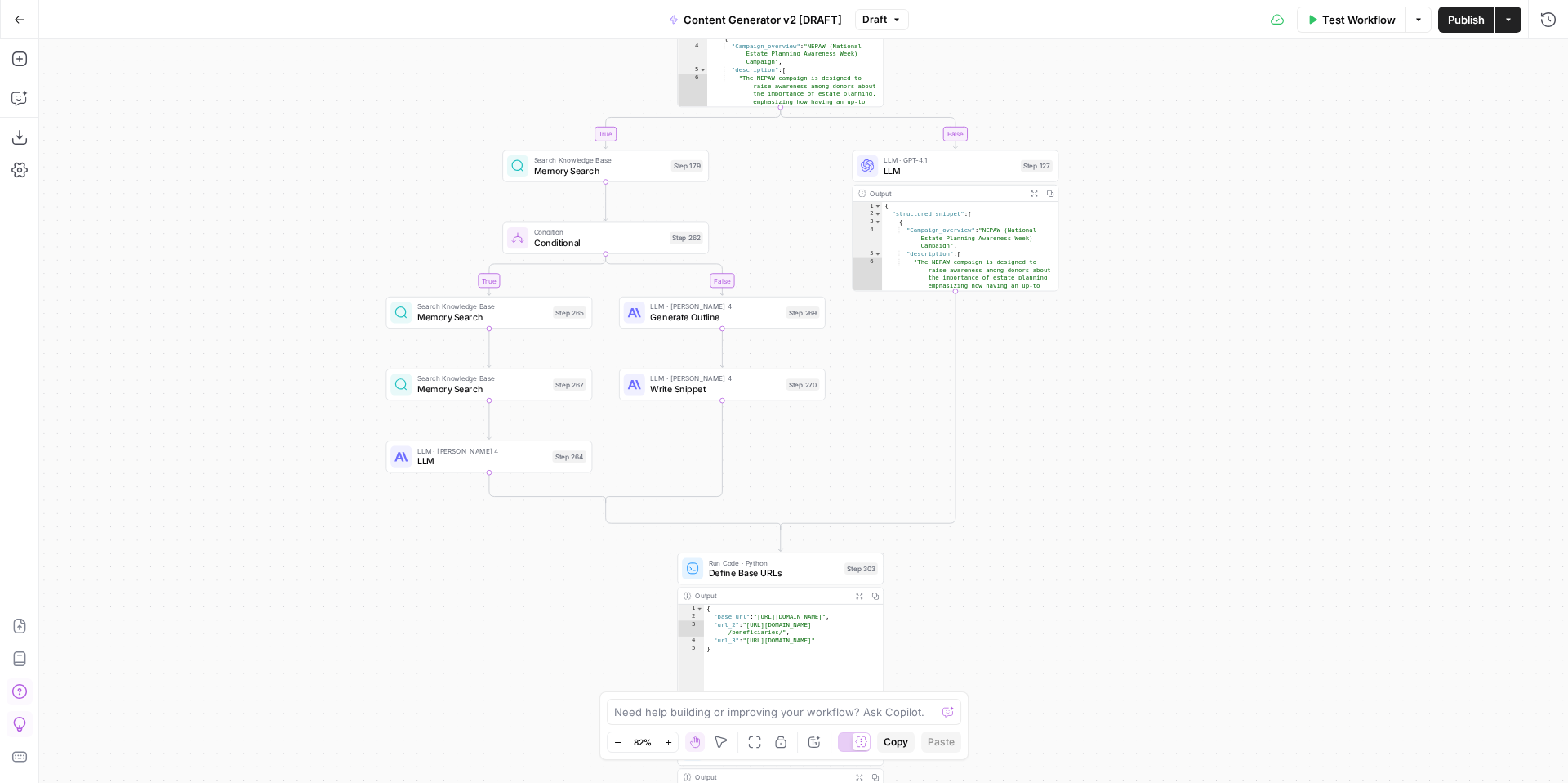
drag, startPoint x: 1197, startPoint y: 442, endPoint x: 1220, endPoint y: 330, distance: 114.3
click at [1224, 336] on div "true false true false true false true true false true false false Workflow Set …" at bounding box center [803, 411] width 1529 height 744
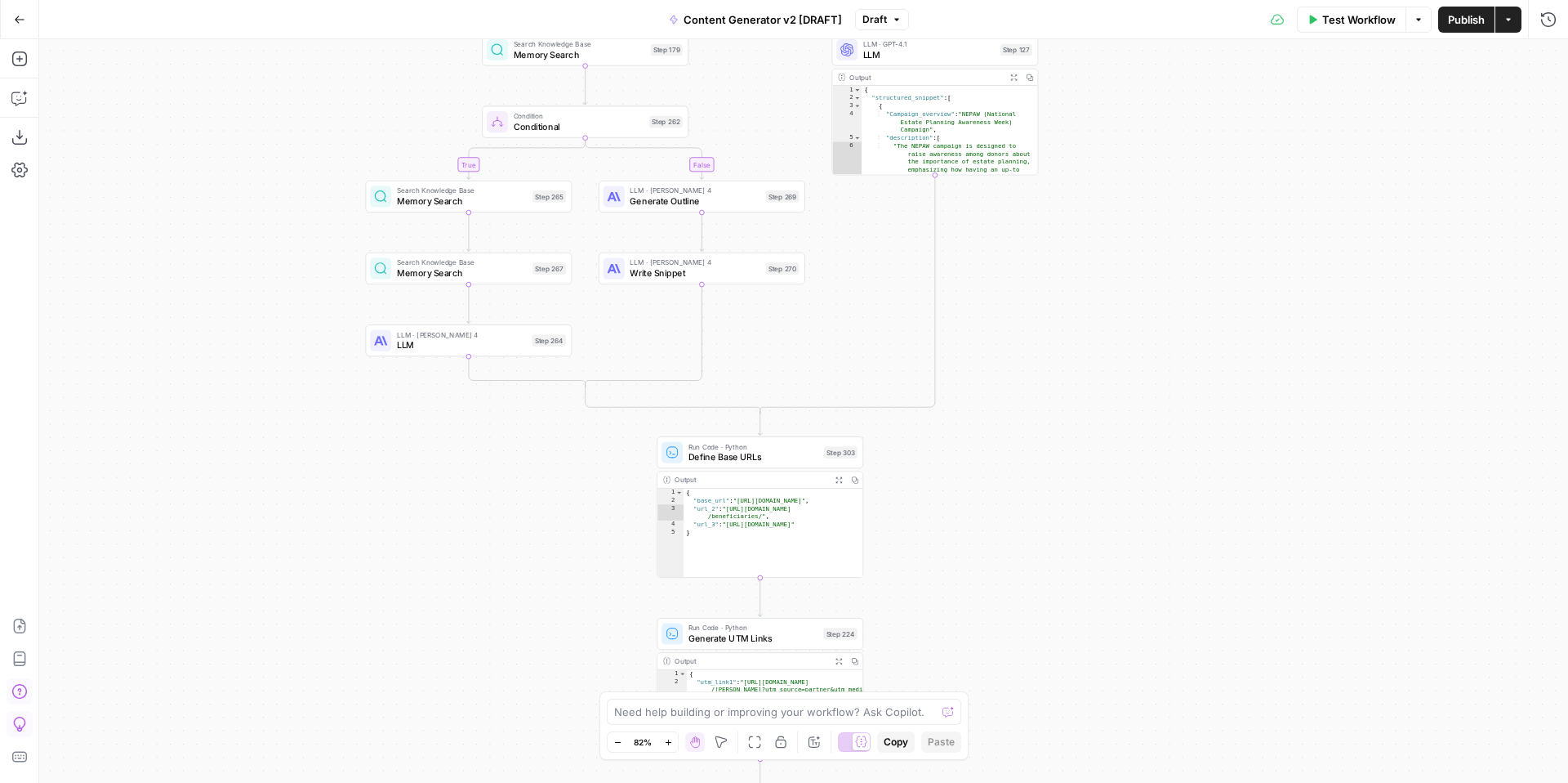
drag, startPoint x: 1174, startPoint y: 400, endPoint x: 1156, endPoint y: 291, distance: 110.5
click at [1156, 291] on div "true false true false true false true true false true false false Workflow Set …" at bounding box center [803, 411] width 1529 height 744
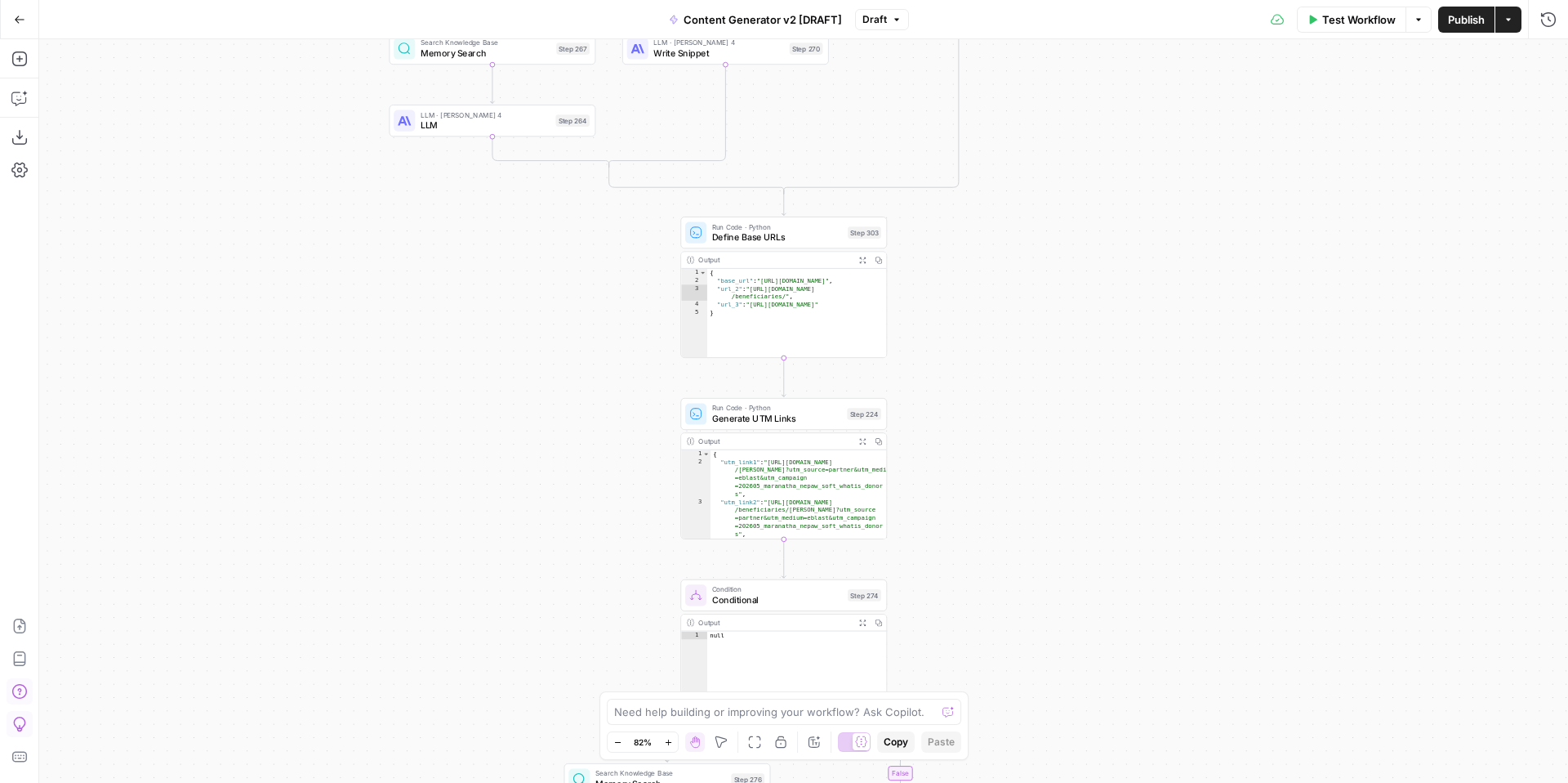
drag, startPoint x: 1110, startPoint y: 437, endPoint x: 1134, endPoint y: 217, distance: 221.3
click at [1134, 217] on div "true false true false true false true true false true false false Workflow Set …" at bounding box center [803, 411] width 1529 height 744
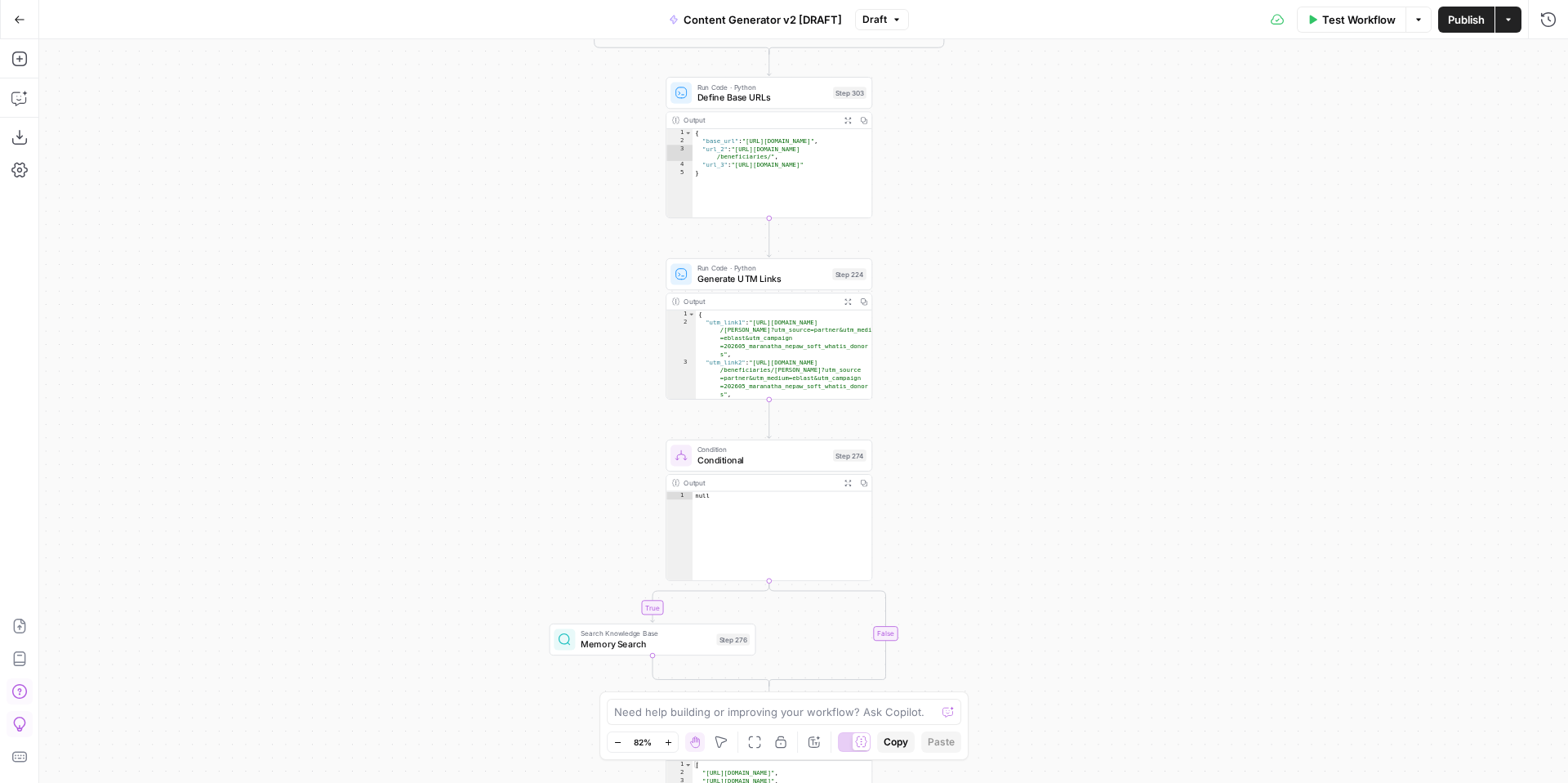
drag, startPoint x: 1092, startPoint y: 452, endPoint x: 1078, endPoint y: 311, distance: 141.7
click at [1078, 313] on div "true false true false true false true true false true false false Workflow Set …" at bounding box center [803, 411] width 1529 height 744
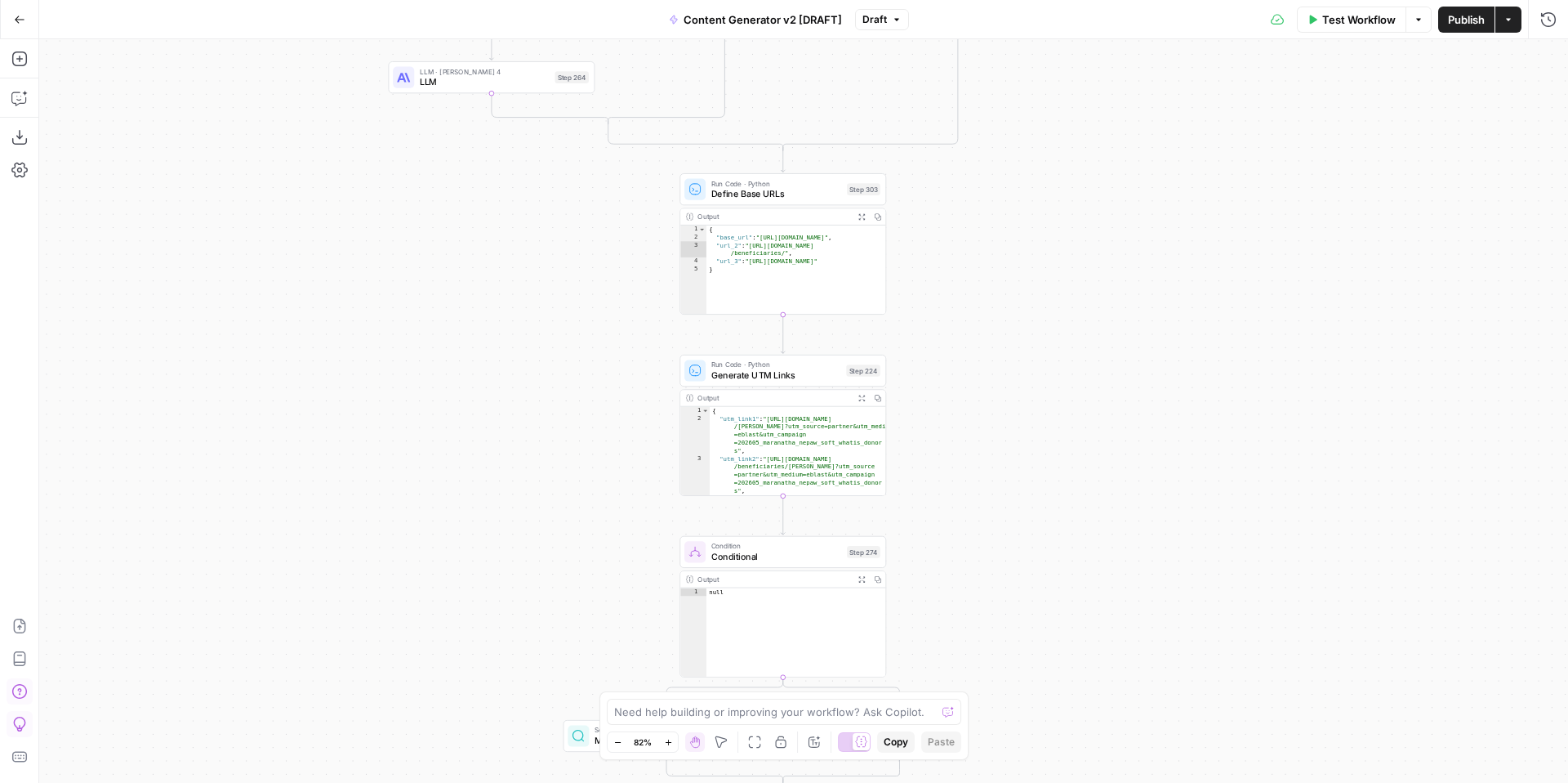
drag, startPoint x: 1078, startPoint y: 311, endPoint x: 1092, endPoint y: 485, distance: 174.6
click at [1092, 485] on div "true false true false true false true true false true false false Workflow Set …" at bounding box center [803, 411] width 1529 height 744
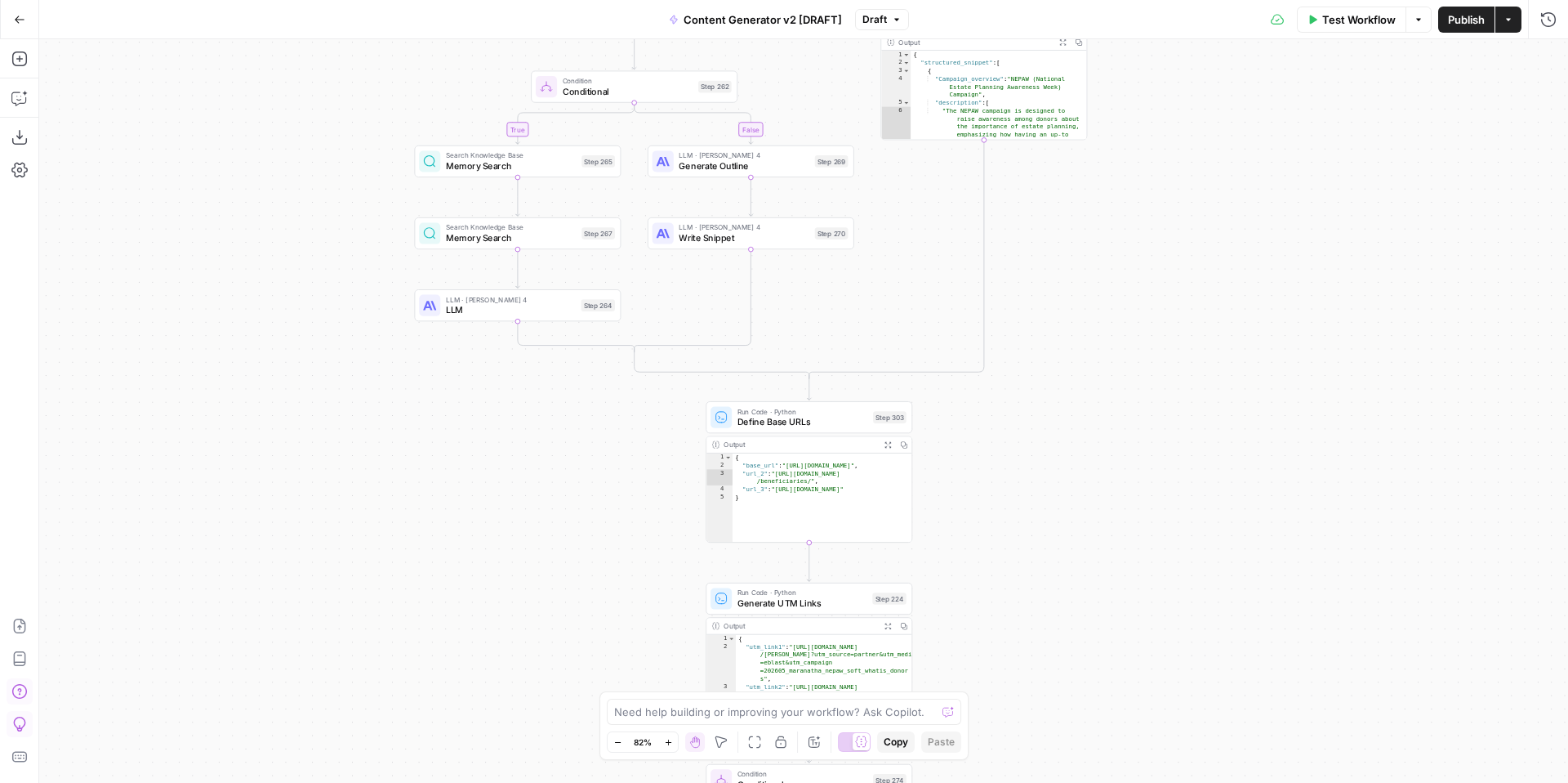
drag, startPoint x: 1183, startPoint y: 433, endPoint x: 1186, endPoint y: 499, distance: 66.1
click at [1185, 501] on div "true false true false true false true true false true false false Workflow Set …" at bounding box center [803, 411] width 1529 height 744
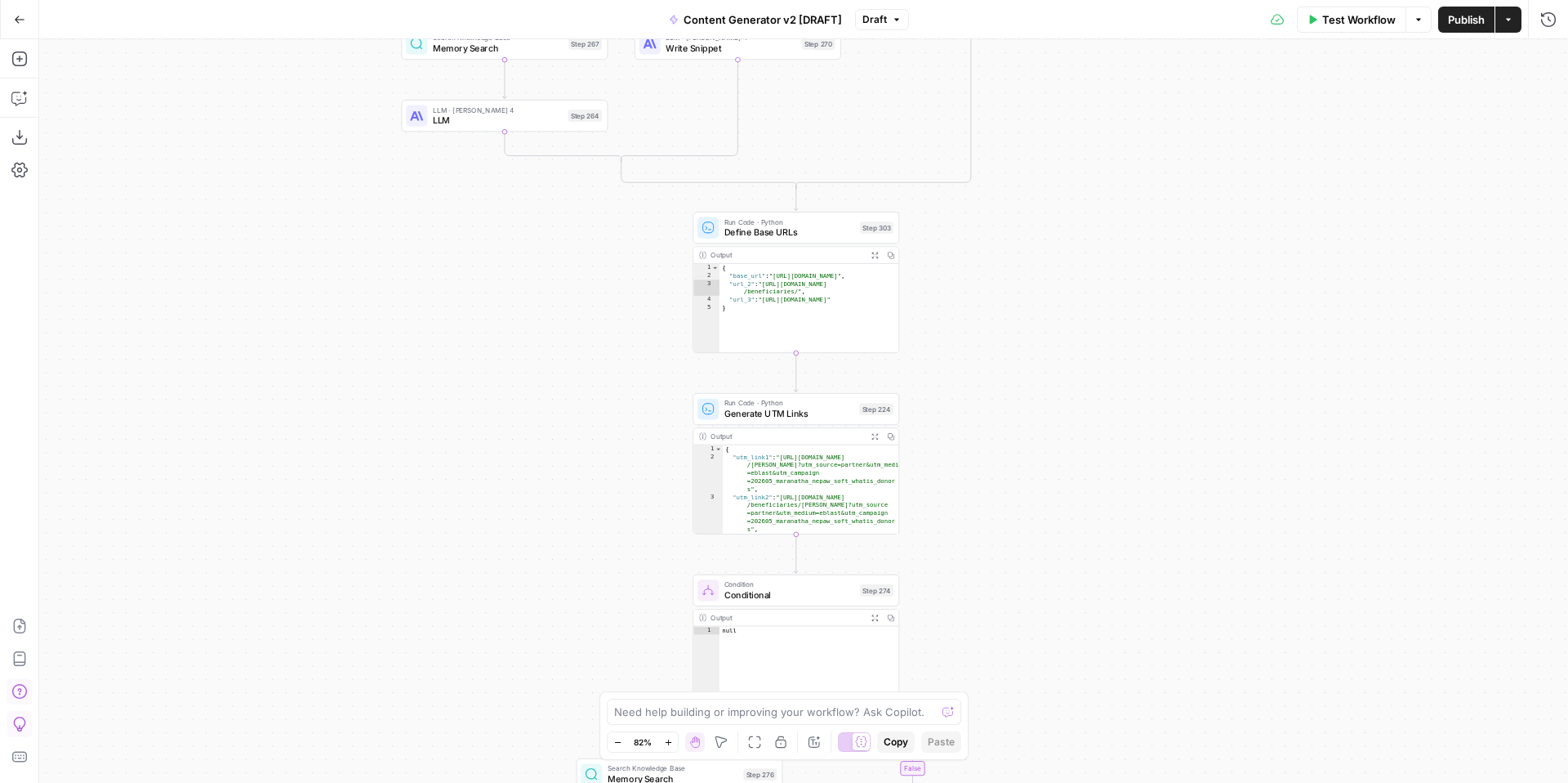
drag, startPoint x: 1163, startPoint y: 344, endPoint x: 1163, endPoint y: 242, distance: 102.0
click at [1163, 245] on div "true false true false true false true true false true false false Workflow Set …" at bounding box center [803, 411] width 1529 height 744
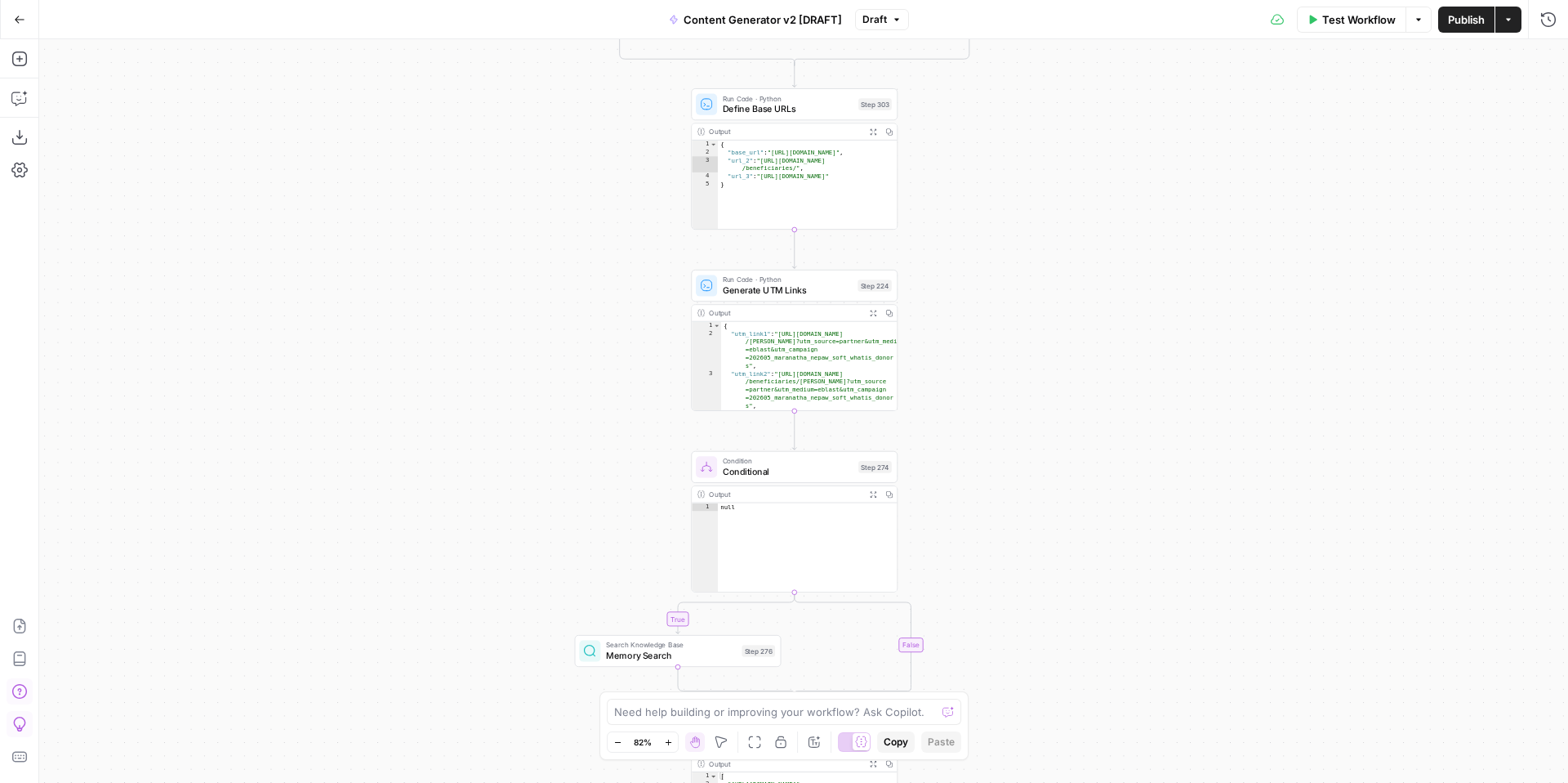
drag, startPoint x: 1105, startPoint y: 435, endPoint x: 1094, endPoint y: 267, distance: 168.4
click at [1095, 277] on div "true false true false true false true true false true false false Workflow Set …" at bounding box center [803, 411] width 1529 height 744
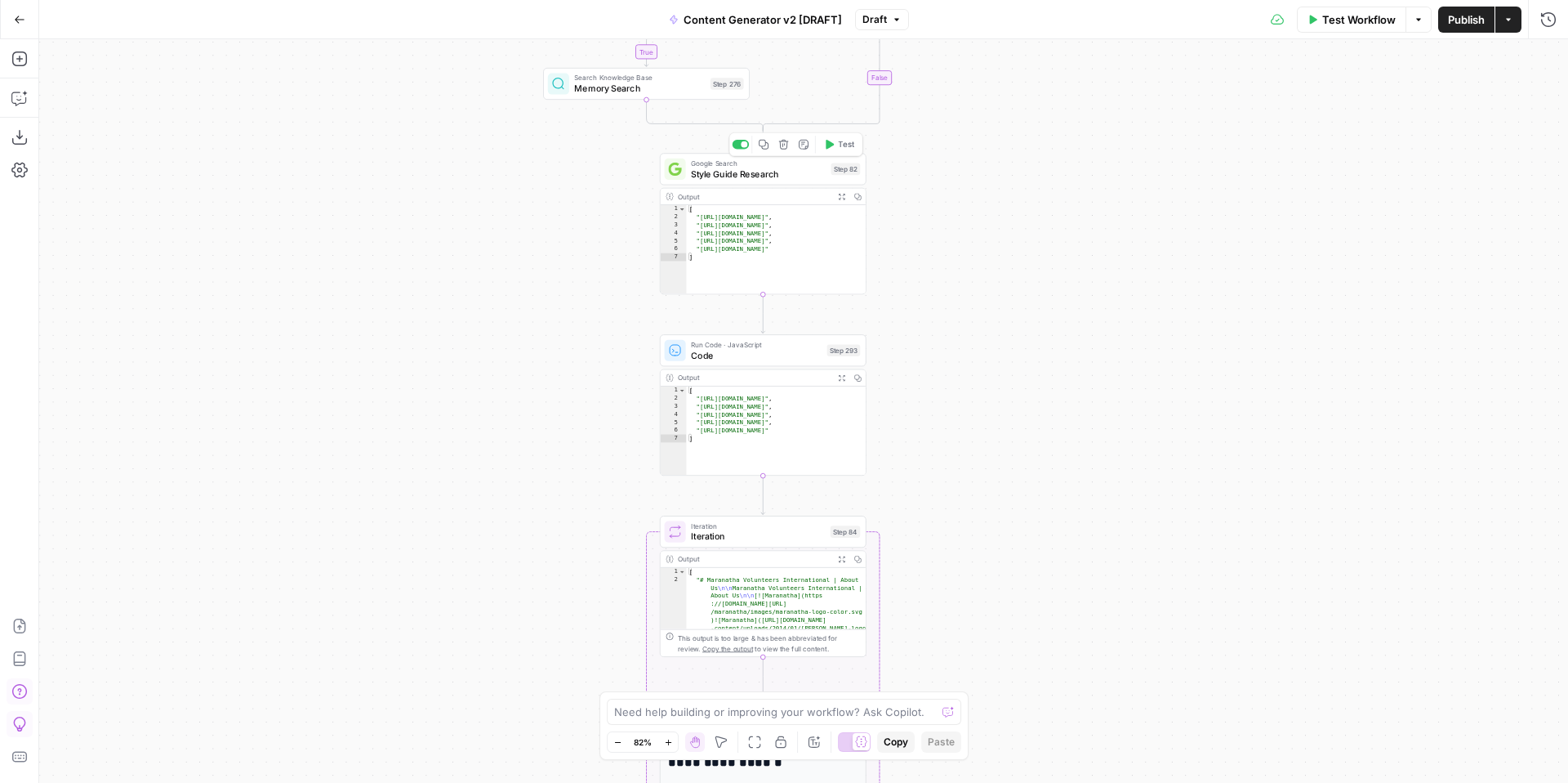
click at [731, 172] on span "Style Guide Research" at bounding box center [758, 172] width 135 height 13
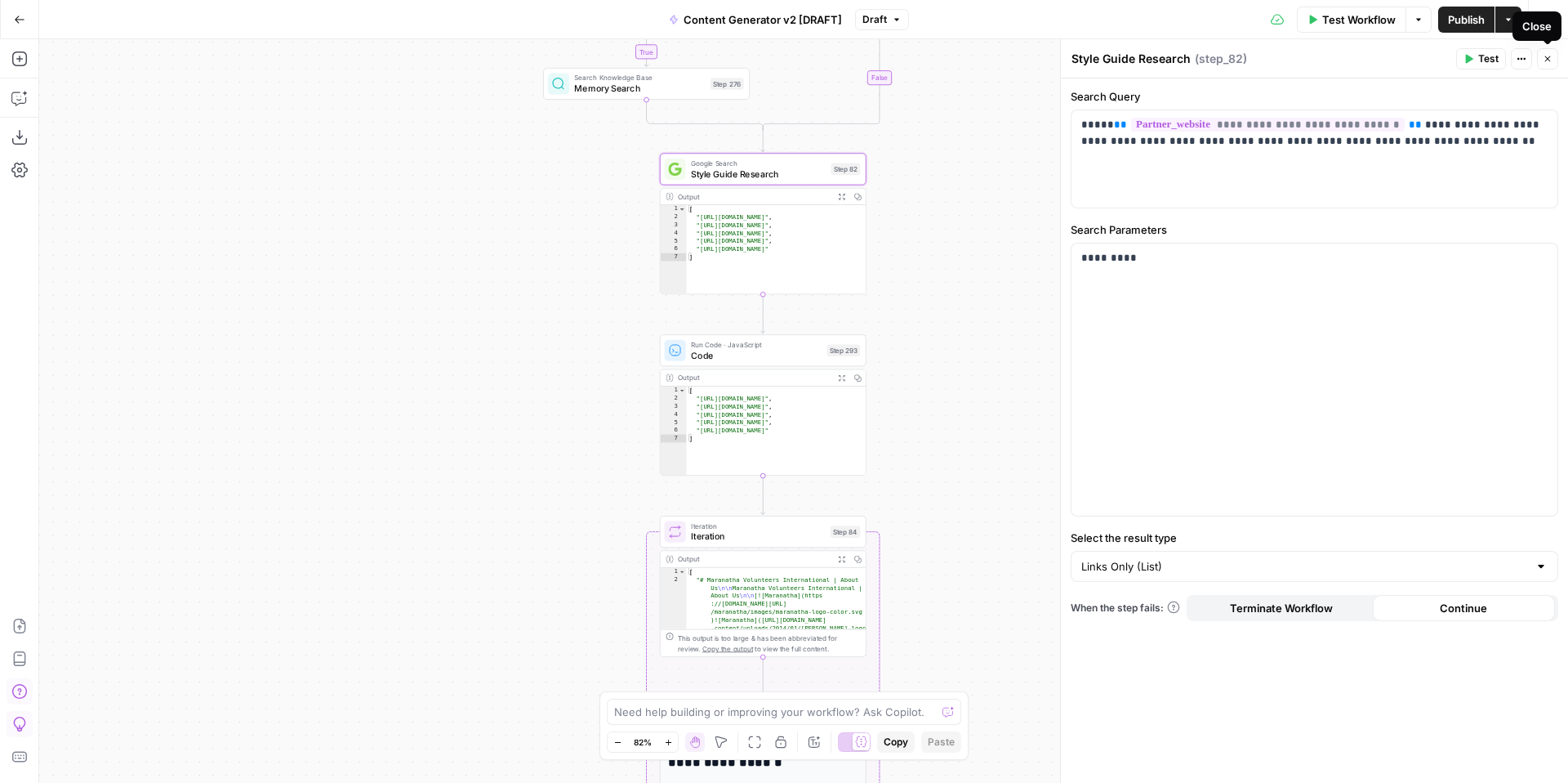
click at [1548, 65] on button "Close" at bounding box center [1548, 58] width 21 height 21
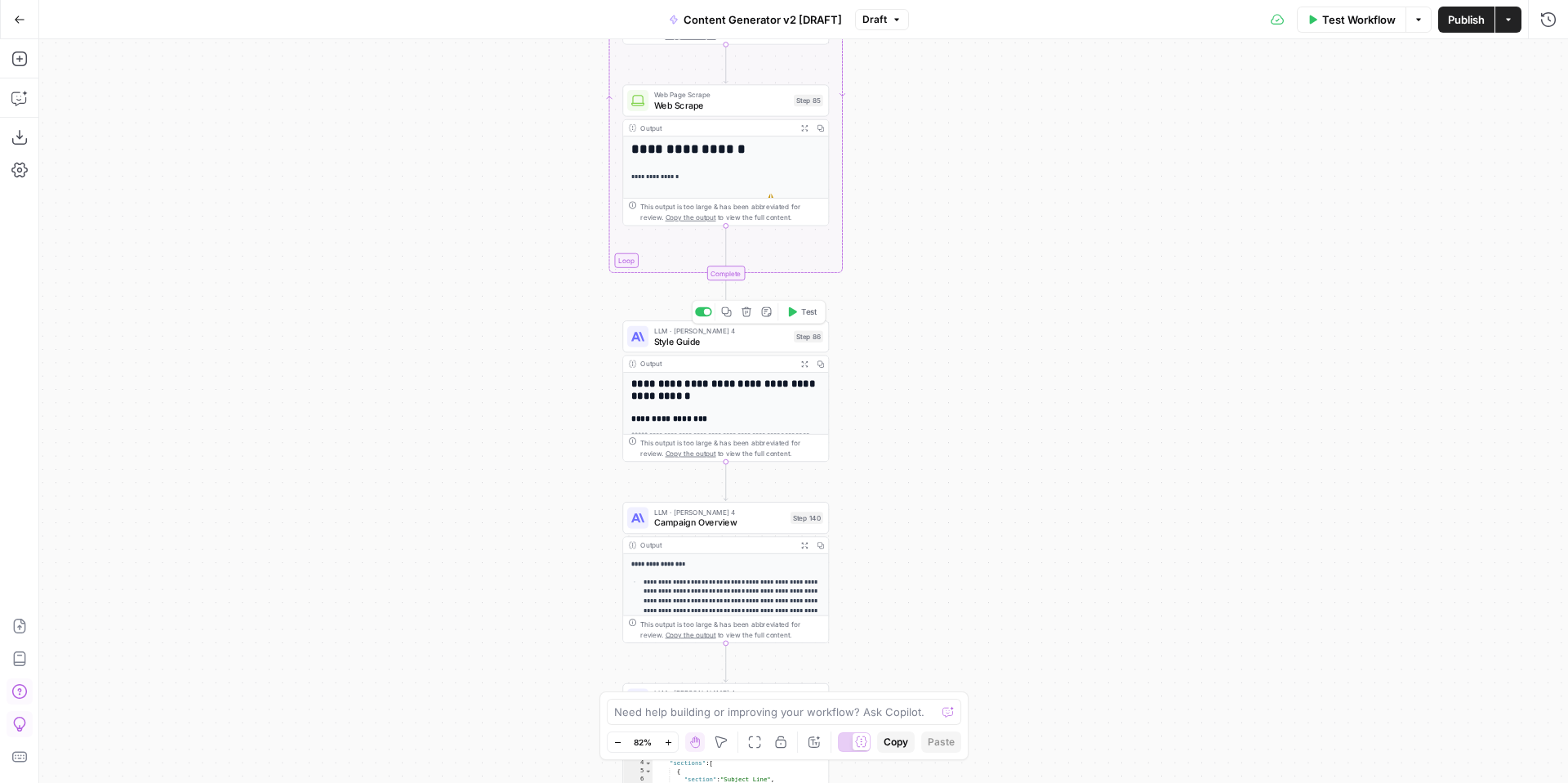
click at [699, 342] on span "Style Guide" at bounding box center [721, 340] width 135 height 13
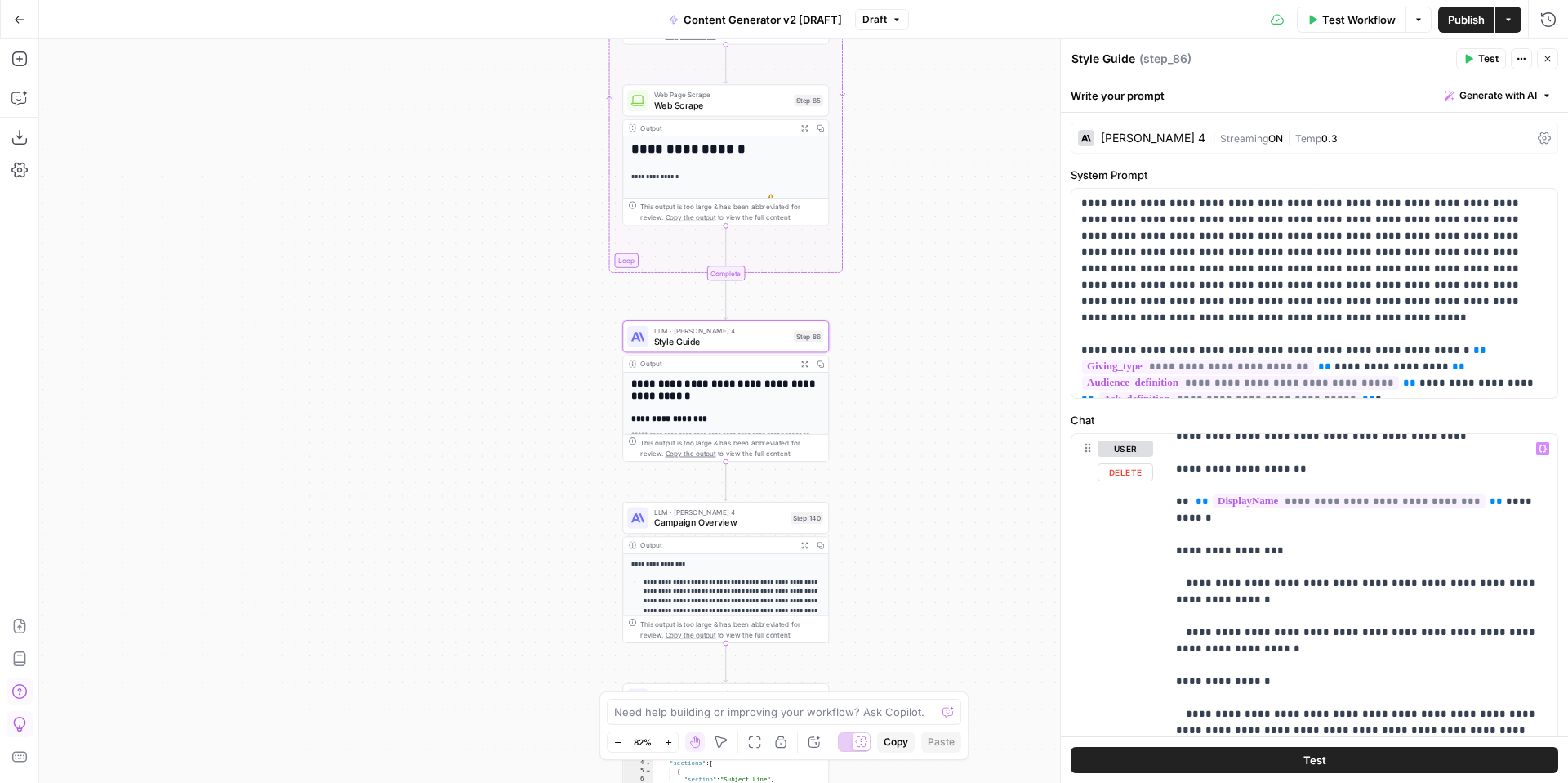
scroll to position [377, 0]
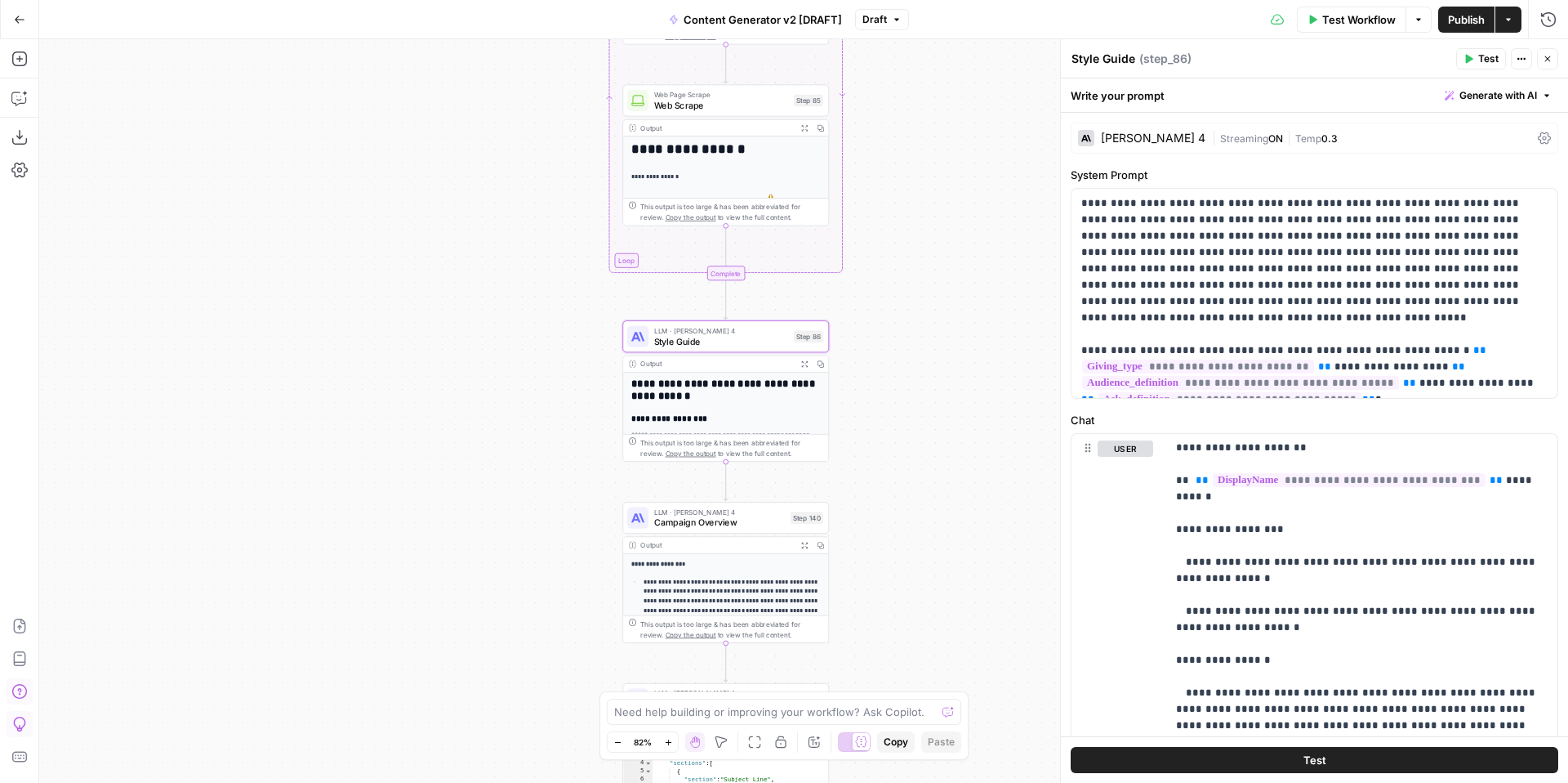
click at [1551, 55] on icon "button" at bounding box center [1547, 58] width 9 height 9
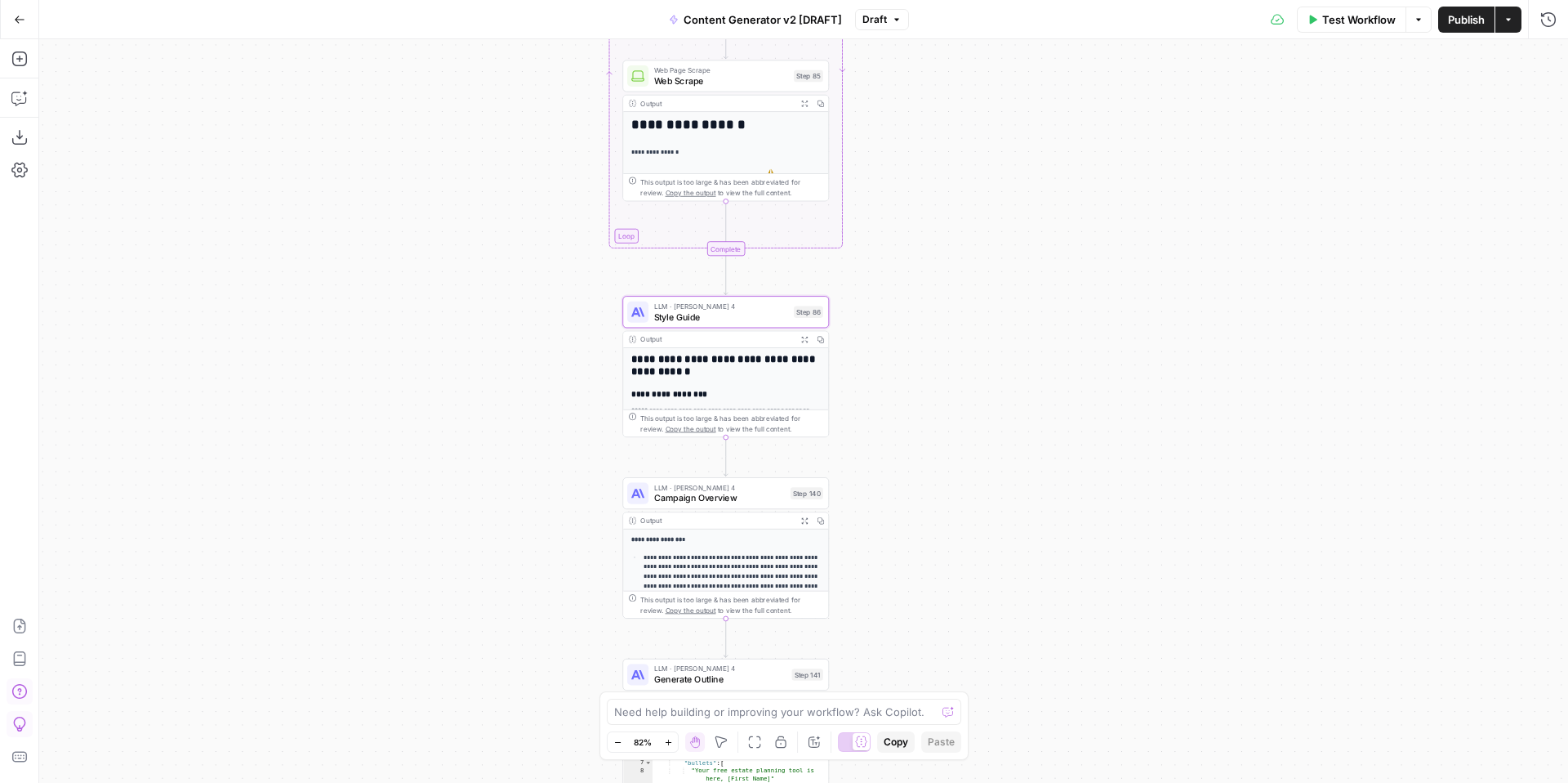
drag, startPoint x: 1122, startPoint y: 493, endPoint x: 1134, endPoint y: 284, distance: 209.3
click at [1136, 289] on div "true false true false true false true true false true false false Workflow Set …" at bounding box center [803, 411] width 1529 height 744
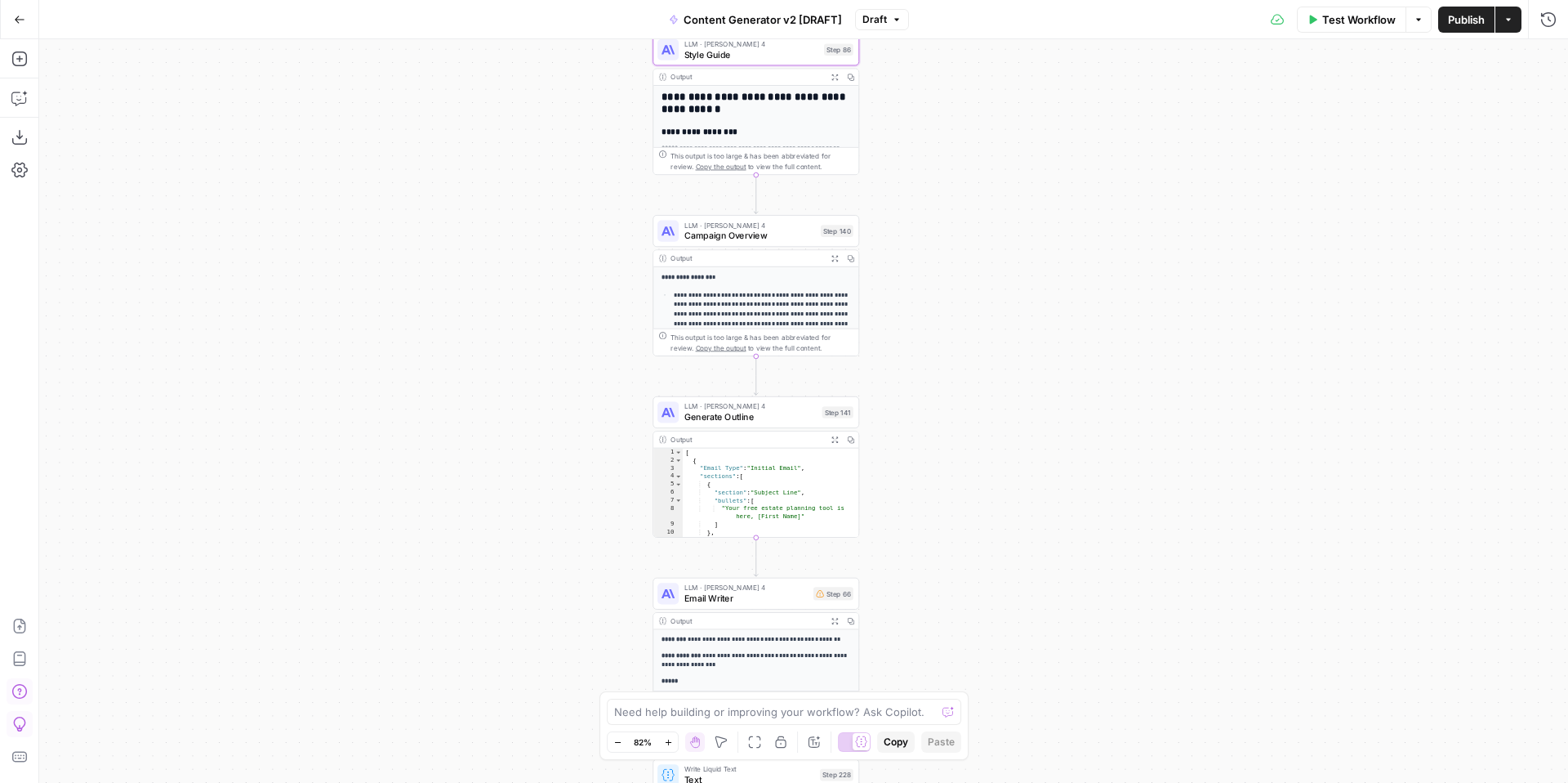
drag, startPoint x: 1121, startPoint y: 503, endPoint x: 1164, endPoint y: 315, distance: 192.9
click at [1164, 315] on div "true false true false true false true true false true false false Workflow Set …" at bounding box center [803, 411] width 1529 height 744
